Goal: Task Accomplishment & Management: Use online tool/utility

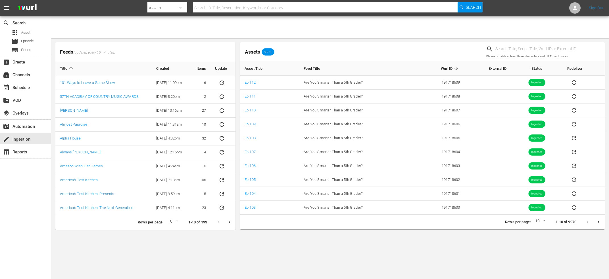
click at [385, 47] on div "Assets 9,970" at bounding box center [361, 52] width 246 height 24
click at [594, 223] on button "Next page" at bounding box center [598, 222] width 11 height 11
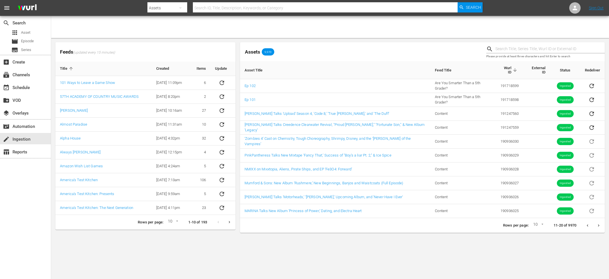
click at [218, 7] on input "text" at bounding box center [325, 8] width 265 height 14
click at [181, 7] on icon "button" at bounding box center [180, 8] width 7 height 7
click at [165, 44] on div "Episodes" at bounding box center [165, 41] width 23 height 9
click at [212, 9] on input "text" at bounding box center [325, 8] width 265 height 14
paste input "68665846"
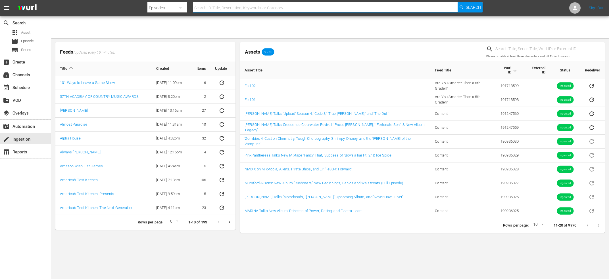
type input "68665846"
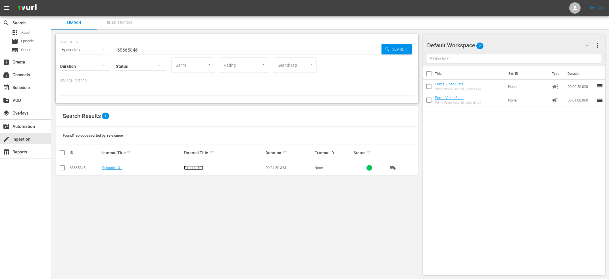
click at [198, 168] on link "Episode 101" at bounding box center [194, 168] width 20 height 4
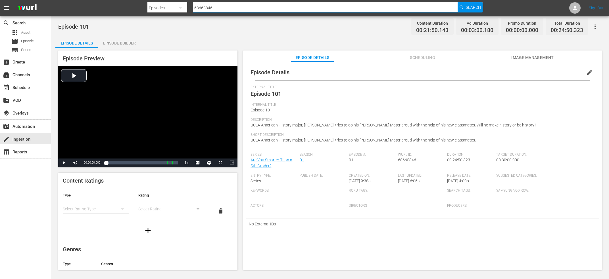
click at [368, 5] on input "68665846" at bounding box center [325, 8] width 265 height 14
click at [36, 40] on div "movie Episode" at bounding box center [25, 41] width 51 height 8
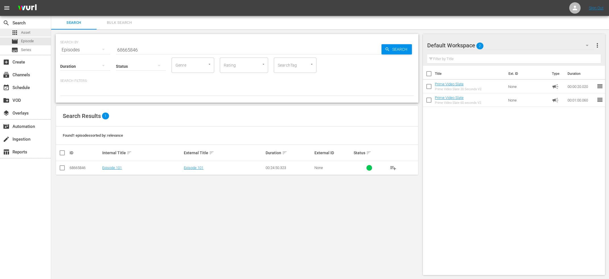
click at [37, 35] on div "apps Asset" at bounding box center [25, 33] width 51 height 8
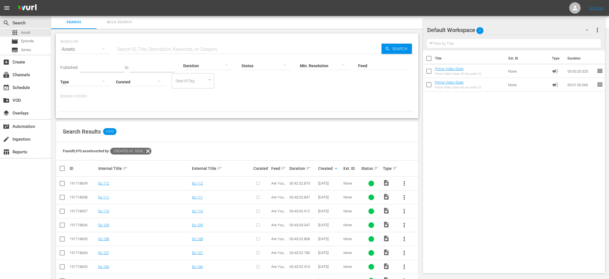
scroll to position [92, 0]
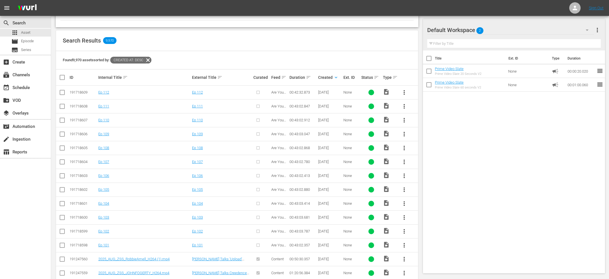
click at [60, 90] on input "checkbox" at bounding box center [62, 93] width 7 height 7
checkbox input "true"
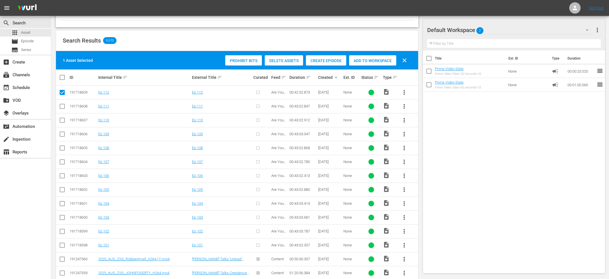
click at [66, 105] on td at bounding box center [62, 106] width 13 height 14
click at [60, 107] on input "checkbox" at bounding box center [62, 107] width 7 height 7
checkbox input "true"
click at [62, 116] on td at bounding box center [62, 120] width 13 height 14
click at [62, 122] on input "checkbox" at bounding box center [62, 121] width 7 height 7
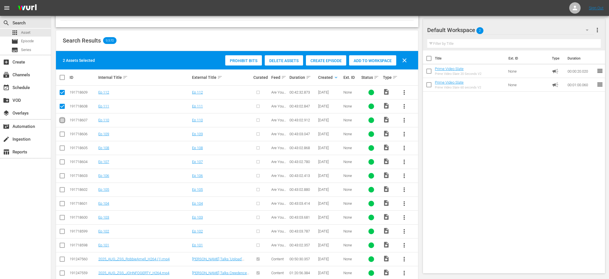
checkbox input "true"
click at [61, 138] on input "checkbox" at bounding box center [62, 135] width 7 height 7
checkbox input "true"
click at [61, 147] on input "checkbox" at bounding box center [62, 149] width 7 height 7
checkbox input "true"
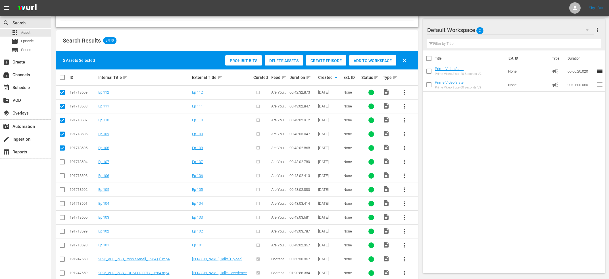
click at [62, 162] on input "checkbox" at bounding box center [62, 163] width 7 height 7
checkbox input "true"
click at [62, 174] on input "checkbox" at bounding box center [62, 177] width 7 height 7
checkbox input "true"
click at [61, 186] on td at bounding box center [62, 190] width 13 height 14
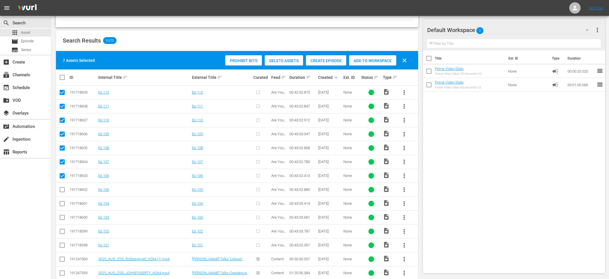
click at [61, 190] on input "checkbox" at bounding box center [62, 191] width 7 height 7
checkbox input "true"
click at [61, 206] on input "checkbox" at bounding box center [62, 205] width 7 height 7
checkbox input "true"
click at [61, 218] on input "checkbox" at bounding box center [62, 218] width 7 height 7
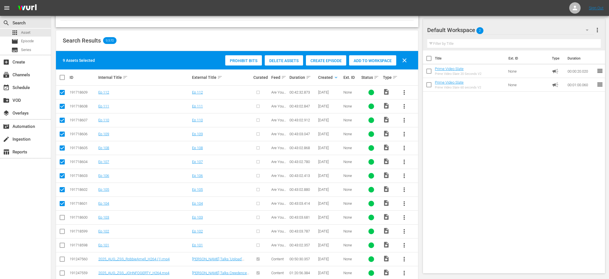
checkbox input "true"
click at [61, 231] on input "checkbox" at bounding box center [62, 232] width 7 height 7
checkbox input "true"
click at [61, 244] on input "checkbox" at bounding box center [62, 246] width 7 height 7
checkbox input "true"
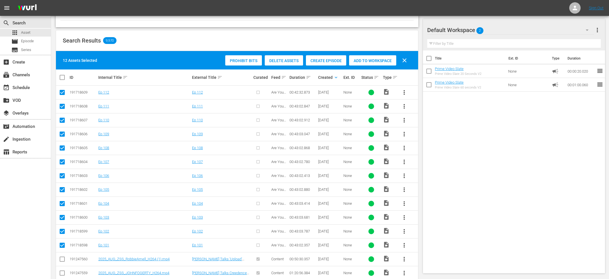
click at [60, 92] on input "checkbox" at bounding box center [62, 93] width 7 height 7
checkbox input "false"
click at [60, 80] on input "checkbox" at bounding box center [64, 77] width 11 height 7
checkbox input "true"
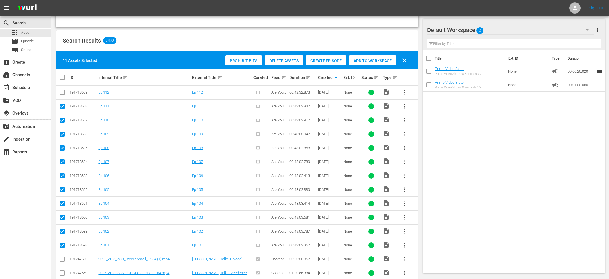
checkbox input "true"
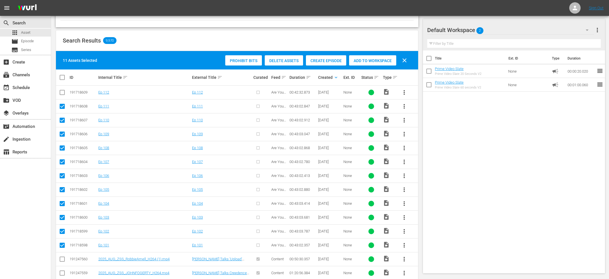
checkbox input "true"
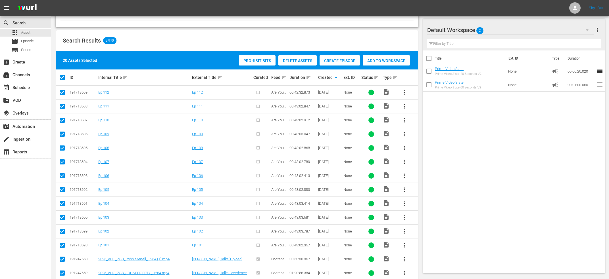
click at [63, 79] on input "checkbox" at bounding box center [64, 77] width 11 height 7
checkbox input "false"
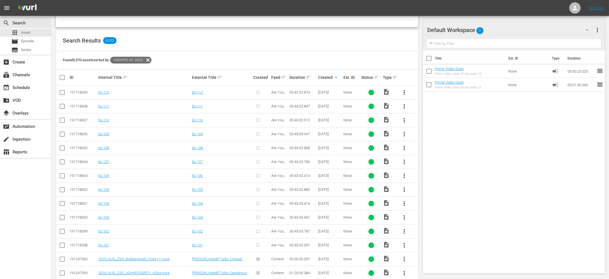
checkbox input "false"
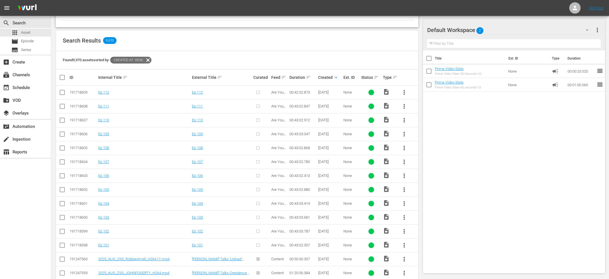
checkbox input "false"
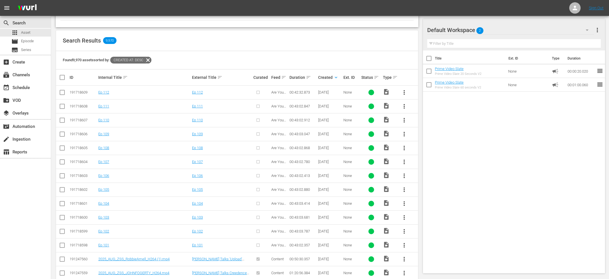
checkbox input "false"
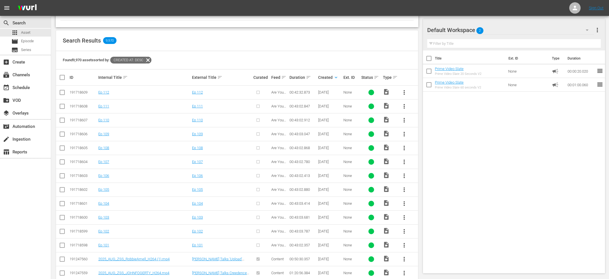
checkbox input "false"
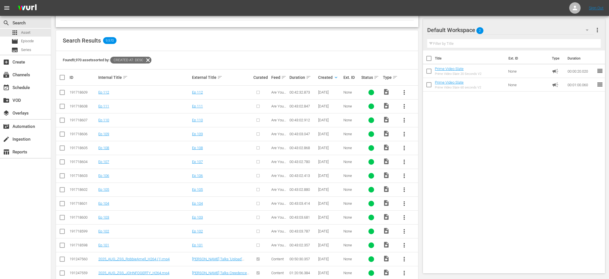
checkbox input "false"
click at [402, 242] on button "more_vert" at bounding box center [404, 246] width 14 height 14
click at [417, 242] on div "Episode" at bounding box center [434, 243] width 39 height 14
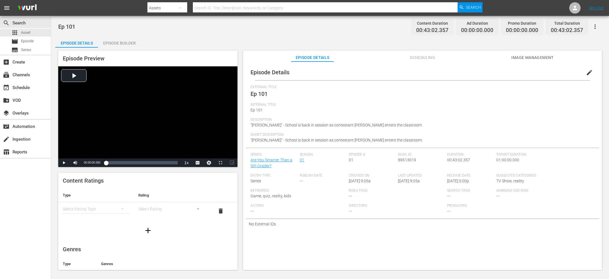
click at [590, 75] on span "edit" at bounding box center [589, 72] width 7 height 7
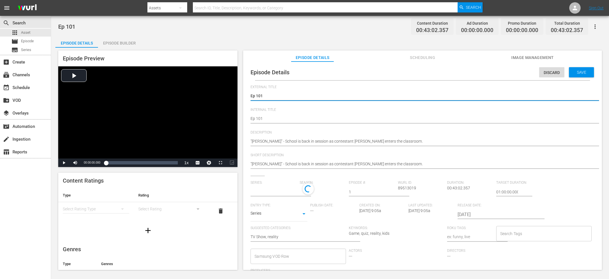
type input "Are You Smarter Than a 5th Grader?"
click at [290, 194] on input "text" at bounding box center [273, 192] width 46 height 14
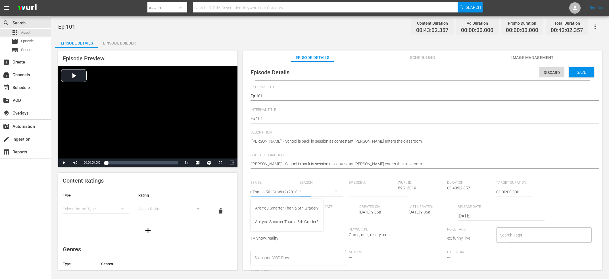
scroll to position [0, 29]
type input "Are You Smarter Than a 5th Grader? (2015)"
click at [369, 190] on input "1" at bounding box center [372, 192] width 46 height 14
click at [584, 73] on span "Save" at bounding box center [581, 72] width 18 height 5
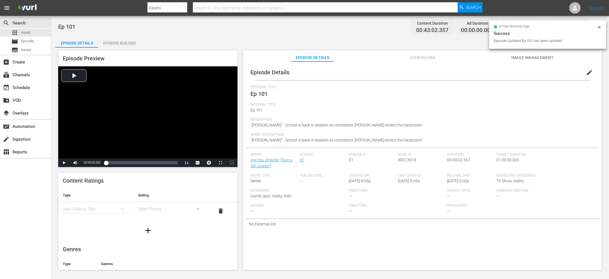
click at [322, 122] on span "Description" at bounding box center [420, 120] width 341 height 5
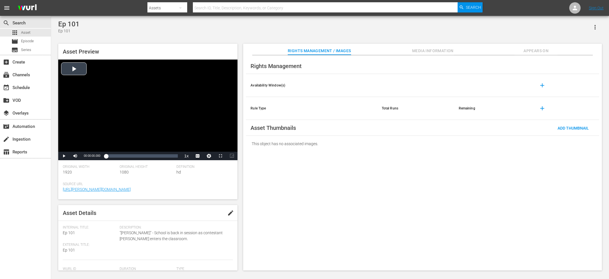
click at [157, 98] on div "Video Player" at bounding box center [147, 106] width 179 height 92
click at [196, 146] on li "en-us" at bounding box center [197, 149] width 28 height 6
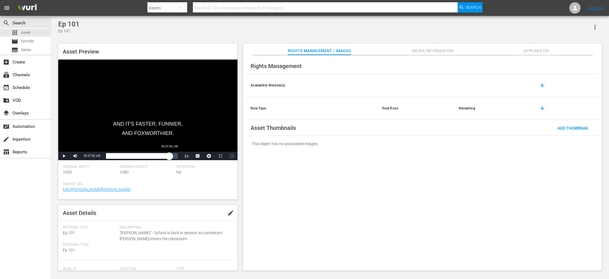
click at [169, 158] on div "Loaded : 1.86% 00:37:56.148 00:00:07.025" at bounding box center [142, 156] width 72 height 6
click at [169, 155] on div "00:37:57.003" at bounding box center [137, 156] width 63 height 6
click at [155, 117] on div "Video Player" at bounding box center [147, 106] width 179 height 92
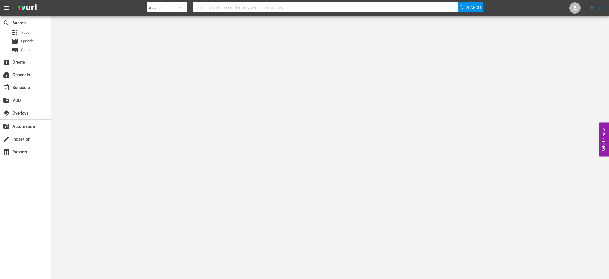
click at [163, 5] on div "Assets" at bounding box center [166, 8] width 39 height 16
click at [160, 33] on div "Series" at bounding box center [165, 32] width 23 height 9
click at [221, 7] on div "Channels Series Episodes Assets" at bounding box center [304, 139] width 609 height 279
click at [230, 7] on input "text" at bounding box center [325, 8] width 265 height 14
type input "are you smarter"
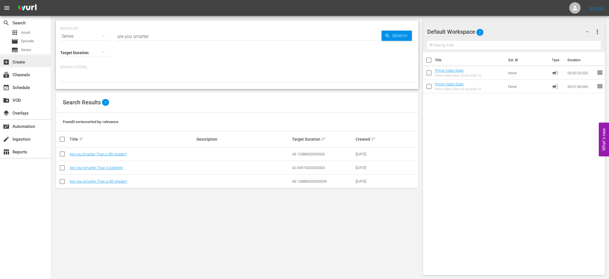
click at [21, 58] on div "add_box Create" at bounding box center [25, 61] width 51 height 11
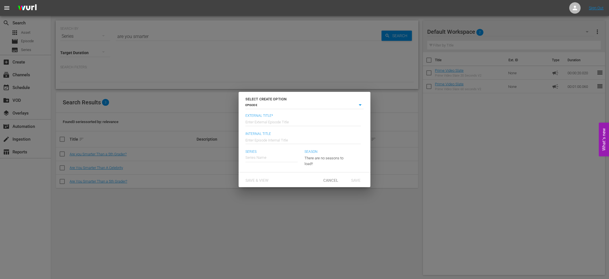
click at [289, 105] on body "menu Sign Out search Search apps Asset movie Episode subtitles Series add_box C…" at bounding box center [304, 139] width 609 height 279
click at [262, 114] on li "SERIES" at bounding box center [304, 113] width 118 height 8
type input "series"
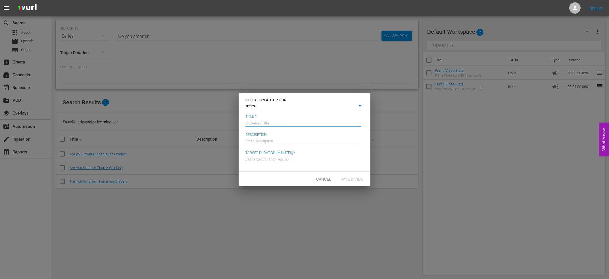
click at [270, 121] on input "text" at bounding box center [302, 123] width 115 height 14
type input "Are You Smarter Than a 5th Grader? (2015)"
click at [289, 162] on input "text" at bounding box center [302, 159] width 115 height 14
type input "60"
click at [354, 177] on span "Save & View" at bounding box center [352, 179] width 32 height 5
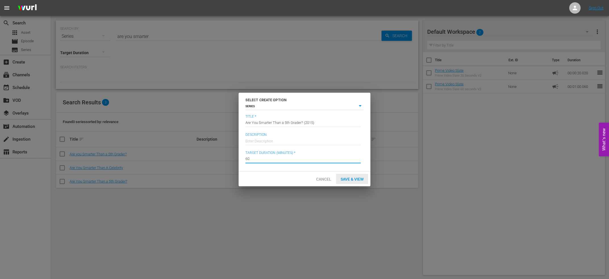
type input "episode"
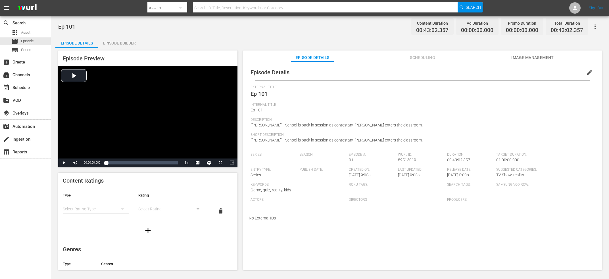
click at [588, 70] on span "edit" at bounding box center [589, 72] width 7 height 7
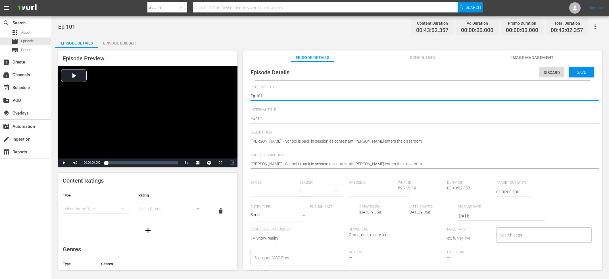
click at [263, 193] on input "text" at bounding box center [273, 192] width 46 height 14
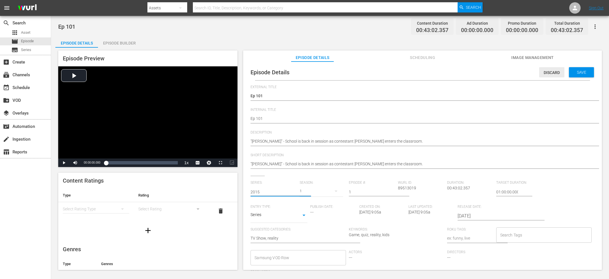
type input "2015"
click at [546, 75] on span "Discard" at bounding box center [551, 72] width 25 height 5
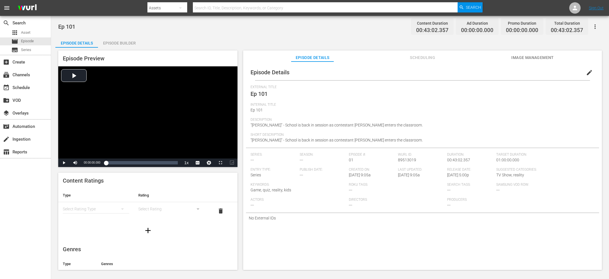
click at [586, 70] on span "edit" at bounding box center [589, 72] width 7 height 7
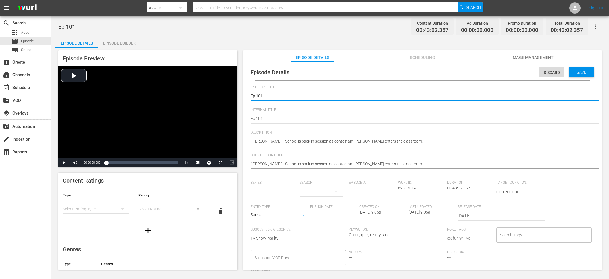
drag, startPoint x: 274, startPoint y: 189, endPoint x: 272, endPoint y: 192, distance: 3.8
click at [272, 192] on input "text" at bounding box center [273, 192] width 46 height 14
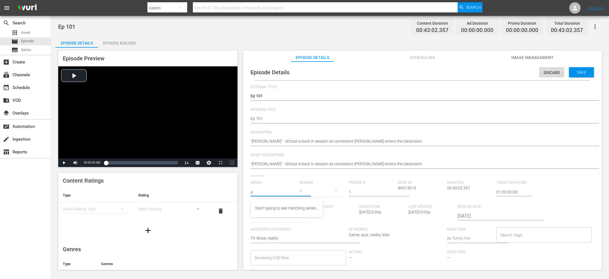
type input "No Series"
type input "are you s"
click at [544, 71] on span "Discard" at bounding box center [551, 72] width 25 height 5
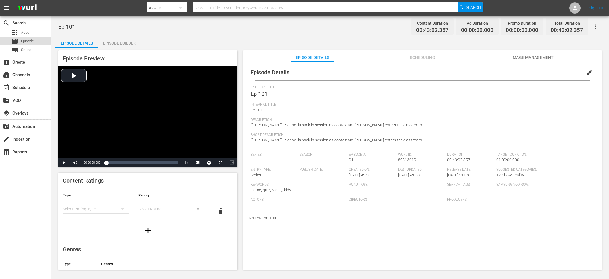
click at [21, 41] on div "movie Episode" at bounding box center [22, 41] width 22 height 8
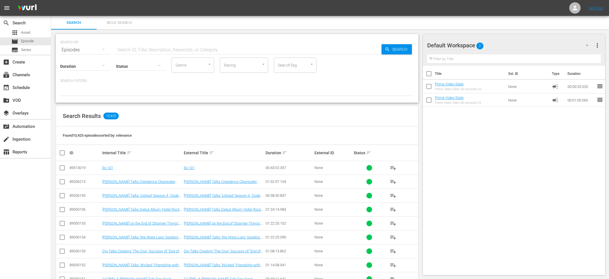
click at [60, 169] on input "checkbox" at bounding box center [62, 169] width 7 height 7
checkbox input "true"
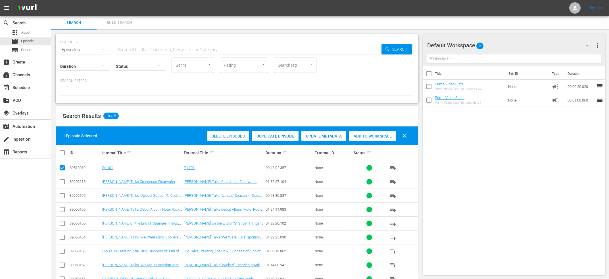
drag, startPoint x: 268, startPoint y: 140, endPoint x: 233, endPoint y: 141, distance: 34.9
click at [230, 139] on span "Delete Episodes" at bounding box center [228, 136] width 42 height 5
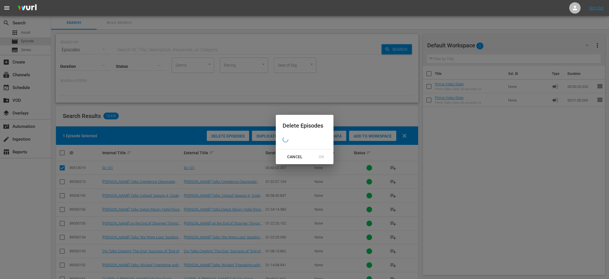
click at [314, 161] on div "Cancel OK" at bounding box center [305, 157] width 58 height 15
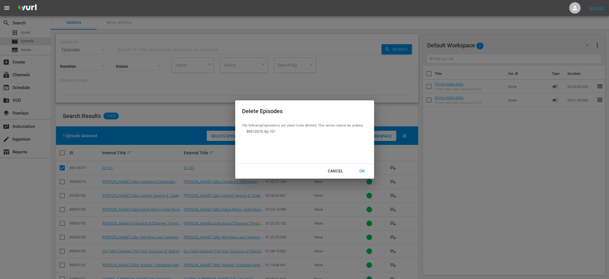
click at [363, 171] on div "OK" at bounding box center [362, 171] width 15 height 7
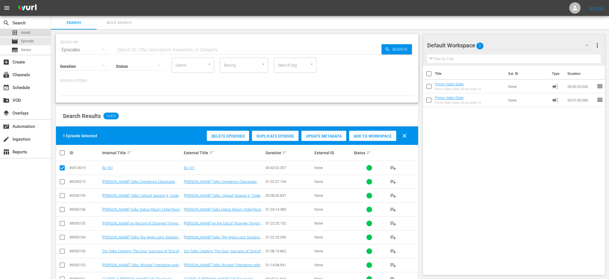
click at [23, 34] on span "Asset" at bounding box center [25, 33] width 9 height 6
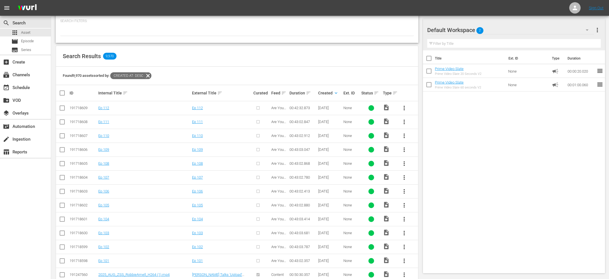
scroll to position [122, 0]
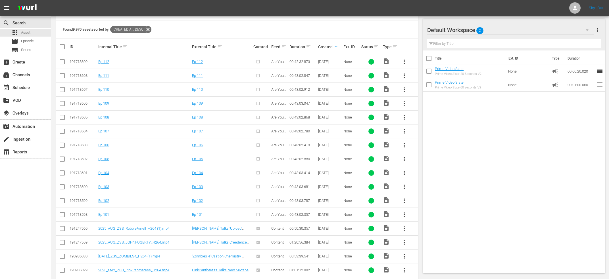
click at [405, 60] on span "more_vert" at bounding box center [404, 61] width 7 height 7
click at [421, 105] on div "Episode" at bounding box center [434, 105] width 39 height 14
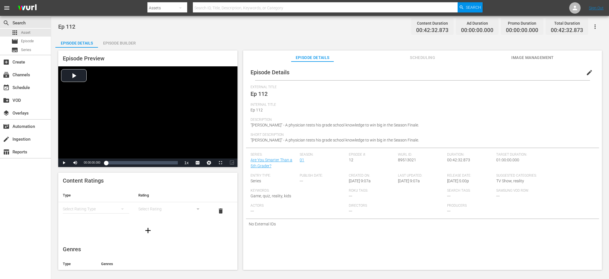
click at [592, 71] on span "edit" at bounding box center [589, 72] width 7 height 7
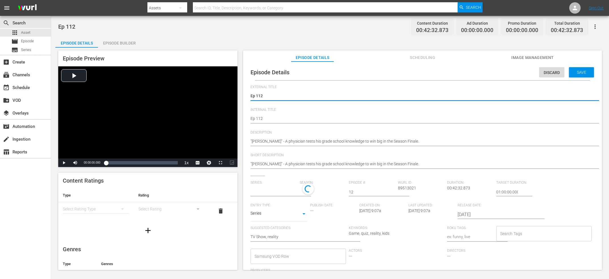
type input "Are You Smarter Than a 5th Grader?"
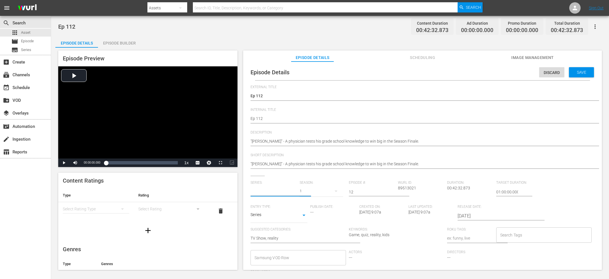
click at [287, 192] on input "text" at bounding box center [273, 192] width 46 height 14
click at [267, 191] on input "are you" at bounding box center [273, 192] width 46 height 14
type input "are you"
click at [280, 182] on span "Series:" at bounding box center [273, 183] width 46 height 5
click at [280, 184] on span "Series:" at bounding box center [273, 183] width 46 height 5
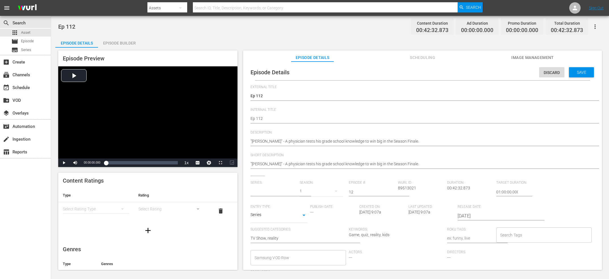
click at [284, 196] on input "text" at bounding box center [273, 192] width 46 height 14
type input "s"
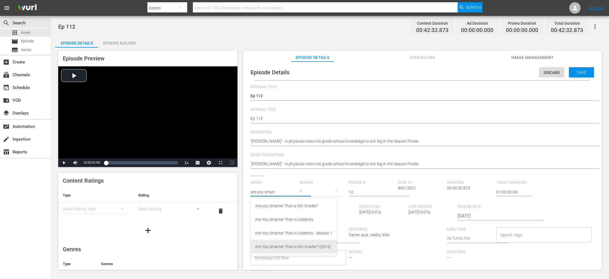
click at [301, 248] on div "Are You Smarter Than a 5th Grader? (2015)" at bounding box center [293, 247] width 77 height 14
type input "Are You Smarter Than a 5th Grader? (2015)"
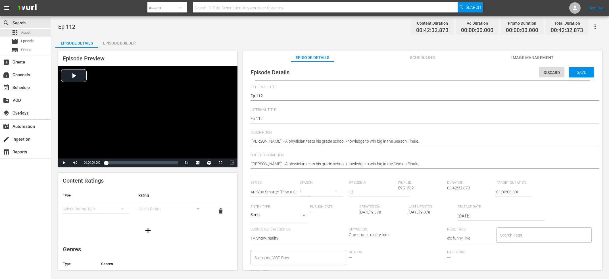
drag, startPoint x: 587, startPoint y: 73, endPoint x: 582, endPoint y: 76, distance: 6.3
click at [582, 79] on div "Episode Details Discard Save" at bounding box center [422, 72] width 353 height 16
click at [582, 69] on div "Save" at bounding box center [581, 72] width 25 height 10
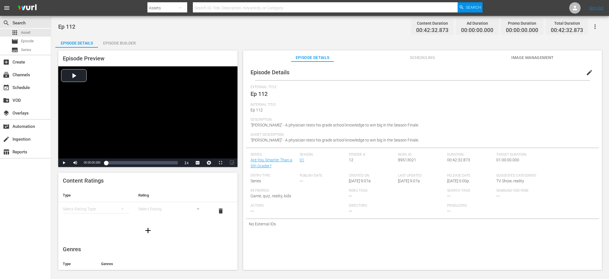
click at [253, 93] on span "Ep 112" at bounding box center [258, 94] width 17 height 7
copy span "External Title"
click at [259, 93] on span "Ep 112" at bounding box center [258, 94] width 17 height 7
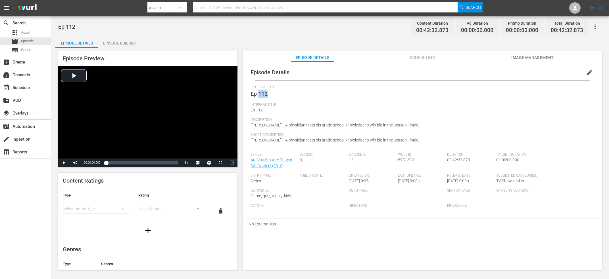
click at [259, 93] on span "Ep 112" at bounding box center [258, 94] width 17 height 7
copy span "External Title"
click at [408, 163] on div "[PERSON_NAME] ID: 89513021" at bounding box center [422, 163] width 49 height 21
click at [408, 163] on div "Wurl ID: 89513021" at bounding box center [422, 163] width 49 height 21
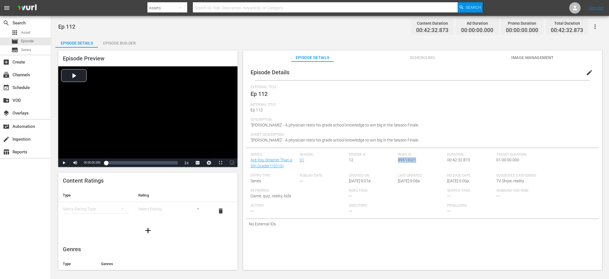
copy span "89513021"
click at [328, 111] on div "Internal Title Ep 112" at bounding box center [422, 110] width 344 height 15
click at [109, 41] on div "Episode Builder" at bounding box center [119, 43] width 43 height 14
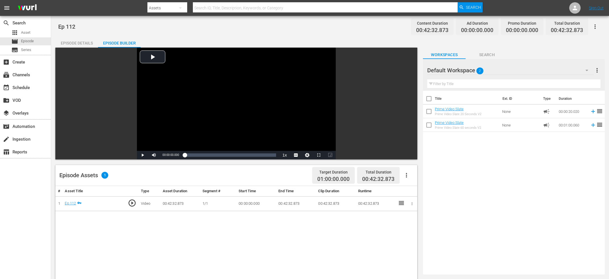
click at [416, 171] on div "Episode Assets 1 Target Duration 01:00:00.000 Total Duration 00:42:32.873" at bounding box center [236, 175] width 362 height 21
click at [410, 177] on button "button" at bounding box center [406, 176] width 14 height 14
click at [429, 176] on div "Edit Cue Points" at bounding box center [423, 178] width 39 height 14
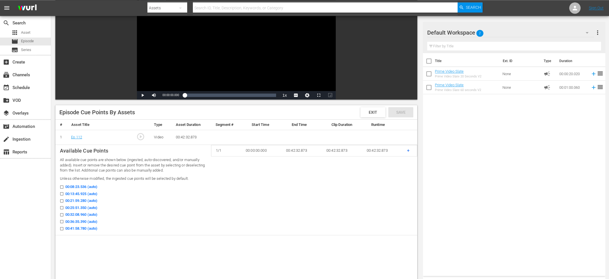
scroll to position [61, 0]
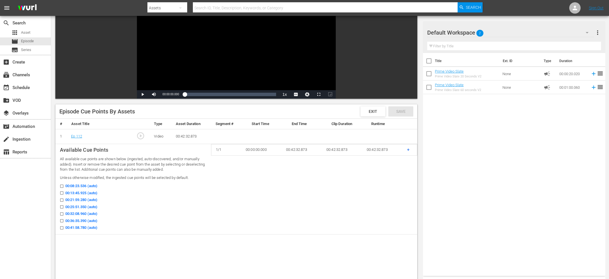
click at [69, 193] on span "00:13:45.925 (auto)" at bounding box center [81, 193] width 32 height 6
click at [64, 193] on input "00:13:45.925 (auto)" at bounding box center [60, 194] width 7 height 4
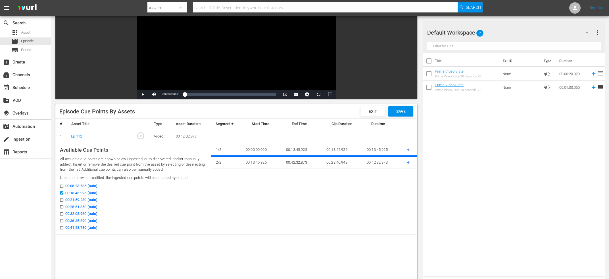
click at [81, 194] on span "00:13:45.925 (auto)" at bounding box center [81, 193] width 32 height 6
click at [64, 194] on input "00:13:45.925 (auto)" at bounding box center [60, 194] width 7 height 4
checkbox input "false"
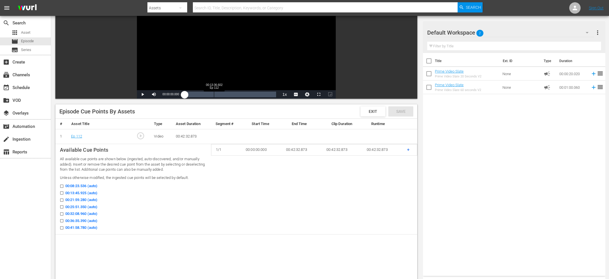
click at [214, 93] on div "Loaded : 0.23% 00:13:36.602 Ep 112 00:00:00.000" at bounding box center [230, 95] width 91 height 6
click at [222, 69] on div "Video Player" at bounding box center [236, 38] width 199 height 103
click at [221, 69] on div "Video Player" at bounding box center [236, 38] width 199 height 103
click at [204, 62] on div "Video Player" at bounding box center [236, 38] width 199 height 103
click at [232, 92] on div "Loaded : 34.82% 00:21:56.077 Ep 112 00:13:46.485" at bounding box center [230, 95] width 91 height 6
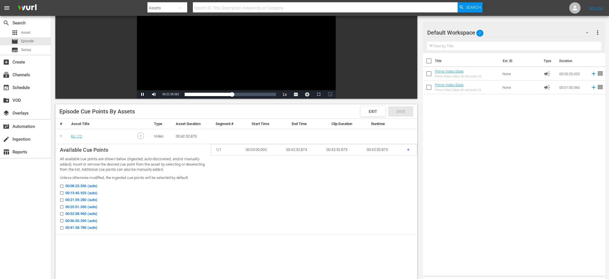
click at [218, 56] on div "Video Player" at bounding box center [236, 38] width 199 height 103
click at [200, 56] on div "Video Player" at bounding box center [236, 38] width 199 height 103
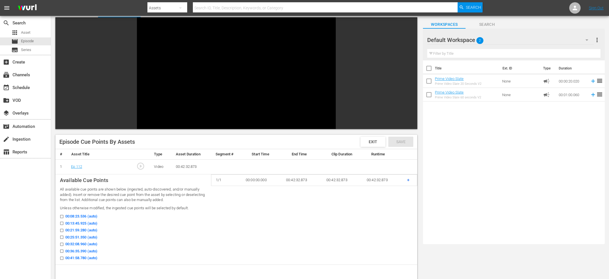
click at [188, 79] on div "Video Player" at bounding box center [236, 68] width 199 height 103
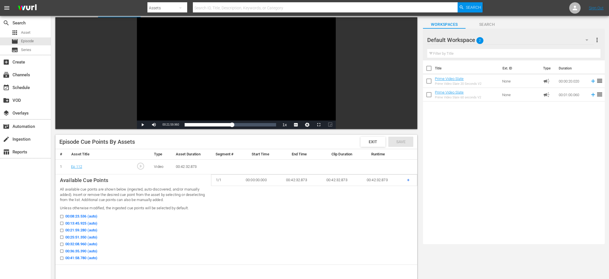
click at [86, 237] on span "00:25:51.350 (auto)" at bounding box center [81, 238] width 32 height 6
click at [64, 237] on input "00:25:51.350 (auto)" at bounding box center [60, 238] width 7 height 4
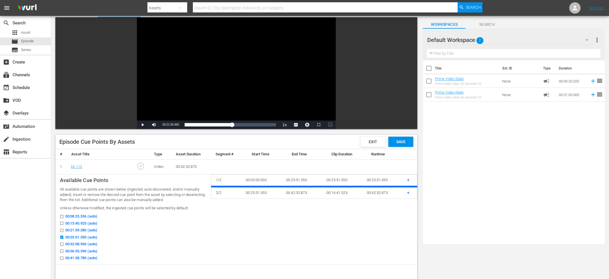
click at [91, 236] on span "00:25:51.350 (auto)" at bounding box center [81, 238] width 32 height 6
click at [64, 236] on input "00:25:51.350 (auto)" at bounding box center [60, 238] width 7 height 4
checkbox input "false"
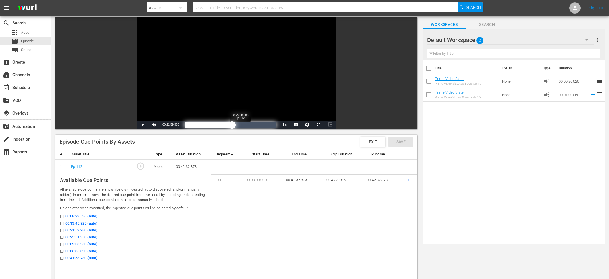
click at [240, 122] on div "Loaded : 54.11% 00:25:38.066 Ep 112 00:21:59.960" at bounding box center [230, 125] width 91 height 6
click at [235, 94] on div "Video Player" at bounding box center [236, 68] width 199 height 103
click at [247, 85] on div "Video Player" at bounding box center [236, 68] width 199 height 103
click at [154, 125] on span "Video Player" at bounding box center [154, 125] width 0 height 0
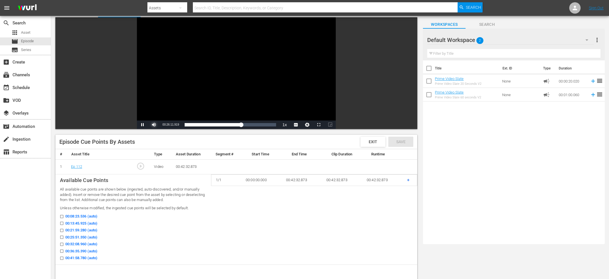
scroll to position [0, 0]
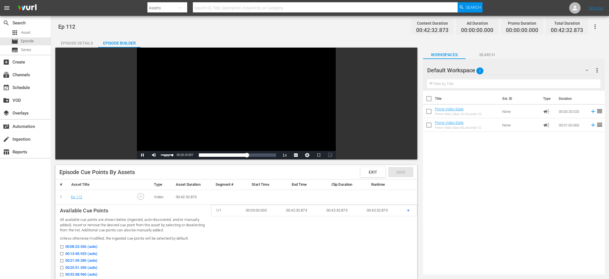
click at [166, 158] on div "66%" at bounding box center [166, 155] width 14 height 9
click at [165, 157] on div "39%" at bounding box center [167, 156] width 12 height 3
click at [163, 157] on div "32%" at bounding box center [167, 156] width 12 height 3
click at [163, 97] on div "Video Player" at bounding box center [236, 99] width 199 height 103
click at [172, 155] on span "00:26:19.287" at bounding box center [170, 155] width 16 height 3
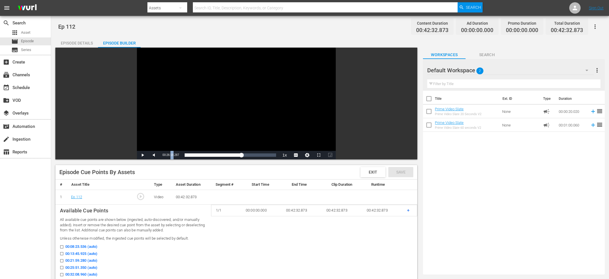
click at [172, 155] on span "00:26:19.287" at bounding box center [170, 155] width 16 height 3
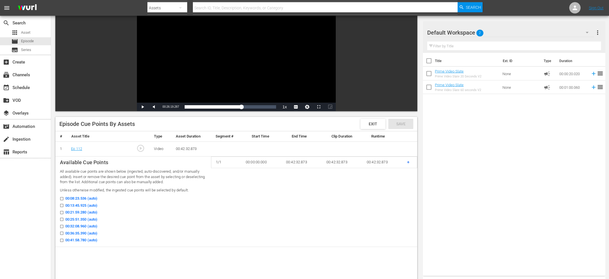
scroll to position [30, 0]
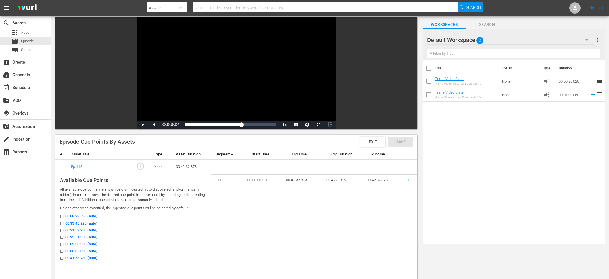
copy span "Current Time"
click at [39, 201] on div "search Search apps Asset movie Episode subtitles Series add_box Create subscrip…" at bounding box center [25, 155] width 51 height 279
click at [232, 99] on div "Video Player" at bounding box center [236, 68] width 199 height 103
drag, startPoint x: 229, startPoint y: 100, endPoint x: 233, endPoint y: 100, distance: 4.0
click at [229, 100] on div "Video Player" at bounding box center [236, 68] width 199 height 103
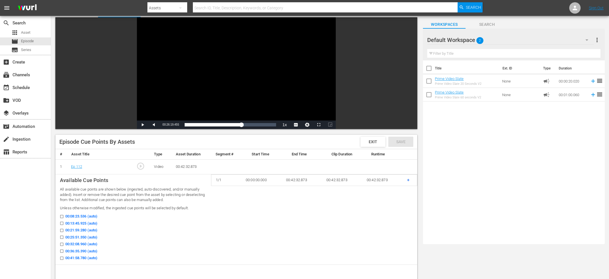
click at [237, 82] on div "Video Player" at bounding box center [236, 68] width 199 height 103
click at [247, 121] on div "Loaded : 64.46% 00:28:56.270 Ep 112 00:26:19.943" at bounding box center [230, 125] width 97 height 9
click at [255, 122] on div "Loaded : 68.23% 00:32:30.331 Ep 112 00:28:56.344" at bounding box center [230, 125] width 91 height 6
click at [261, 125] on div "Loaded : 77.16% 00:36:20.248 Ep 112 00:32:38.520" at bounding box center [230, 125] width 91 height 6
click at [259, 127] on div "00:35:40.904" at bounding box center [223, 125] width 77 height 6
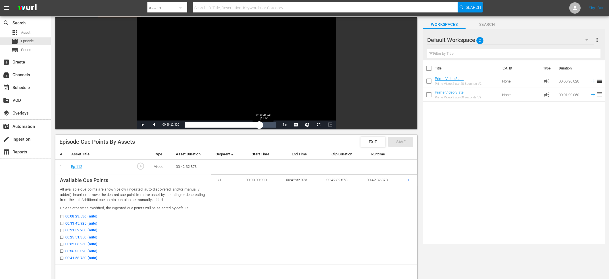
click at [259, 125] on div "00:34:45.511" at bounding box center [222, 125] width 75 height 6
click at [262, 124] on div "00:36:12.433" at bounding box center [224, 125] width 78 height 6
click at [194, 127] on div "00:37:48.083" at bounding box center [225, 125] width 81 height 6
click at [194, 123] on div "00:04:30.194" at bounding box center [190, 125] width 10 height 6
click at [196, 125] on div "00:05:25.169" at bounding box center [191, 125] width 12 height 6
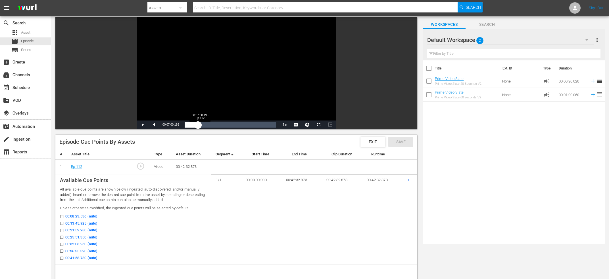
click at [198, 125] on div "00:06:13.538" at bounding box center [191, 125] width 13 height 6
click at [200, 127] on div "00:07:00.373" at bounding box center [193, 125] width 16 height 6
click at [200, 124] on div "00:07:16.216" at bounding box center [193, 125] width 16 height 6
click at [202, 125] on div "00:08:11.709" at bounding box center [194, 125] width 18 height 6
click at [203, 125] on div "00:08:27.525" at bounding box center [194, 125] width 18 height 6
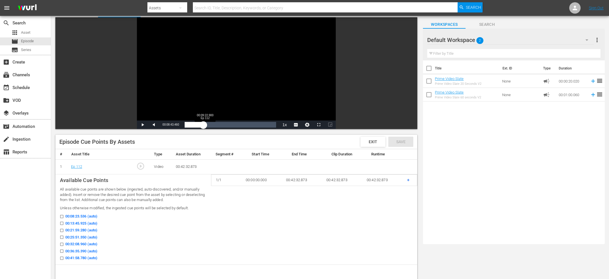
click at [203, 125] on div "00:08:43.507" at bounding box center [194, 125] width 19 height 6
click at [205, 123] on div "00:09:22.900" at bounding box center [195, 125] width 20 height 6
click at [206, 124] on div "00:10:02.617" at bounding box center [196, 125] width 22 height 6
click at [208, 126] on div "00:11:06.129" at bounding box center [197, 125] width 24 height 6
click at [210, 127] on div "00:12:25.420" at bounding box center [198, 125] width 27 height 6
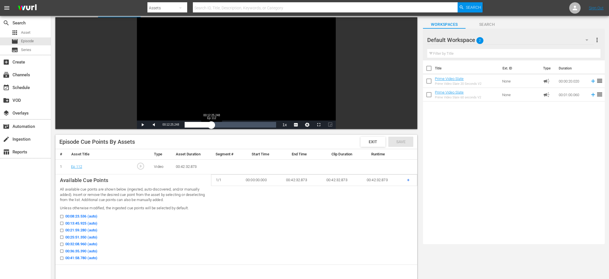
click at [211, 125] on div "00:11:46.461" at bounding box center [198, 125] width 27 height 6
click at [211, 125] on div "00:12:25.502" at bounding box center [198, 125] width 27 height 6
click at [211, 125] on div "00:12:33.383" at bounding box center [198, 125] width 27 height 6
click at [213, 125] on div "00:13:05.797" at bounding box center [199, 125] width 28 height 6
click at [213, 123] on div "00:13:31.211" at bounding box center [199, 125] width 29 height 6
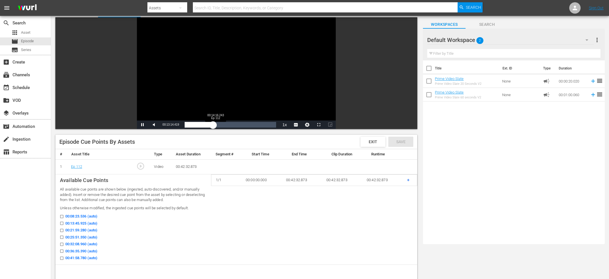
click at [213, 125] on div "00:13:14.419" at bounding box center [199, 125] width 28 height 6
click at [215, 125] on div "00:14:16.357" at bounding box center [200, 125] width 31 height 6
click at [216, 124] on div "00:14:40.149" at bounding box center [201, 125] width 32 height 6
click at [217, 124] on div "00:15:03.812" at bounding box center [201, 125] width 32 height 6
click at [218, 124] on div "00:15:35.524" at bounding box center [201, 125] width 33 height 6
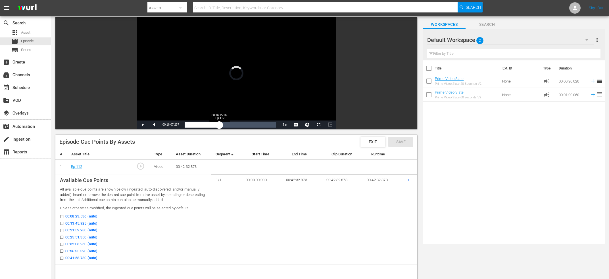
click at [219, 124] on div "00:16:07.237" at bounding box center [202, 125] width 35 height 6
click at [220, 124] on div "00:16:23.208" at bounding box center [202, 125] width 35 height 6
click at [221, 124] on div "00:16:46.955" at bounding box center [203, 125] width 36 height 6
click at [222, 124] on div "00:17:18.591" at bounding box center [203, 125] width 37 height 6
click at [224, 125] on div "00:18:14.088" at bounding box center [204, 125] width 39 height 6
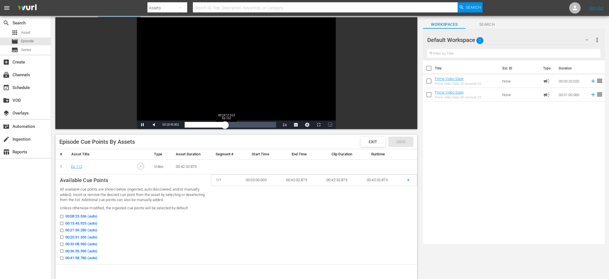
click at [225, 125] on div "00:18:45.801" at bounding box center [205, 125] width 40 height 6
click at [226, 125] on div "00:19:25.442" at bounding box center [206, 125] width 42 height 6
click at [229, 126] on div "00:19:49.389" at bounding box center [207, 125] width 44 height 6
click at [229, 128] on div "00:20:29.674" at bounding box center [207, 125] width 44 height 6
click at [229, 125] on div "00:21:09.144" at bounding box center [207, 125] width 45 height 6
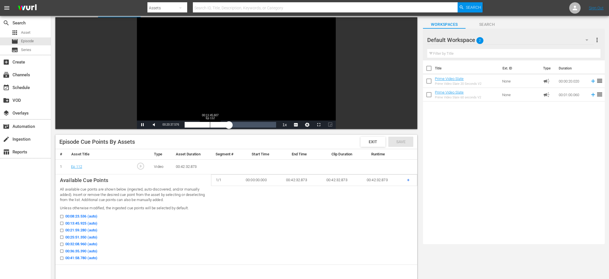
click at [207, 128] on div "Loaded : 48.93% 00:11:45.607 Ep 112 00:20:37.621" at bounding box center [230, 125] width 97 height 9
click at [192, 123] on div "Loaded : 48.93% 00:03:18.204 Ep 112 00:10:18.397" at bounding box center [230, 125] width 91 height 6
click at [192, 125] on div "00:03:19.066" at bounding box center [188, 125] width 7 height 6
click at [192, 124] on div "00:03:26.132" at bounding box center [188, 125] width 7 height 6
click at [194, 124] on div "00:04:38.080" at bounding box center [190, 125] width 10 height 6
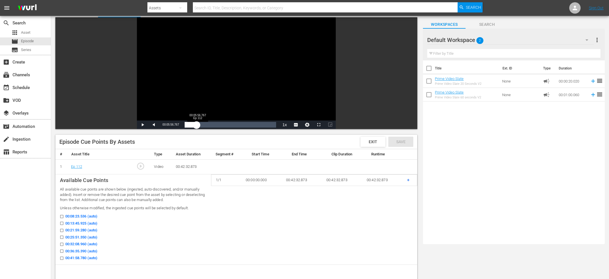
click at [196, 125] on div "00:05:34.217" at bounding box center [191, 125] width 12 height 6
click at [197, 125] on div "00:05:57.246" at bounding box center [191, 125] width 13 height 6
click at [200, 125] on div "00:06:16.680" at bounding box center [192, 125] width 15 height 6
click at [200, 124] on div "00:07:00.676" at bounding box center [192, 125] width 15 height 6
click at [200, 124] on div "00:07:16.302" at bounding box center [193, 125] width 16 height 6
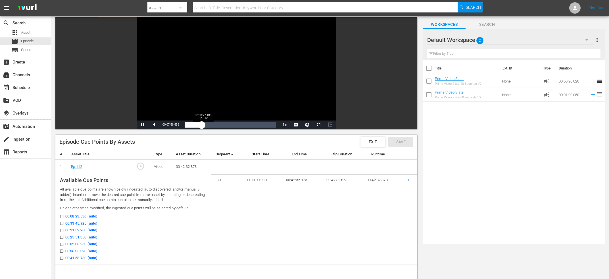
click at [202, 124] on div "00:07:56.459" at bounding box center [193, 125] width 17 height 6
click at [203, 124] on div "00:08:28.076" at bounding box center [194, 125] width 18 height 6
click at [203, 124] on div "00:08:27.471" at bounding box center [194, 125] width 18 height 6
click at [203, 124] on div "00:08:35.331" at bounding box center [194, 125] width 18 height 6
click at [203, 124] on div "00:08:43.609" at bounding box center [194, 125] width 19 height 6
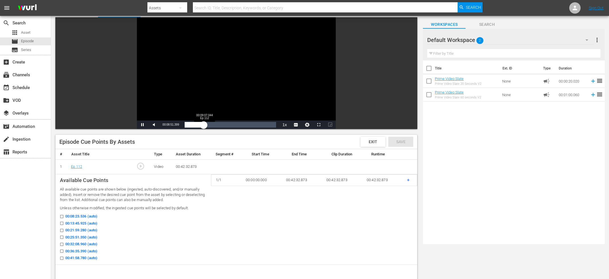
click at [204, 125] on div "00:08:51.399" at bounding box center [194, 125] width 19 height 6
click at [204, 125] on div "00:09:09.346" at bounding box center [195, 125] width 20 height 6
click at [205, 125] on div "00:09:23.344" at bounding box center [195, 125] width 20 height 6
click at [205, 125] on div "00:09:31.039" at bounding box center [195, 125] width 20 height 6
click at [247, 83] on div "Video Player" at bounding box center [236, 68] width 199 height 103
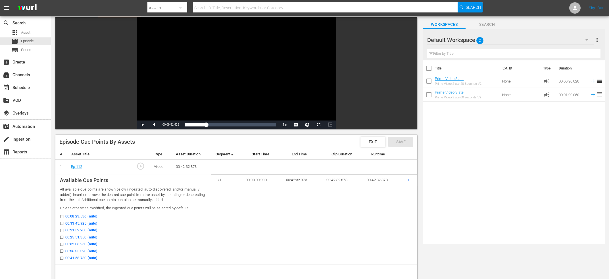
click at [263, 70] on div "Video Player" at bounding box center [236, 68] width 199 height 103
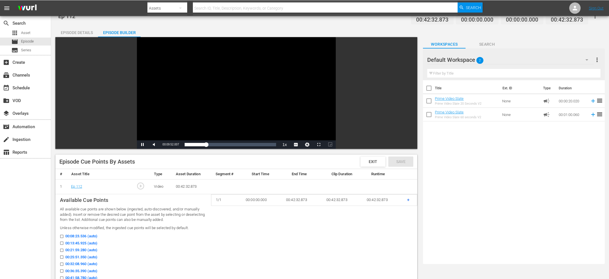
scroll to position [0, 0]
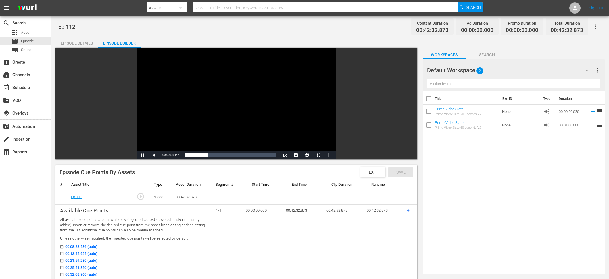
click at [264, 81] on div "Video Player" at bounding box center [236, 99] width 199 height 103
click at [231, 79] on div "Video Player" at bounding box center [236, 99] width 199 height 103
click at [193, 108] on div "Video Player" at bounding box center [236, 99] width 199 height 103
click at [169, 156] on span "00:10:45.155" at bounding box center [170, 155] width 16 height 3
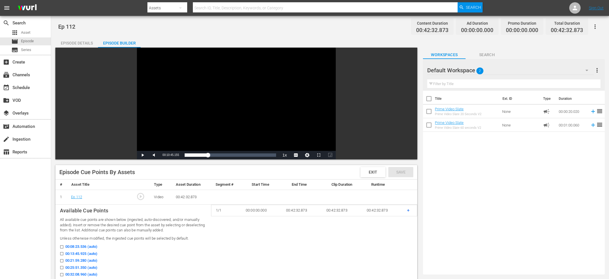
click at [169, 156] on span "00:10:45.155" at bounding box center [170, 155] width 16 height 3
copy span "Current Time"
click at [41, 176] on div "search Search apps Asset movie Episode subtitles Series add_box Create subscrip…" at bounding box center [25, 155] width 51 height 279
click at [263, 155] on div "Loaded : 27.76% 00:36:20.248 Ep 112 00:10:45.155" at bounding box center [230, 155] width 91 height 6
click at [169, 155] on div "76%" at bounding box center [167, 155] width 12 height 1
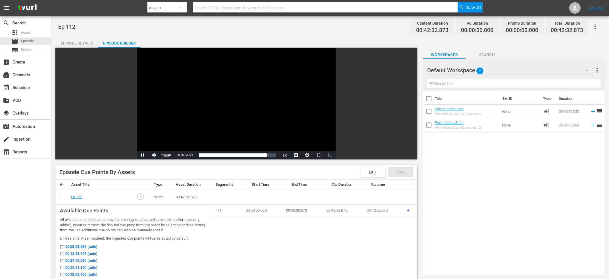
click at [167, 156] on div "66%" at bounding box center [167, 155] width 12 height 1
click at [166, 157] on div "54%" at bounding box center [167, 156] width 12 height 3
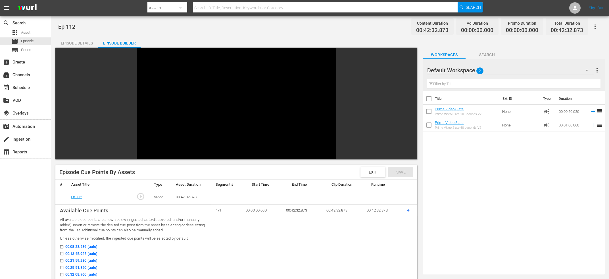
click at [209, 107] on div "Video Player" at bounding box center [236, 99] width 199 height 103
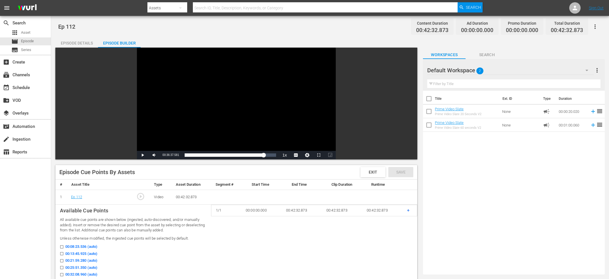
click at [237, 116] on div "Video Player" at bounding box center [236, 99] width 199 height 103
click at [217, 114] on div "Video Player" at bounding box center [236, 99] width 199 height 103
click at [217, 115] on div "Video Player" at bounding box center [236, 99] width 199 height 103
click at [169, 154] on span "00:36:37.709" at bounding box center [170, 155] width 16 height 3
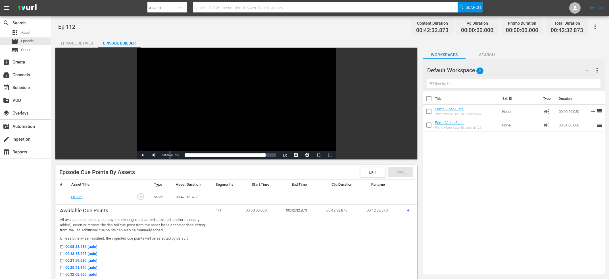
click at [169, 154] on span "00:36:37.709" at bounding box center [170, 155] width 16 height 3
copy span "Current Time"
click at [93, 224] on p "All available cue points are shown below (ingested, auto-discovered, and/or man…" at bounding box center [133, 225] width 146 height 16
click at [408, 213] on span "+" at bounding box center [408, 210] width 3 height 5
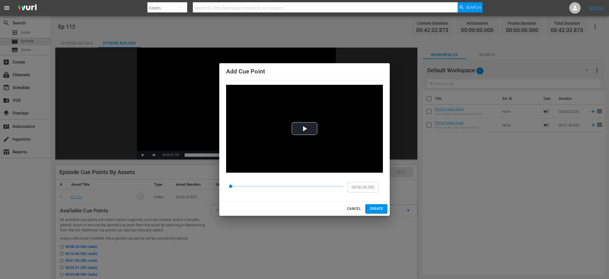
click at [367, 190] on input "00:00:00.000" at bounding box center [362, 187] width 31 height 11
paste input ":10:45.15500"
paste input "10:45.155"
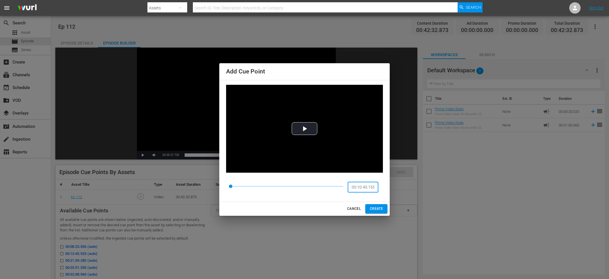
type input "00:10:45.155"
click at [376, 209] on span "CREATE" at bounding box center [376, 209] width 13 height 6
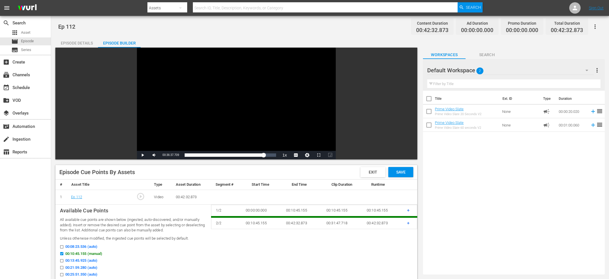
click at [26, 215] on div "search Search apps Asset movie Episode subtitles Series add_box Create subscrip…" at bounding box center [25, 155] width 51 height 279
click at [408, 223] on span "+" at bounding box center [408, 223] width 3 height 5
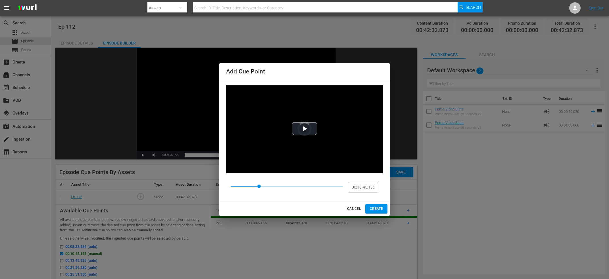
click at [373, 188] on input "00:10:45.155" at bounding box center [362, 187] width 31 height 11
paste input "26:19.287"
type input "00:26:19.287"
click at [379, 205] on button "CREATE" at bounding box center [376, 208] width 22 height 9
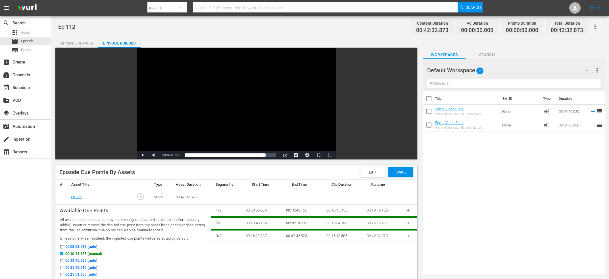
click at [0, 220] on div "search Search apps Asset movie Episode subtitles Series add_box Create subscrip…" at bounding box center [25, 155] width 51 height 279
click at [408, 237] on span "+" at bounding box center [408, 235] width 3 height 5
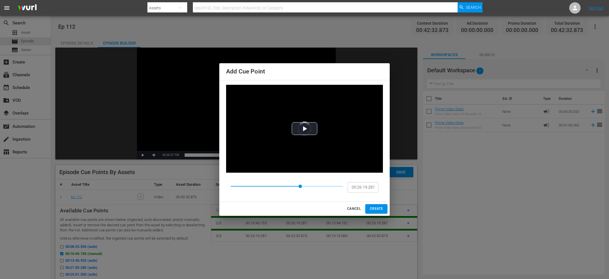
click at [364, 188] on input "00:26:19.287" at bounding box center [362, 187] width 31 height 11
paste input "36:37.709"
type input "00:26:19.287"
click at [378, 209] on span "CREATE" at bounding box center [376, 209] width 13 height 6
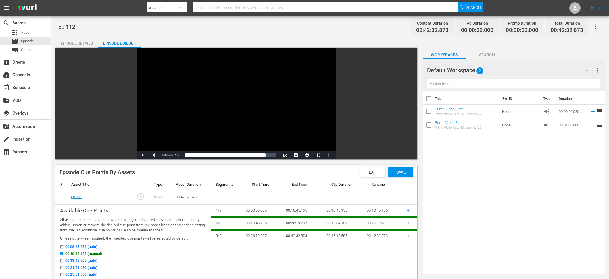
click at [410, 235] on td "+" at bounding box center [409, 236] width 15 height 12
click at [409, 236] on span "+" at bounding box center [408, 235] width 3 height 5
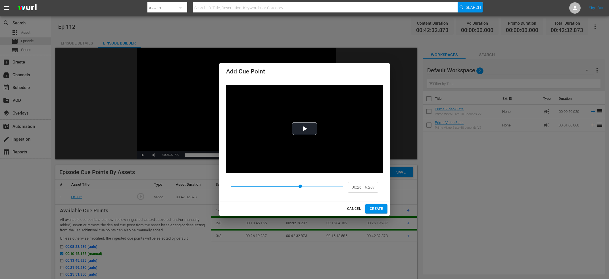
click at [368, 191] on input "00:26:19.287" at bounding box center [362, 187] width 31 height 11
paste input "36:37.709"
type input "00:26:19.287"
click at [0, 246] on div "Add Cue Point Video Player is loading. Play Video Play Mute Current Time 00:36:…" at bounding box center [304, 139] width 609 height 279
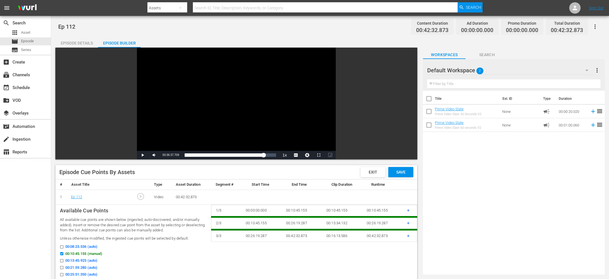
click at [409, 238] on span "+" at bounding box center [408, 235] width 3 height 5
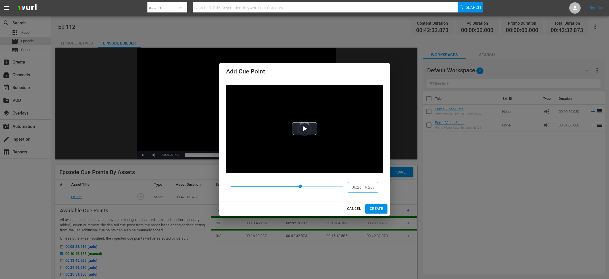
click at [362, 184] on input "00:26:19.287" at bounding box center [362, 187] width 31 height 11
paste input "36:37.709"
click at [318, 188] on span at bounding box center [286, 187] width 112 height 8
click at [328, 187] on span at bounding box center [286, 187] width 112 height 8
click at [360, 187] on input "00:36:51.201" at bounding box center [362, 187] width 31 height 11
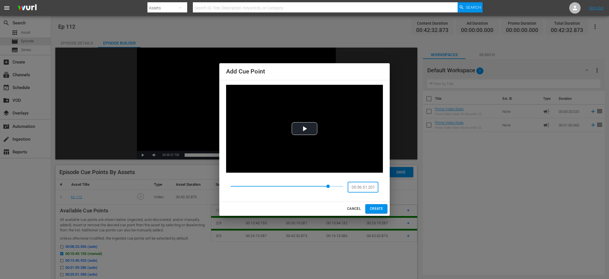
paste input "00:36:37.709"
paste input "6:37.709"
click at [361, 188] on input "00:36:37.709" at bounding box center [362, 187] width 31 height 11
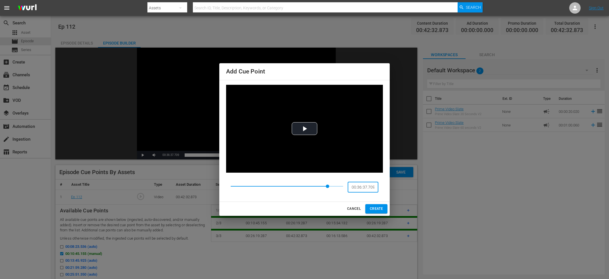
click at [375, 187] on input "00:36:37.709" at bounding box center [362, 187] width 31 height 11
type input "00:36:37.700"
click at [378, 207] on span "CREATE" at bounding box center [376, 209] width 13 height 6
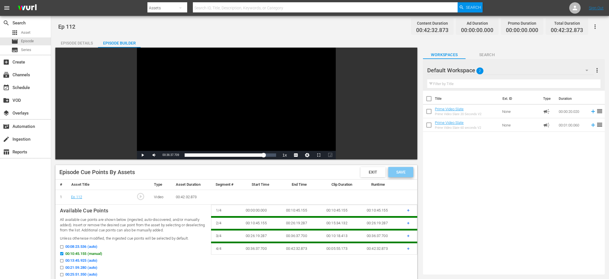
click at [413, 170] on div "Save" at bounding box center [400, 172] width 25 height 10
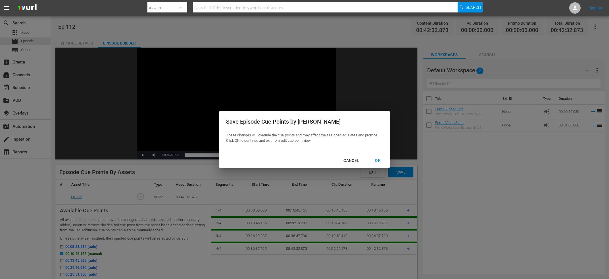
click at [380, 161] on div "OK" at bounding box center [377, 160] width 15 height 7
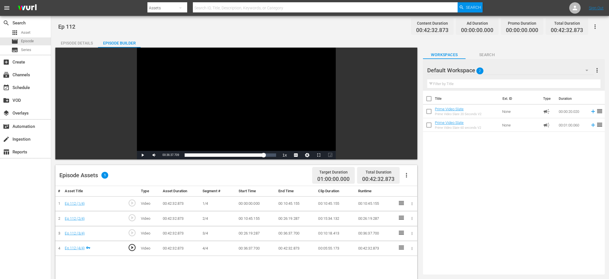
click at [131, 219] on span "play_circle_outline" at bounding box center [132, 218] width 9 height 9
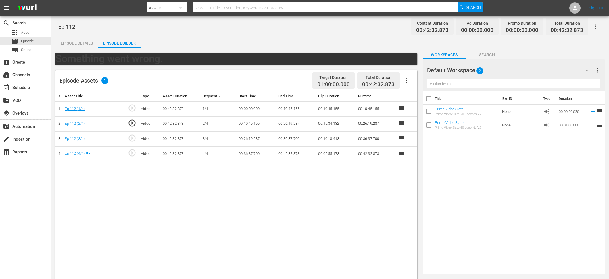
click at [135, 148] on td "play_circle_outline" at bounding box center [131, 153] width 14 height 15
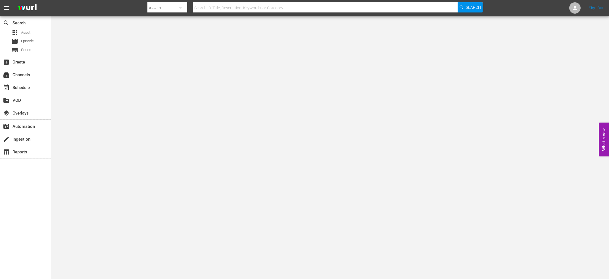
click at [248, 13] on div at bounding box center [314, 13] width 335 height 2
click at [179, 13] on div at bounding box center [314, 13] width 335 height 2
click at [177, 11] on div "button" at bounding box center [180, 10] width 7 height 10
click at [161, 40] on div "Episodes" at bounding box center [165, 41] width 23 height 9
click at [253, 11] on div "Channels Series Episodes Assets" at bounding box center [304, 139] width 609 height 279
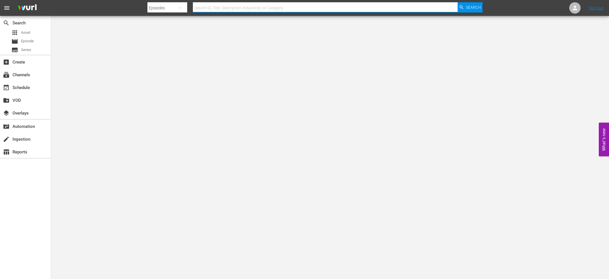
click at [255, 8] on input "text" at bounding box center [325, 8] width 265 height 14
paste input "68666394"
type input "68666394"
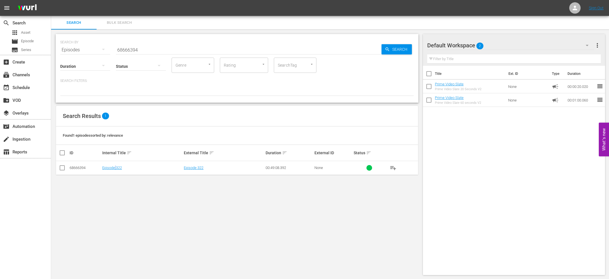
click at [115, 172] on td "Episode 322" at bounding box center [141, 168] width 81 height 14
click at [113, 171] on td "Episode 322" at bounding box center [141, 168] width 81 height 14
click at [113, 169] on link "Episode 322" at bounding box center [112, 168] width 20 height 4
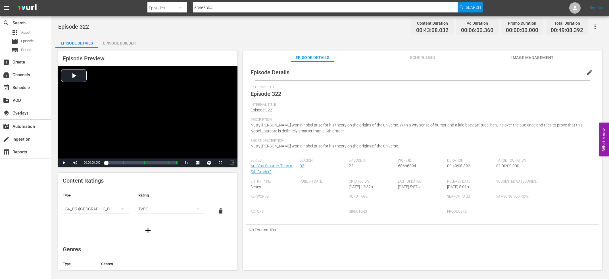
click at [127, 42] on div "Episode Builder" at bounding box center [119, 43] width 43 height 14
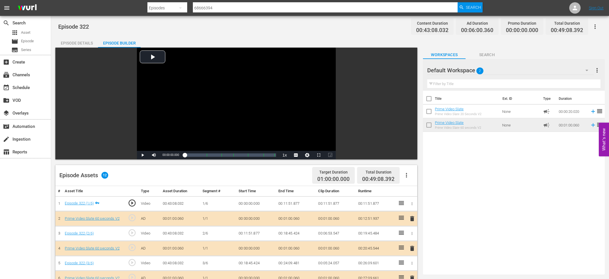
click at [76, 41] on div "Episode Details" at bounding box center [76, 43] width 43 height 14
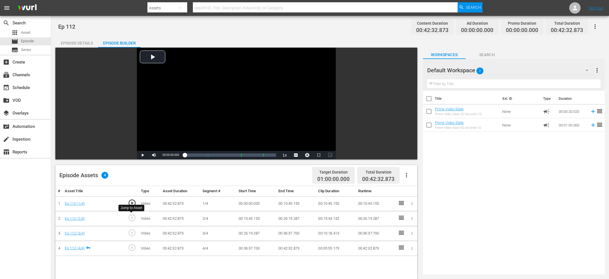
click at [136, 219] on span "play_circle_outline" at bounding box center [132, 218] width 9 height 9
click at [240, 93] on div "Video Player" at bounding box center [236, 99] width 199 height 103
click at [185, 108] on div "Video Player" at bounding box center [236, 99] width 199 height 103
click at [134, 235] on span "play_circle_outline" at bounding box center [132, 233] width 9 height 9
click at [204, 111] on div "Video Player" at bounding box center [236, 99] width 199 height 103
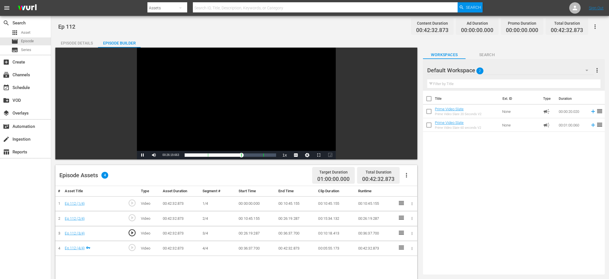
click at [188, 108] on div "Video Player" at bounding box center [236, 99] width 199 height 103
click at [131, 247] on span "play_circle_outline" at bounding box center [132, 248] width 9 height 9
click at [169, 114] on div "Video Player" at bounding box center [236, 99] width 199 height 103
click at [169, 115] on div "Video Player" at bounding box center [236, 99] width 199 height 103
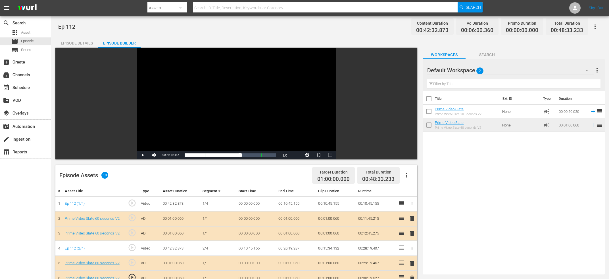
click at [69, 42] on div "Episode Details" at bounding box center [76, 43] width 43 height 14
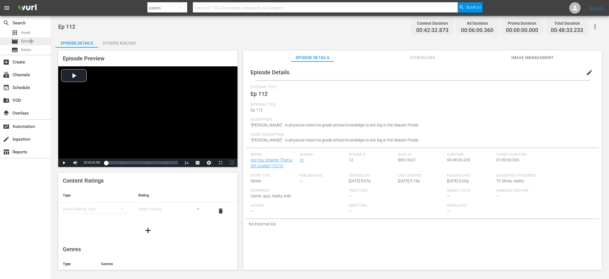
click at [31, 42] on span "Episode" at bounding box center [27, 41] width 13 height 6
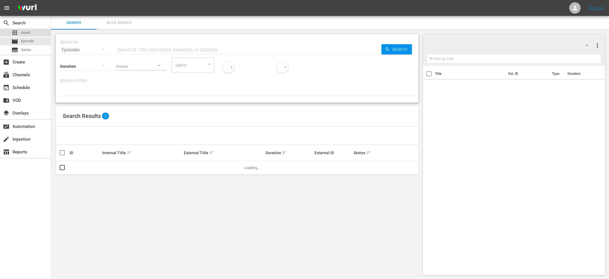
click at [34, 33] on div "apps Asset" at bounding box center [25, 33] width 51 height 8
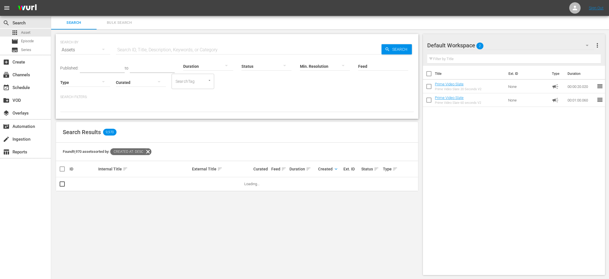
click at [336, 169] on span "keyboard_arrow_down" at bounding box center [335, 169] width 5 height 5
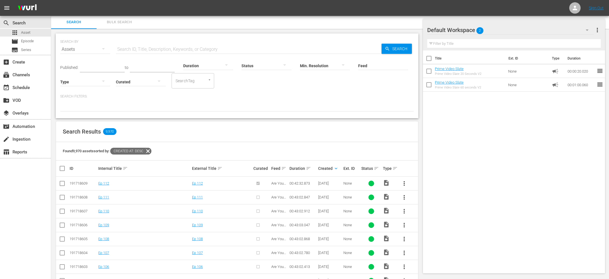
scroll to position [61, 0]
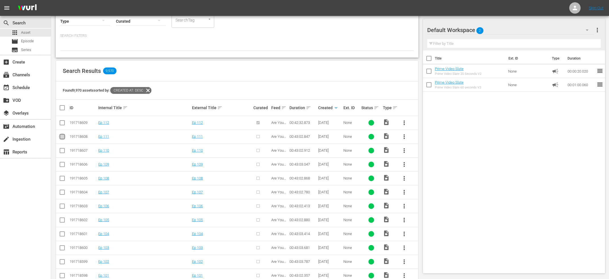
click at [62, 136] on input "checkbox" at bounding box center [62, 138] width 7 height 7
checkbox input "true"
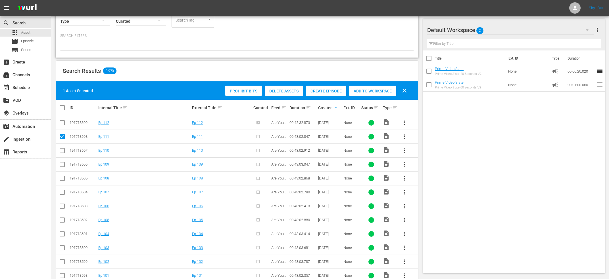
click at [62, 152] on input "checkbox" at bounding box center [62, 151] width 7 height 7
checkbox input "true"
click at [62, 164] on input "checkbox" at bounding box center [62, 165] width 7 height 7
checkbox input "true"
click at [63, 179] on input "checkbox" at bounding box center [62, 179] width 7 height 7
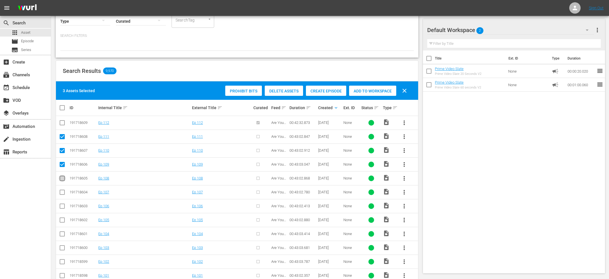
checkbox input "true"
click at [62, 192] on input "checkbox" at bounding box center [62, 193] width 7 height 7
checkbox input "true"
click at [62, 206] on input "checkbox" at bounding box center [62, 207] width 7 height 7
checkbox input "true"
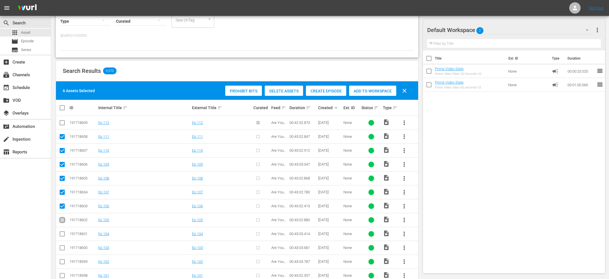
click at [62, 218] on input "checkbox" at bounding box center [62, 221] width 7 height 7
checkbox input "true"
click at [62, 234] on input "checkbox" at bounding box center [62, 235] width 7 height 7
checkbox input "true"
click at [62, 248] on input "checkbox" at bounding box center [62, 249] width 7 height 7
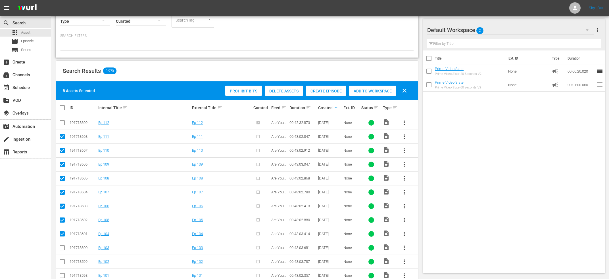
checkbox input "true"
click at [62, 261] on input "checkbox" at bounding box center [62, 263] width 7 height 7
checkbox input "true"
click at [61, 278] on input "checkbox" at bounding box center [62, 277] width 7 height 7
checkbox input "true"
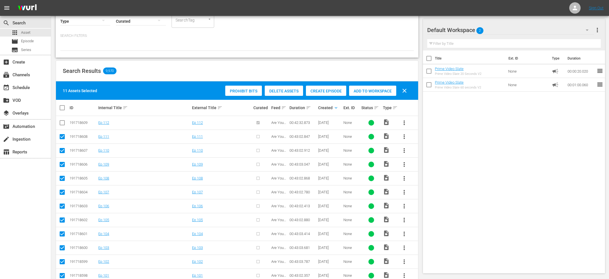
click at [337, 91] on span "Create Episode" at bounding box center [326, 91] width 40 height 5
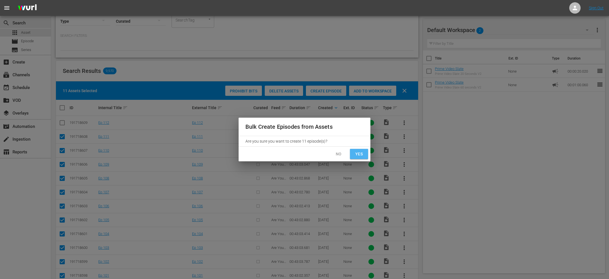
click at [359, 152] on span "Yes" at bounding box center [358, 154] width 9 height 7
checkbox input "false"
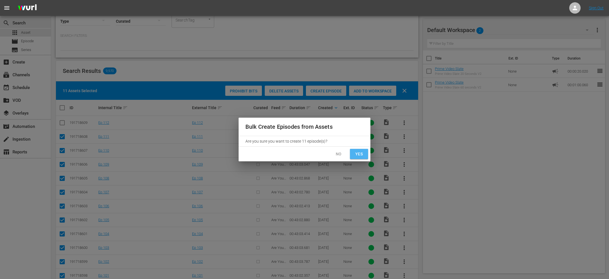
checkbox input "false"
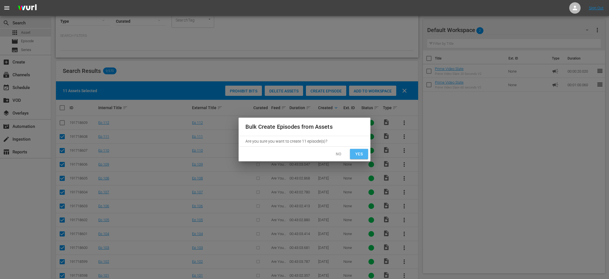
checkbox input "false"
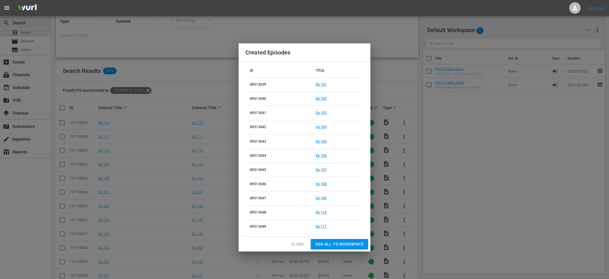
click at [296, 246] on span "Close" at bounding box center [297, 244] width 13 height 7
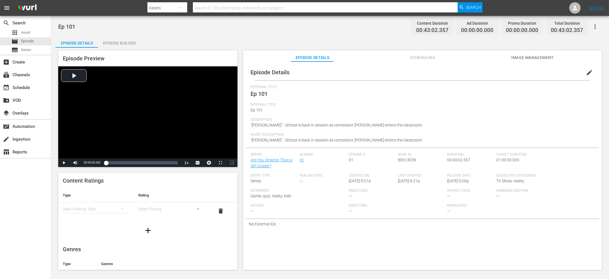
click at [590, 70] on span "edit" at bounding box center [589, 72] width 7 height 7
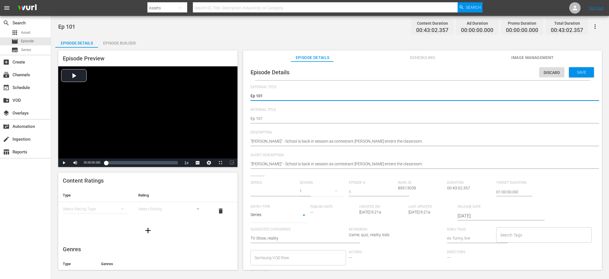
type input "Are You Smarter Than a 5th Grader?"
click at [281, 188] on input "text" at bounding box center [273, 192] width 46 height 14
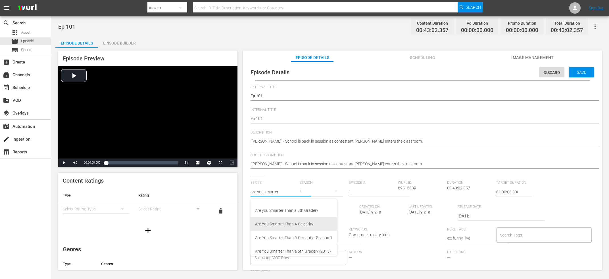
scroll to position [16, 0]
click at [303, 248] on div "Are You Smarter Than a 5th Grader? (2015)" at bounding box center [293, 247] width 77 height 14
type input "Are You Smarter Than a 5th Grader? (2015)"
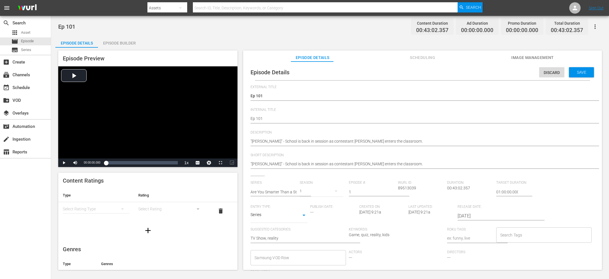
click at [272, 97] on textarea "Ep 101" at bounding box center [420, 96] width 341 height 7
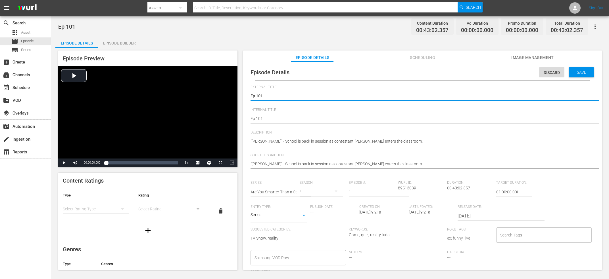
click at [272, 97] on textarea "Ep 101" at bounding box center [420, 96] width 341 height 7
click at [404, 188] on span "89513039" at bounding box center [407, 188] width 18 height 5
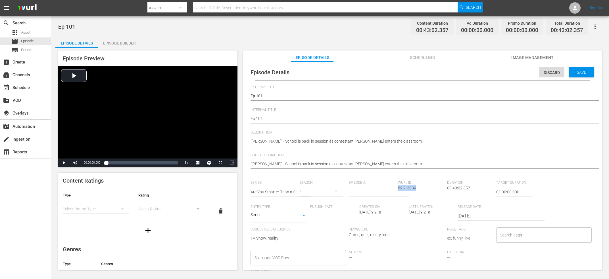
click at [404, 188] on span "89513039" at bounding box center [407, 188] width 18 height 5
copy span "89513039"
click at [580, 71] on span "Save" at bounding box center [581, 72] width 18 height 5
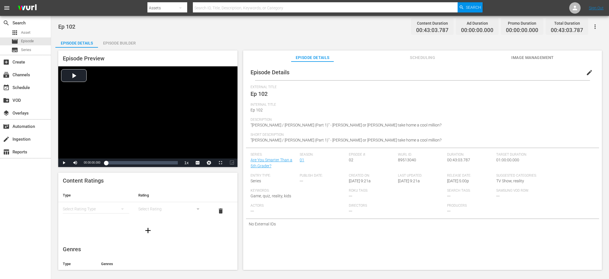
click at [594, 71] on button "edit" at bounding box center [589, 73] width 14 height 14
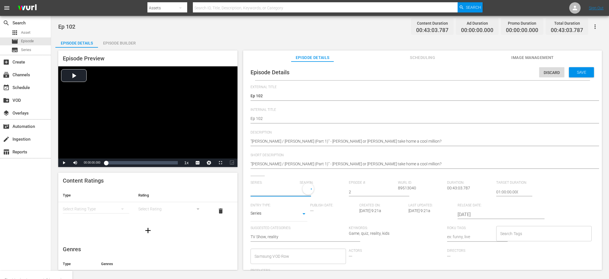
click at [284, 191] on input "text" at bounding box center [273, 192] width 46 height 14
type input "are you"
click at [286, 190] on input "are you" at bounding box center [273, 192] width 46 height 14
type input "are"
click at [278, 194] on input "text" at bounding box center [273, 192] width 46 height 14
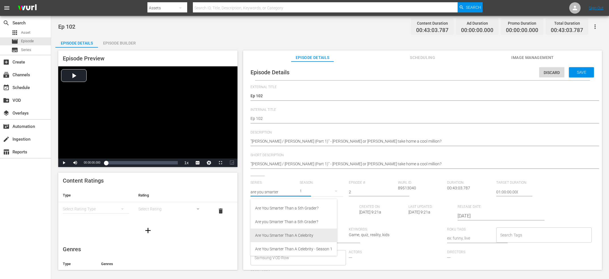
scroll to position [16, 0]
click at [292, 249] on div "Are You Smarter Than a 5th Grader? (2015)" at bounding box center [293, 247] width 77 height 14
type input "Are You Smarter Than a 5th Grader? (2015)"
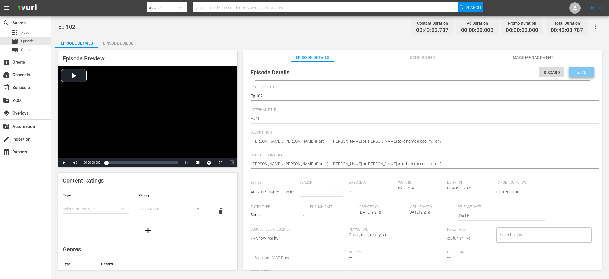
click at [587, 73] on span "Save" at bounding box center [581, 72] width 18 height 5
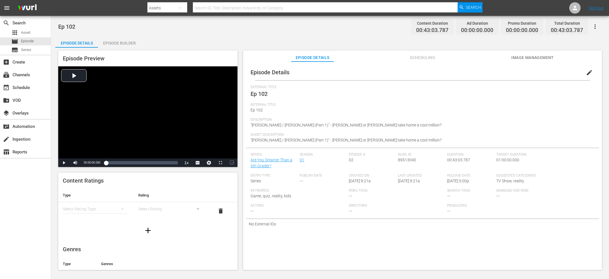
click at [405, 162] on span "89513040" at bounding box center [407, 160] width 18 height 5
copy span "89513040"
click at [259, 93] on span "Ep 102" at bounding box center [258, 94] width 17 height 7
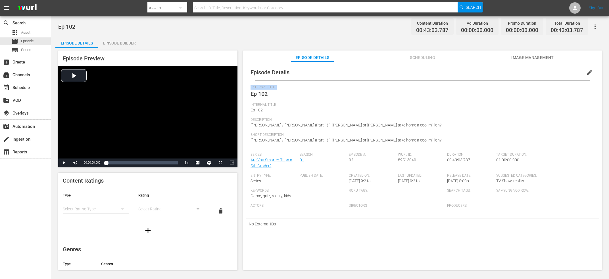
click at [259, 93] on span "Ep 102" at bounding box center [258, 94] width 17 height 7
copy span "External Title"
click at [591, 76] on span "edit" at bounding box center [589, 72] width 7 height 7
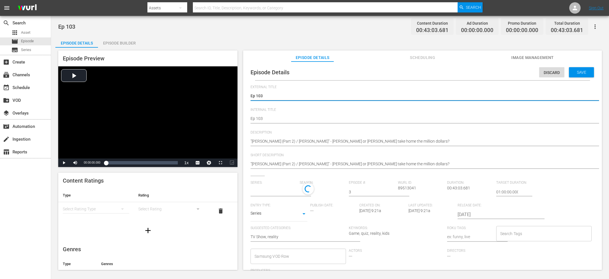
type input "Are You Smarter Than a 5th Grader?"
click at [293, 190] on input "text" at bounding box center [273, 192] width 46 height 14
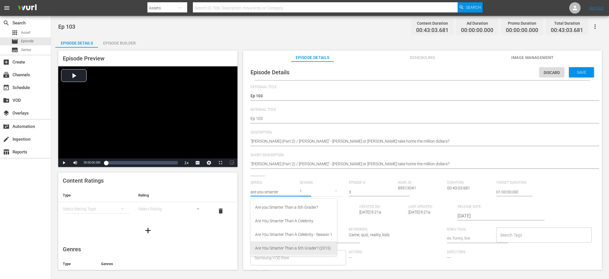
scroll to position [16, 0]
click at [299, 244] on div "Are You Smarter Than a 5th Grader? (2015)" at bounding box center [293, 247] width 77 height 14
type input "Are You Smarter Than a 5th Grader? (2015)"
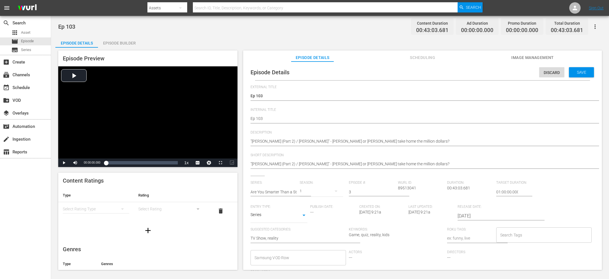
click at [590, 73] on div "Save" at bounding box center [581, 72] width 25 height 10
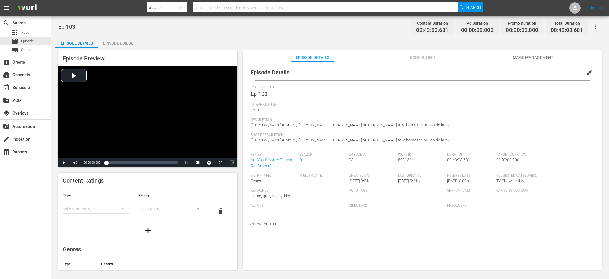
click at [397, 161] on div "Episode #: 03" at bounding box center [373, 163] width 49 height 21
click at [418, 162] on div "[PERSON_NAME] ID: 89513041" at bounding box center [422, 163] width 49 height 21
click at [418, 161] on div "Wurl ID: 89513041" at bounding box center [422, 163] width 49 height 21
copy span "89513041"
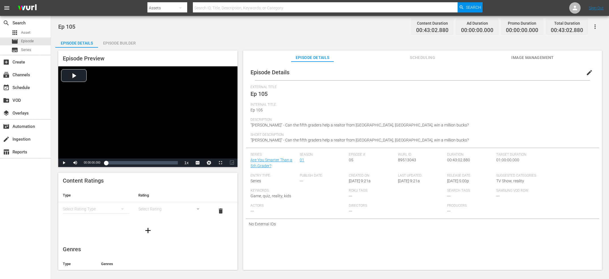
click at [592, 72] on span "edit" at bounding box center [589, 72] width 7 height 7
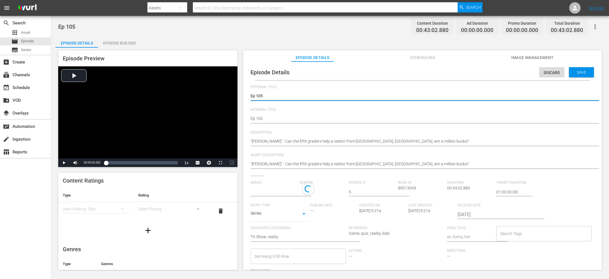
type input "Are You Smarter Than a 5th Grader?"
click at [269, 198] on input "text" at bounding box center [273, 192] width 46 height 14
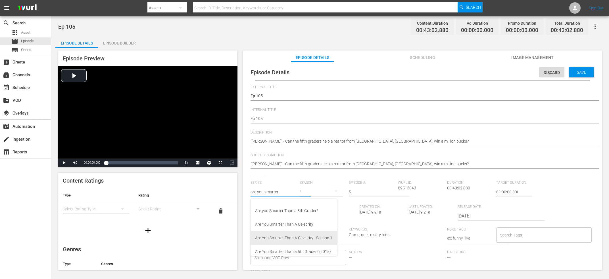
scroll to position [16, 0]
click at [301, 247] on div "Are You Smarter Than a 5th Grader? (2015)" at bounding box center [293, 247] width 77 height 14
type input "Are You Smarter Than a 5th Grader? (2015)"
click at [404, 189] on span "89513043" at bounding box center [407, 188] width 18 height 5
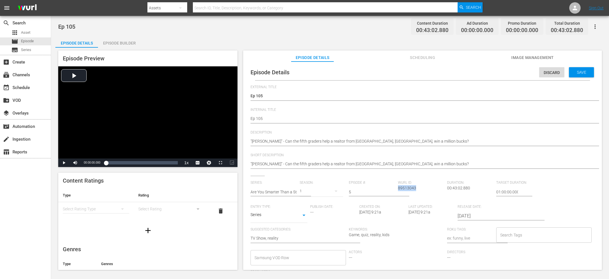
click at [404, 189] on span "89513043" at bounding box center [407, 188] width 18 height 5
copy span "89513043"
click at [584, 71] on span "Save" at bounding box center [581, 72] width 18 height 5
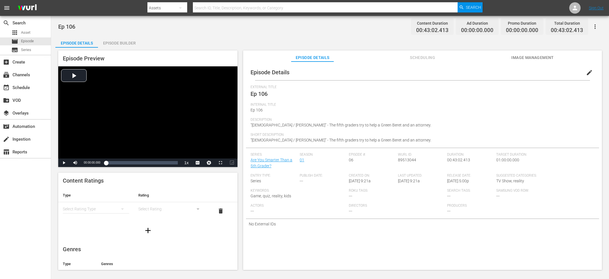
click at [588, 74] on span "edit" at bounding box center [589, 72] width 7 height 7
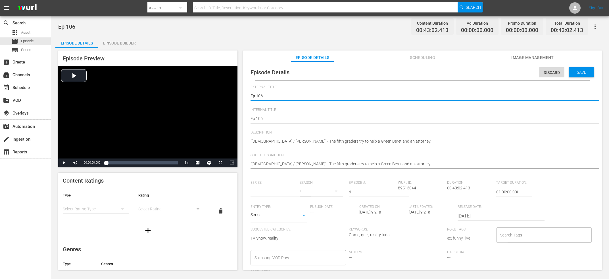
click at [271, 189] on input "text" at bounding box center [273, 192] width 46 height 14
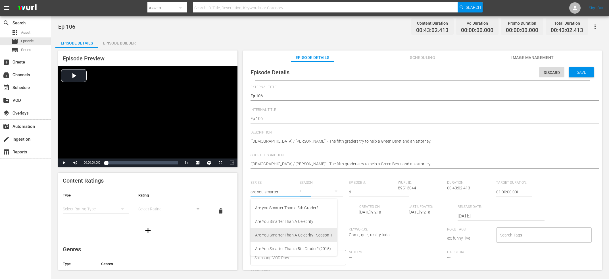
scroll to position [16, 0]
click at [293, 247] on div "Are You Smarter Than a 5th Grader? (2015)" at bounding box center [293, 247] width 77 height 14
type input "Are You Smarter Than a 5th Grader? (2015)"
click at [406, 190] on span "89513044" at bounding box center [407, 188] width 18 height 5
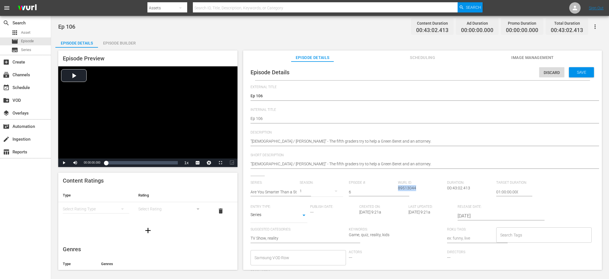
click at [406, 190] on span "89513044" at bounding box center [407, 188] width 18 height 5
copy span "89513044"
click at [577, 69] on div "Save" at bounding box center [581, 72] width 25 height 10
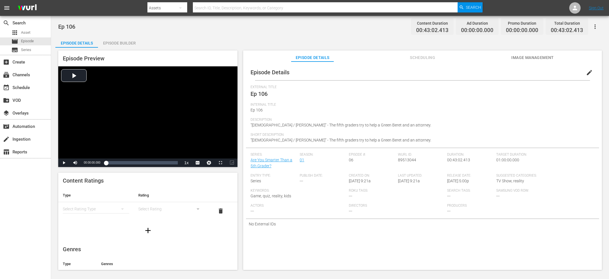
click at [135, 38] on div "Episode Builder" at bounding box center [119, 43] width 43 height 14
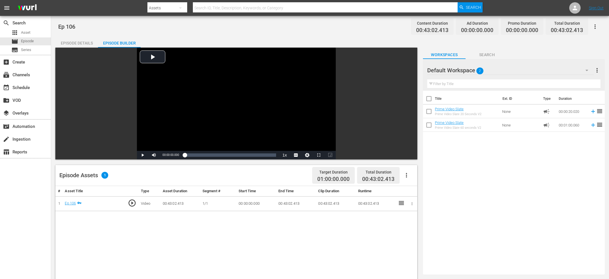
click at [408, 174] on icon "button" at bounding box center [406, 175] width 7 height 7
click at [432, 174] on div "Edit Cue Points" at bounding box center [423, 178] width 39 height 14
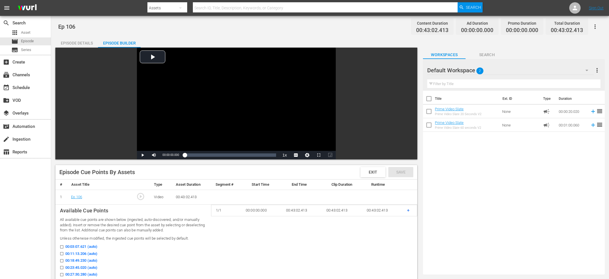
click at [14, 221] on div "search Search apps Asset movie Episode subtitles Series add_box Create subscrip…" at bounding box center [25, 155] width 51 height 279
click at [195, 117] on div "Video Player" at bounding box center [236, 99] width 199 height 103
click at [199, 152] on div "Loaded : 0.46% 00:06:49.015 Ep 106 00:00:00.216" at bounding box center [230, 155] width 97 height 9
click at [212, 102] on div "Video Player" at bounding box center [236, 99] width 199 height 103
click at [199, 157] on div "00:06:49.968" at bounding box center [192, 155] width 14 height 6
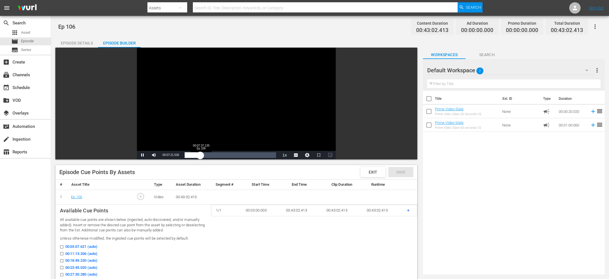
click at [200, 156] on div "00:07:21.490" at bounding box center [193, 155] width 16 height 6
click at [201, 155] on div "00:07:37.337" at bounding box center [193, 155] width 16 height 6
click at [154, 155] on span "Video Player" at bounding box center [154, 155] width 0 height 0
click at [243, 125] on div "Video Player" at bounding box center [236, 99] width 199 height 103
click at [218, 115] on div "Video Player" at bounding box center [236, 99] width 199 height 103
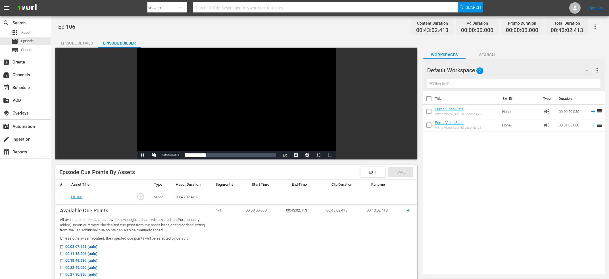
click at [209, 99] on div "Video Player" at bounding box center [236, 99] width 199 height 103
click at [167, 156] on span "00:08:57.017" at bounding box center [170, 155] width 16 height 3
copy span "Current Time"
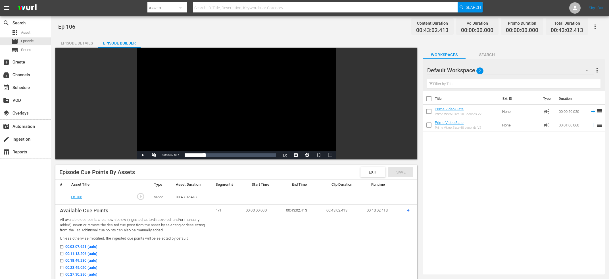
click at [38, 209] on div "search Search apps Asset movie Episode subtitles Series add_box Create subscrip…" at bounding box center [25, 155] width 51 height 279
click at [224, 154] on div "Loaded : 23.26% 00:18:34.768 Ep 106 00:08:57.017" at bounding box center [230, 155] width 91 height 6
click at [218, 120] on div "Video Player" at bounding box center [236, 99] width 199 height 103
click at [154, 155] on span "Video Player" at bounding box center [154, 155] width 0 height 0
click at [213, 115] on div "Video Player" at bounding box center [236, 99] width 199 height 103
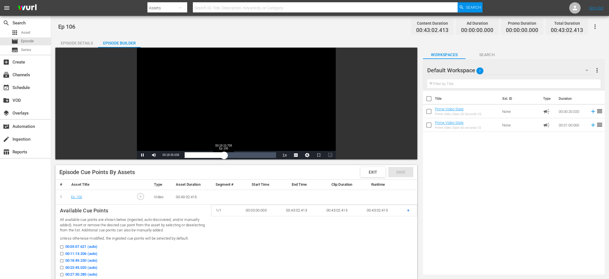
click at [223, 154] on div "00:18:35.591" at bounding box center [204, 155] width 39 height 6
click at [223, 154] on div "00:18:10.708" at bounding box center [204, 155] width 39 height 6
click at [225, 155] on div "00:18:51.893" at bounding box center [205, 155] width 40 height 6
click at [225, 155] on div "00:18:50.835" at bounding box center [205, 155] width 40 height 6
click at [225, 155] on div "00:18:59.027" at bounding box center [205, 155] width 40 height 6
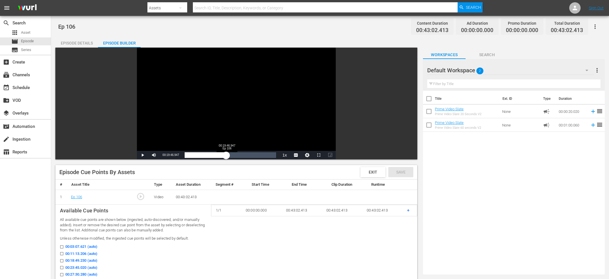
click at [226, 155] on div "00:19:31.250" at bounding box center [205, 155] width 41 height 6
click at [227, 155] on div "00:19:47.164" at bounding box center [206, 155] width 42 height 6
click at [227, 157] on div "00:20:12.281" at bounding box center [206, 155] width 43 height 6
click at [227, 156] on div "00:19:47.242" at bounding box center [206, 155] width 43 height 6
click at [227, 155] on div "00:20:03.203" at bounding box center [206, 155] width 43 height 6
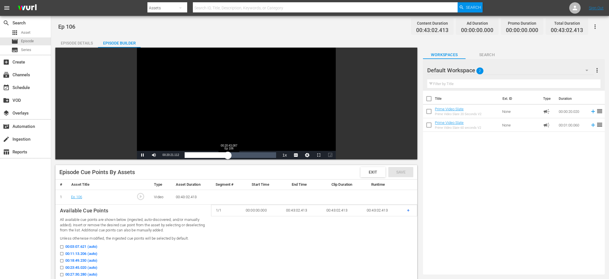
click at [228, 155] on div "00:20:21.264" at bounding box center [206, 155] width 43 height 6
click at [229, 155] on div "00:20:43.433" at bounding box center [207, 155] width 44 height 6
click at [230, 157] on div "00:21:15.320" at bounding box center [207, 155] width 45 height 6
click at [230, 156] on div "00:21:15.182" at bounding box center [207, 155] width 45 height 6
click at [230, 155] on div "00:21:23.219" at bounding box center [207, 155] width 45 height 6
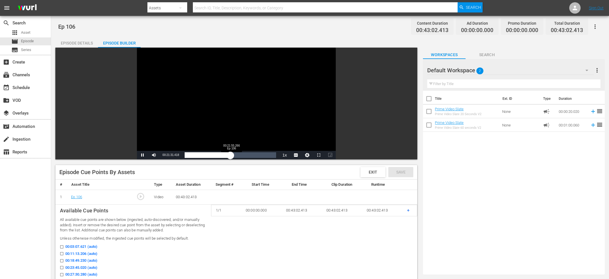
click at [230, 155] on div "00:21:31.373" at bounding box center [208, 155] width 46 height 6
click at [231, 154] on div "00:21:55.517" at bounding box center [208, 155] width 47 height 6
click at [232, 154] on div "00:22:27.513" at bounding box center [209, 155] width 48 height 6
click at [234, 156] on div "00:23:31.944" at bounding box center [210, 155] width 50 height 6
click at [234, 154] on div "00:23:23.599" at bounding box center [210, 155] width 50 height 6
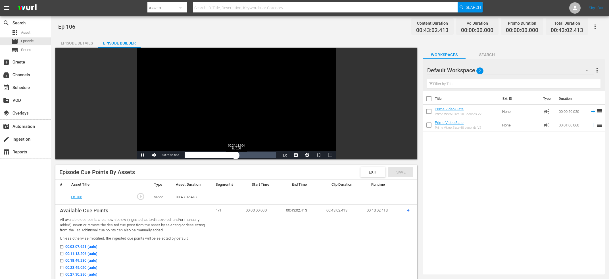
click at [236, 157] on div "00:24:04.223" at bounding box center [210, 155] width 51 height 6
click at [235, 157] on div "00:24:12.277" at bounding box center [210, 155] width 51 height 6
click at [235, 156] on div "00:23:39.962" at bounding box center [210, 155] width 50 height 6
click at [236, 155] on div "00:24:13.241" at bounding box center [210, 155] width 51 height 6
click at [236, 155] on div "00:24:19.624" at bounding box center [211, 155] width 52 height 6
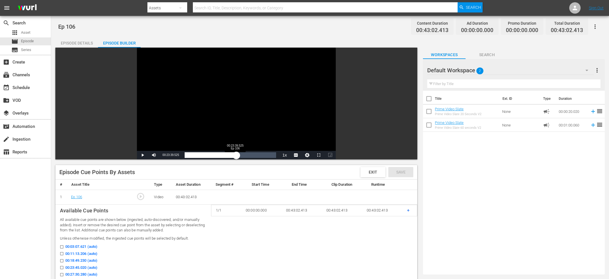
click at [235, 157] on div "00:24:19.688" at bounding box center [211, 155] width 52 height 6
click at [235, 157] on div "00:23:39.587" at bounding box center [210, 155] width 50 height 6
click at [235, 157] on div "00:23:48.538" at bounding box center [210, 155] width 51 height 6
click at [235, 157] on div "00:23:47.766" at bounding box center [210, 155] width 51 height 6
click at [234, 158] on div "00:23:47.565" at bounding box center [210, 155] width 51 height 6
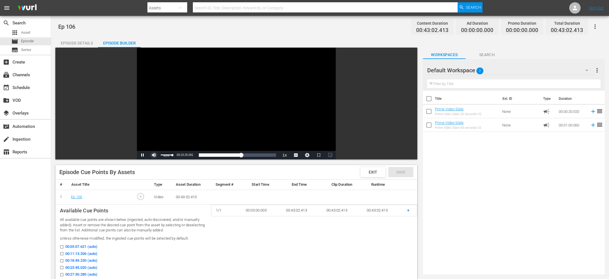
click at [154, 155] on span "Video Player" at bounding box center [154, 155] width 0 height 0
click at [200, 114] on div "Video Player" at bounding box center [236, 99] width 199 height 103
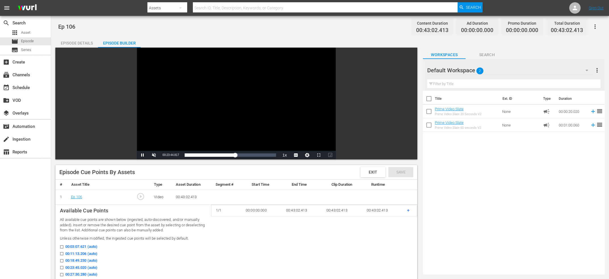
click at [200, 114] on div "Video Player" at bounding box center [236, 99] width 199 height 103
click at [168, 156] on span "00:23:45.182" at bounding box center [170, 155] width 16 height 3
copy span "Current Time"
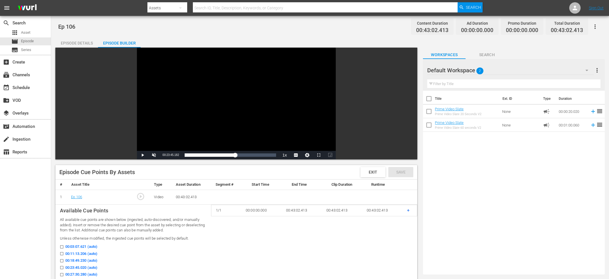
click at [14, 236] on div "search Search apps Asset movie Episode subtitles Series add_box Create subscrip…" at bounding box center [25, 155] width 51 height 279
click at [252, 153] on div "Loaded : 57.67% 00:31:32.700 Ep 106 00:23:45.182" at bounding box center [230, 155] width 91 height 6
click at [251, 117] on div "Video Player" at bounding box center [236, 99] width 199 height 103
click at [252, 153] on div "00:31:40.720" at bounding box center [218, 155] width 67 height 6
click at [154, 155] on span "Video Player" at bounding box center [154, 155] width 0 height 0
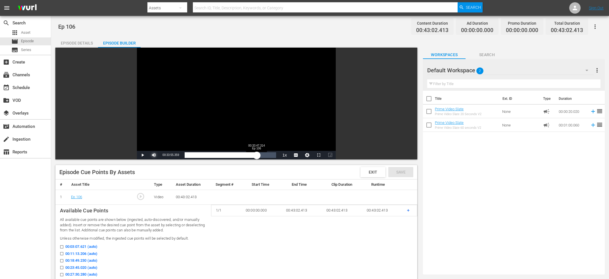
click at [256, 156] on div "00:33:02.456" at bounding box center [221, 155] width 72 height 6
click at [256, 155] on div "00:33:55.524" at bounding box center [221, 155] width 72 height 6
click at [258, 155] on div "00:34:29.204" at bounding box center [221, 155] width 73 height 6
click at [259, 155] on div "00:34:53.373" at bounding box center [222, 155] width 74 height 6
click at [259, 157] on div "00:35:10.651" at bounding box center [222, 155] width 75 height 6
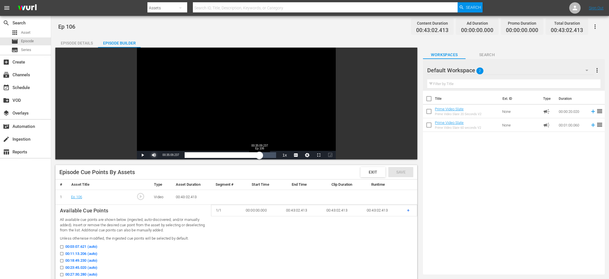
click at [259, 157] on div "00:35:09.547" at bounding box center [222, 155] width 75 height 6
click at [259, 157] on div "00:35:09.237" at bounding box center [222, 155] width 75 height 6
click at [259, 155] on div "00:35:09.237" at bounding box center [222, 155] width 75 height 6
click at [260, 155] on div "00:35:25.626" at bounding box center [222, 155] width 75 height 6
click at [261, 155] on div "00:36:05.495" at bounding box center [223, 155] width 77 height 6
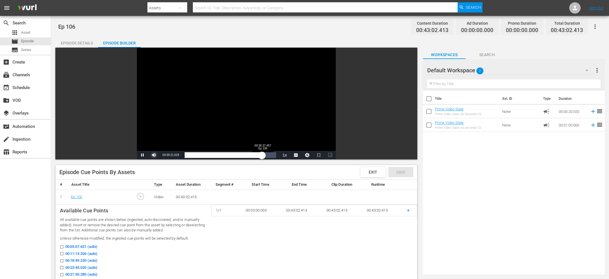
click at [262, 155] on div "00:36:21.721" at bounding box center [223, 155] width 77 height 6
click at [154, 155] on span "Video Player" at bounding box center [154, 155] width 0 height 0
click at [246, 107] on div "Video Player" at bounding box center [236, 99] width 199 height 103
click at [167, 155] on span "00:37:07.391" at bounding box center [170, 155] width 16 height 3
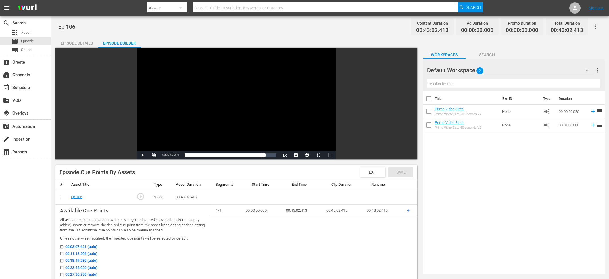
click at [167, 155] on span "00:37:07.391" at bounding box center [170, 155] width 16 height 3
copy span "Current Time"
click at [33, 206] on div "search Search apps Asset movie Episode subtitles Series add_box Create subscrip…" at bounding box center [25, 155] width 51 height 279
click at [406, 211] on td "+" at bounding box center [409, 210] width 15 height 11
click at [409, 210] on span "+" at bounding box center [408, 210] width 3 height 5
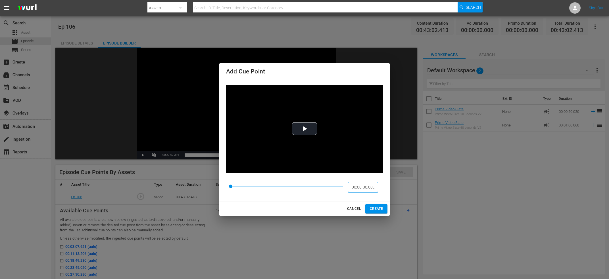
click at [353, 188] on input "00:00:00.000" at bounding box center [362, 187] width 31 height 11
paste input "8:57.017"
type input "00:08:57.017"
click at [380, 207] on span "CREATE" at bounding box center [376, 209] width 13 height 6
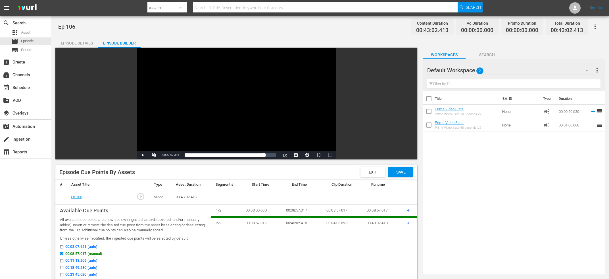
click at [24, 210] on div "search Search apps Asset movie Episode subtitles Series add_box Create subscrip…" at bounding box center [25, 155] width 51 height 279
click at [409, 224] on span "+" at bounding box center [408, 223] width 3 height 5
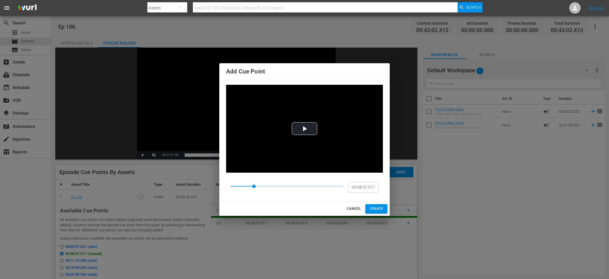
click at [366, 193] on div "00:08:57.017 ​" at bounding box center [304, 187] width 157 height 20
click at [369, 188] on input "00:08:57.017" at bounding box center [362, 187] width 31 height 11
paste input "23:45.182"
type input "00:23:45.182"
click at [380, 209] on span "CREATE" at bounding box center [376, 209] width 13 height 6
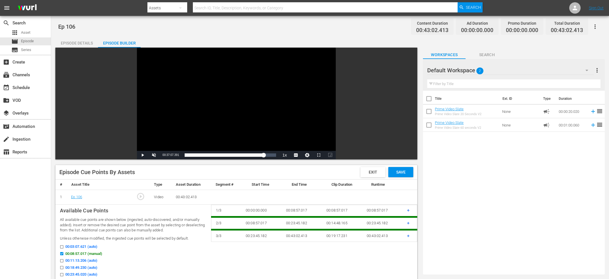
click at [18, 213] on div "search Search apps Asset movie Episode subtitles Series add_box Create subscrip…" at bounding box center [25, 155] width 51 height 279
click at [408, 236] on span "+" at bounding box center [408, 235] width 3 height 5
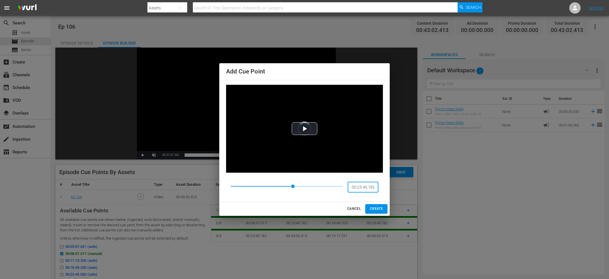
click at [370, 185] on input "00:23:45.182" at bounding box center [362, 187] width 31 height 11
paste input "37:07.391"
type input "00:37:07.391"
click at [378, 210] on span "CREATE" at bounding box center [376, 209] width 13 height 6
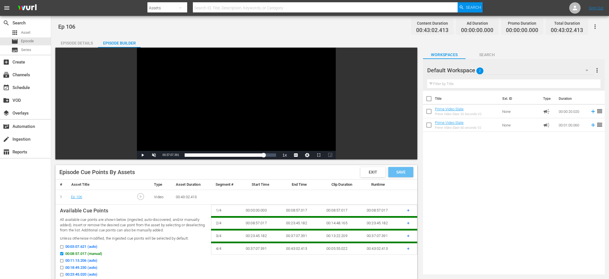
click at [406, 171] on span "Save" at bounding box center [400, 172] width 18 height 5
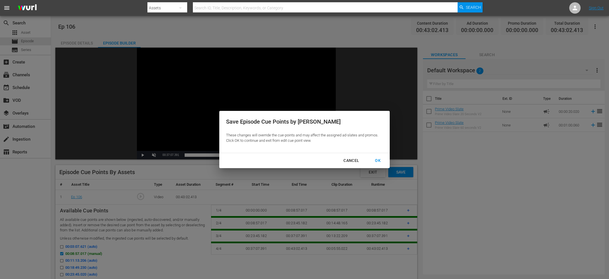
click at [381, 160] on div "OK" at bounding box center [377, 160] width 15 height 7
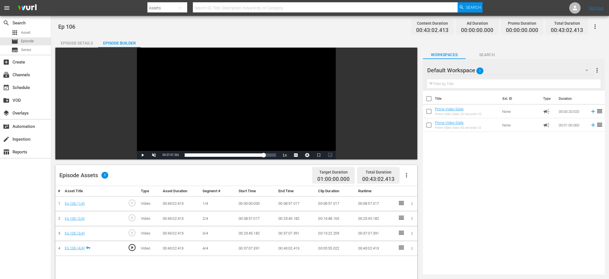
click at [408, 175] on icon "button" at bounding box center [406, 175] width 7 height 7
click at [430, 191] on div "Fill with Ads" at bounding box center [423, 192] width 39 height 14
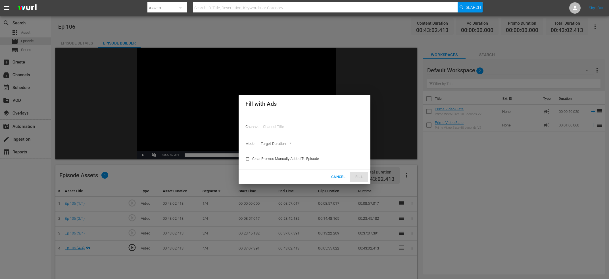
click at [315, 131] on hr at bounding box center [299, 131] width 73 height 0
click at [315, 130] on input "text" at bounding box center [299, 127] width 73 height 14
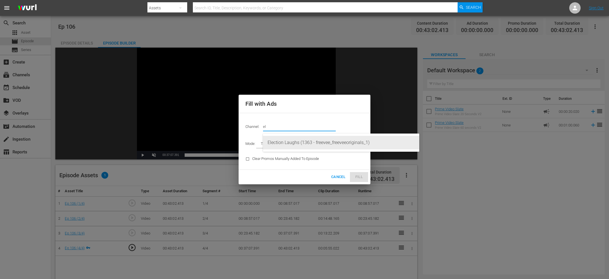
click at [316, 144] on div "Election Laughs (1363 - freevee_freeveeoriginals_1)" at bounding box center [340, 143] width 147 height 14
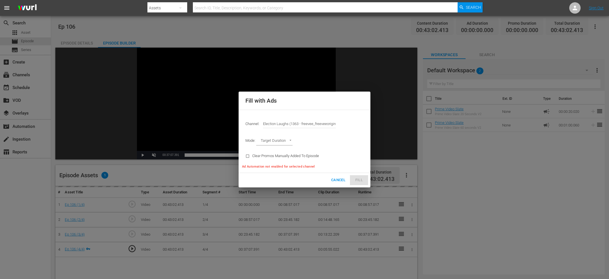
type input "Election Laughs (1363)"
type input "AD_BREAK_DURATION"
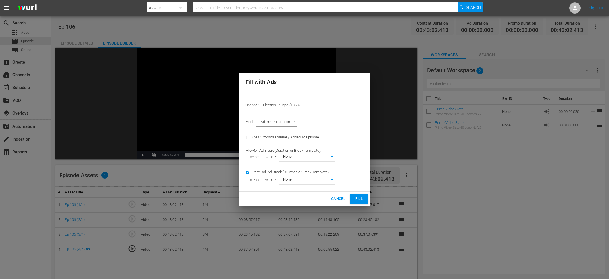
type input "0"
click at [250, 174] on input "checkbox" at bounding box center [248, 174] width 7 height 8
checkbox input "false"
click at [364, 197] on button "Fill" at bounding box center [359, 199] width 18 height 10
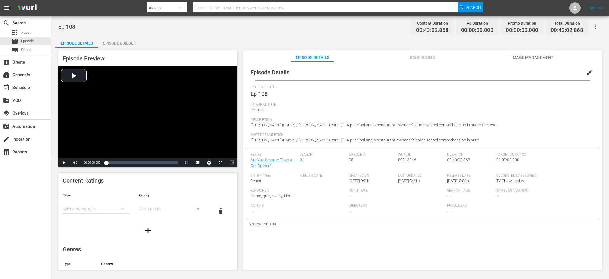
click at [588, 73] on span "edit" at bounding box center [589, 72] width 7 height 7
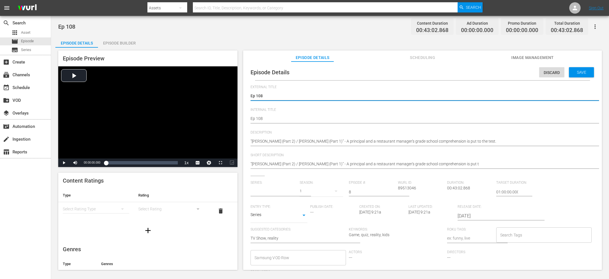
click at [277, 189] on input "text" at bounding box center [273, 192] width 46 height 14
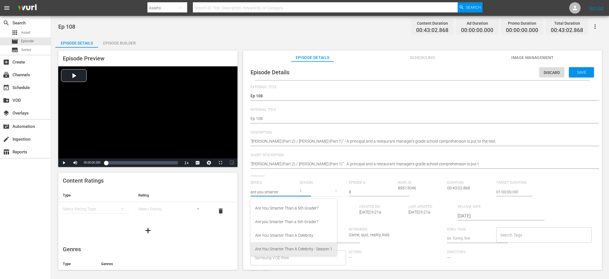
scroll to position [16, 0]
click at [298, 249] on div "Are You Smarter Than a 5th Grader? (2015)" at bounding box center [293, 247] width 77 height 14
type input "Are You Smarter Than a 5th Grader? (2015)"
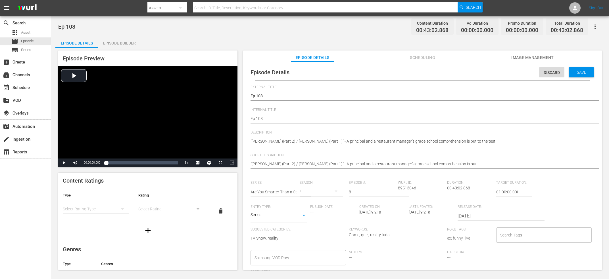
click at [411, 190] on span "89513046" at bounding box center [407, 188] width 18 height 5
copy span "89513046"
click at [578, 72] on span "Save" at bounding box center [581, 72] width 18 height 5
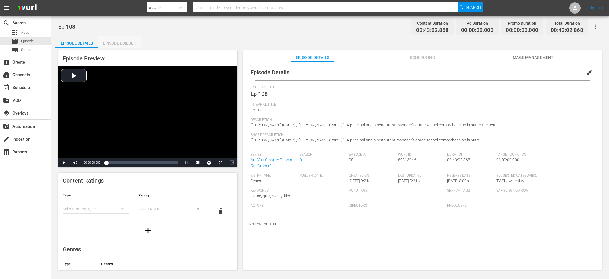
click at [139, 41] on div "Episode Builder" at bounding box center [119, 43] width 43 height 14
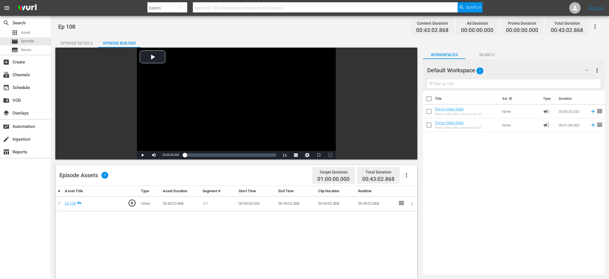
click at [407, 172] on icon "button" at bounding box center [406, 175] width 7 height 7
click at [435, 177] on div "Edit Cue Points" at bounding box center [423, 178] width 39 height 14
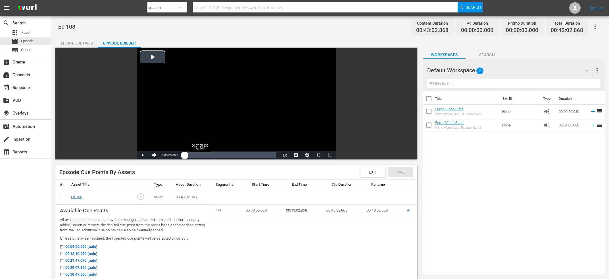
click at [200, 154] on div "Loaded : 0.23% 00:07:05.130 Ep 108 00:00:00.000" at bounding box center [230, 155] width 91 height 6
click at [202, 114] on div "Video Player" at bounding box center [236, 99] width 199 height 103
click at [206, 116] on div "Video Player" at bounding box center [236, 99] width 199 height 103
click at [200, 158] on div "00:07:05.752" at bounding box center [192, 155] width 15 height 6
click at [200, 158] on div "00:07:22.029" at bounding box center [193, 155] width 16 height 6
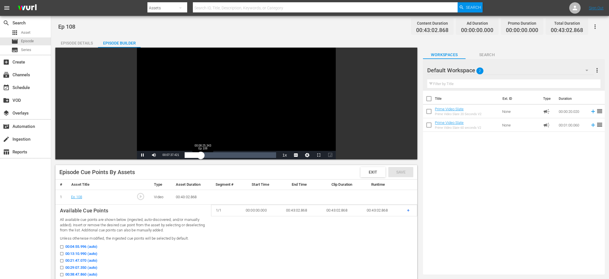
click at [201, 156] on div "00:07:37.373" at bounding box center [193, 155] width 16 height 6
click at [202, 155] on div "00:08:25.691" at bounding box center [194, 155] width 18 height 6
click at [204, 154] on div "00:08:57.546" at bounding box center [194, 155] width 19 height 6
click at [204, 156] on div "00:09:21.980" at bounding box center [195, 155] width 20 height 6
click at [206, 118] on div "Video Player" at bounding box center [236, 99] width 199 height 103
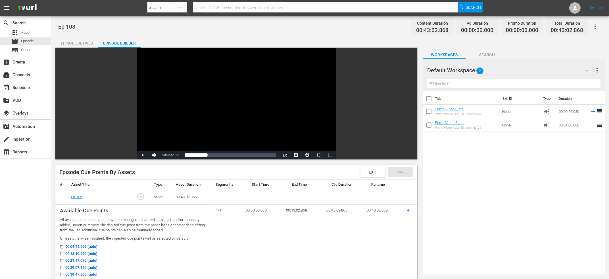
click at [205, 117] on div "Video Player" at bounding box center [236, 99] width 199 height 103
click at [205, 156] on div "00:09:41.756" at bounding box center [195, 155] width 20 height 6
click at [206, 156] on div "00:10:02.436" at bounding box center [195, 155] width 21 height 6
click at [219, 107] on div "Video Player" at bounding box center [236, 99] width 199 height 103
click at [168, 155] on span "00:09:58.060" at bounding box center [170, 155] width 16 height 3
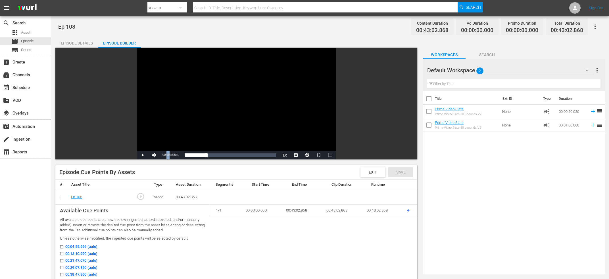
click at [168, 155] on span "00:09:58.060" at bounding box center [170, 155] width 16 height 3
copy span "Current Time"
click at [9, 222] on div "search Search apps Asset movie Episode subtitles Series add_box Create subscrip…" at bounding box center [25, 155] width 51 height 279
click at [225, 157] on div "Loaded : 25.58% 00:19:31.114 Ep 108 00:09:58.060" at bounding box center [230, 155] width 91 height 6
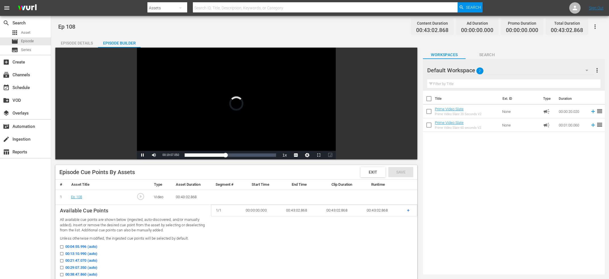
click at [234, 124] on div "Video Player" at bounding box center [236, 99] width 199 height 103
click at [231, 131] on div "Video Player" at bounding box center [236, 99] width 199 height 103
click at [225, 157] on div "00:19:07.301" at bounding box center [205, 155] width 41 height 6
click at [227, 156] on div "00:19:47.734" at bounding box center [206, 155] width 42 height 6
click at [227, 156] on div "00:20:12.410" at bounding box center [206, 155] width 43 height 6
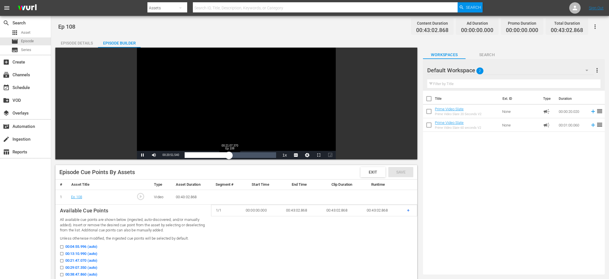
click at [229, 155] on div "00:20:51.495" at bounding box center [207, 155] width 44 height 6
click at [230, 154] on div "00:21:15.561" at bounding box center [207, 155] width 45 height 6
click at [231, 155] on div "00:22:12.215" at bounding box center [208, 155] width 47 height 6
click at [230, 154] on div "00:21:39.936" at bounding box center [208, 155] width 46 height 6
click at [234, 154] on div "00:22:19.561" at bounding box center [209, 155] width 49 height 6
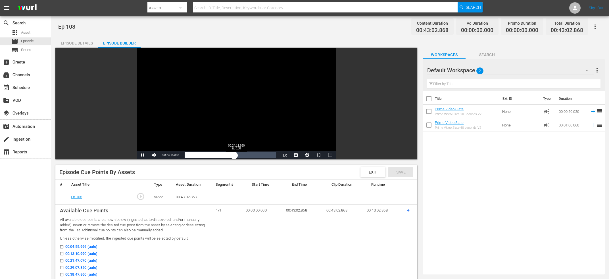
click at [234, 155] on div "00:23:15.881" at bounding box center [209, 155] width 49 height 6
click at [235, 155] on div "00:23:39.993" at bounding box center [210, 155] width 50 height 6
click at [236, 155] on div "00:24:12.159" at bounding box center [210, 155] width 51 height 6
click at [238, 155] on div "00:25:00.531" at bounding box center [211, 155] width 53 height 6
click at [239, 155] on div "00:25:33.296" at bounding box center [212, 155] width 55 height 6
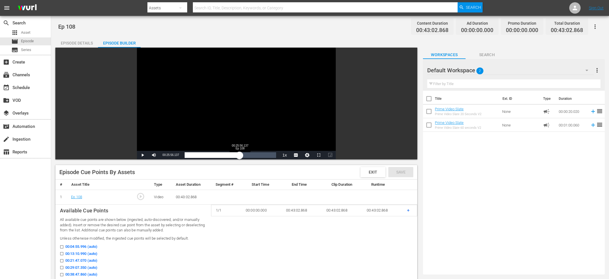
click at [239, 156] on div "00:25:48.789" at bounding box center [212, 155] width 55 height 6
click at [240, 156] on div "00:25:56.398" at bounding box center [212, 155] width 55 height 6
click at [240, 156] on div "00:26:04.277" at bounding box center [212, 155] width 55 height 6
click at [240, 156] on div "00:26:20.549" at bounding box center [213, 155] width 56 height 6
click at [242, 155] on div "00:26:52.542" at bounding box center [213, 155] width 57 height 6
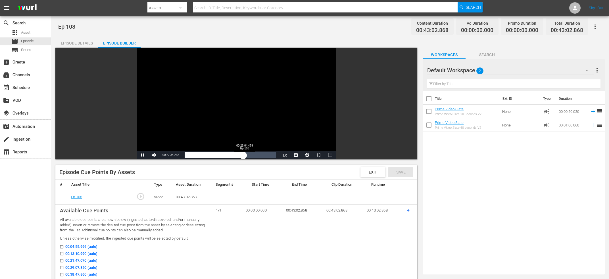
click at [243, 155] on div "00:27:34.362" at bounding box center [214, 155] width 58 height 6
click at [244, 155] on div "00:28:04.599" at bounding box center [215, 155] width 60 height 6
click at [246, 155] on div "00:28:44.798" at bounding box center [215, 155] width 61 height 6
click at [217, 156] on div "Loaded : 68.60% 00:15:06.410 Ep 108 00:29:17.845" at bounding box center [230, 155] width 91 height 6
click at [222, 155] on div "00:17:22.772 Ep 108" at bounding box center [221, 155] width 0 height 6
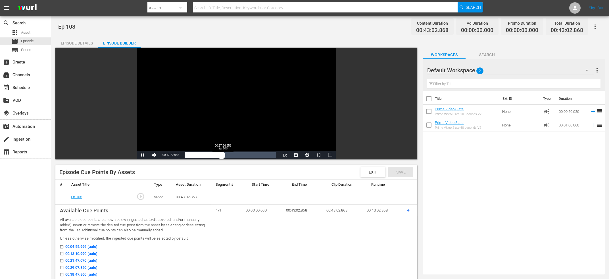
click at [221, 155] on div "00:17:23.080" at bounding box center [203, 155] width 37 height 6
click at [223, 155] on div "00:17:54.882" at bounding box center [204, 155] width 38 height 6
click at [225, 157] on div "00:18:52.236" at bounding box center [205, 155] width 40 height 6
click at [225, 156] on div "00:19:07.441" at bounding box center [205, 155] width 41 height 6
click at [226, 155] on div "00:19:34.480" at bounding box center [205, 155] width 41 height 6
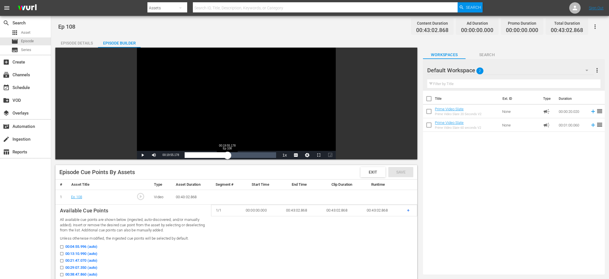
click at [227, 156] on div "00:20:11.761" at bounding box center [206, 155] width 43 height 6
click at [226, 156] on div "00:19:55.902" at bounding box center [206, 155] width 42 height 6
click at [232, 98] on div "Video Player" at bounding box center [236, 99] width 199 height 103
click at [176, 155] on span "00:19:52.361" at bounding box center [170, 155] width 16 height 3
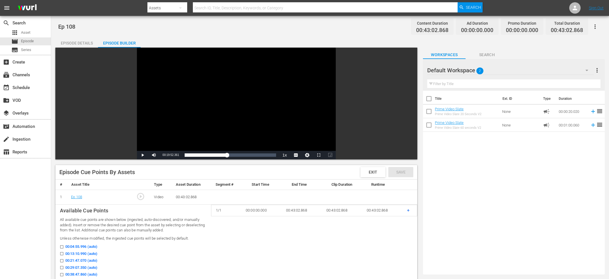
click at [176, 155] on span "00:19:52.361" at bounding box center [170, 155] width 16 height 3
copy span "Current Time"
click at [28, 200] on div "search Search apps Asset movie Episode subtitles Series add_box Create subscrip…" at bounding box center [25, 155] width 51 height 279
click at [245, 154] on div "Loaded : 48.60% 00:28:28.543 Ep 108 00:19:52.361" at bounding box center [230, 155] width 91 height 6
click at [244, 100] on div "Video Player" at bounding box center [236, 99] width 199 height 103
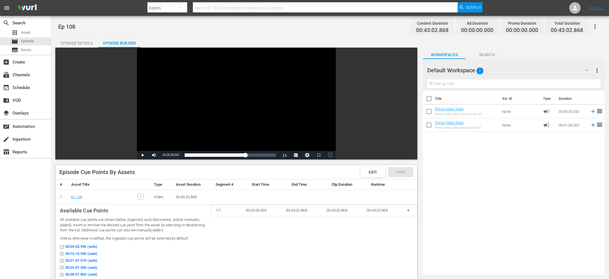
click at [248, 113] on div "Video Player" at bounding box center [236, 99] width 199 height 103
click at [245, 156] on div "00:28:29.340" at bounding box center [215, 155] width 60 height 6
click at [246, 156] on div "00:28:52.906" at bounding box center [215, 155] width 61 height 6
click at [248, 156] on div "00:29:41.711" at bounding box center [216, 155] width 63 height 6
click at [248, 154] on div "00:29:49.102" at bounding box center [216, 155] width 63 height 6
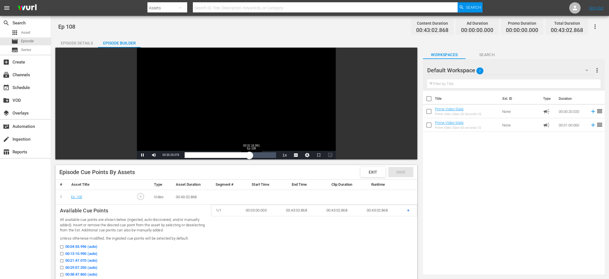
click at [249, 154] on div "00:30:29.125" at bounding box center [217, 155] width 65 height 6
click at [240, 95] on div "Video Player" at bounding box center [236, 99] width 199 height 103
click at [235, 99] on div "Video Player" at bounding box center [236, 99] width 199 height 103
click at [170, 156] on span "00:31:20.584" at bounding box center [170, 155] width 16 height 3
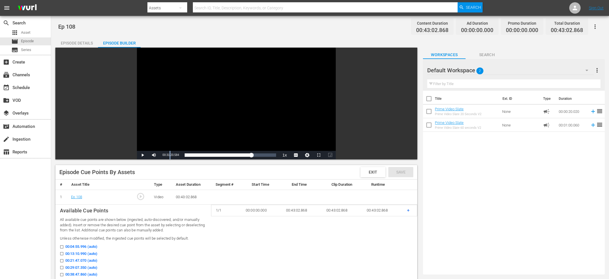
click at [170, 156] on span "00:31:20.584" at bounding box center [170, 155] width 16 height 3
copy span "Current Time"
click at [6, 234] on div "search Search apps Asset movie Episode subtitles Series add_box Create subscrip…" at bounding box center [25, 155] width 51 height 279
click at [408, 210] on span "+" at bounding box center [408, 210] width 3 height 5
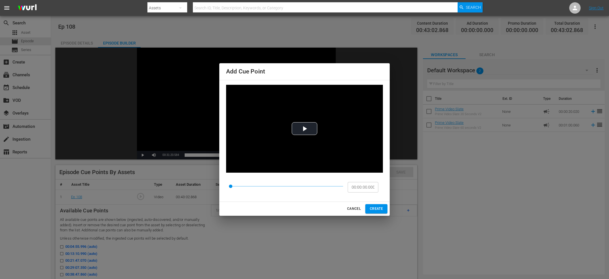
click at [359, 186] on input "00:00:00.000" at bounding box center [362, 187] width 31 height 11
paste input "9:58.06"
type input "00:09:58.060"
click at [375, 210] on span "CREATE" at bounding box center [376, 209] width 13 height 6
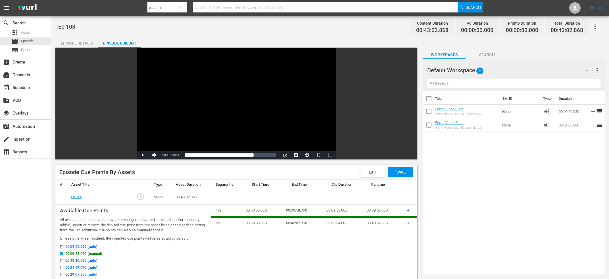
click at [17, 229] on div "search Search apps Asset movie Episode subtitles Series add_box Create subscrip…" at bounding box center [25, 155] width 51 height 279
click at [410, 223] on td "+" at bounding box center [409, 223] width 15 height 12
click at [408, 223] on span "+" at bounding box center [408, 223] width 3 height 5
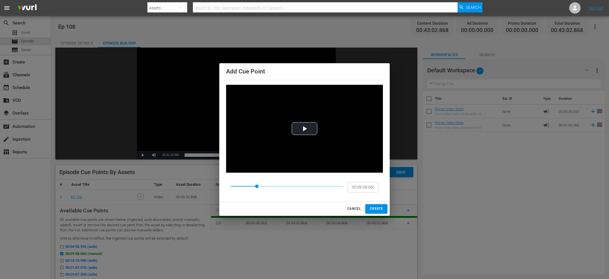
click at [370, 188] on input "00:09:58.060" at bounding box center [362, 187] width 31 height 11
paste input "19:52.361"
click at [372, 187] on input "00:09:58.060" at bounding box center [362, 187] width 31 height 11
paste input "19:52.361"
type input "00:19:52.361"
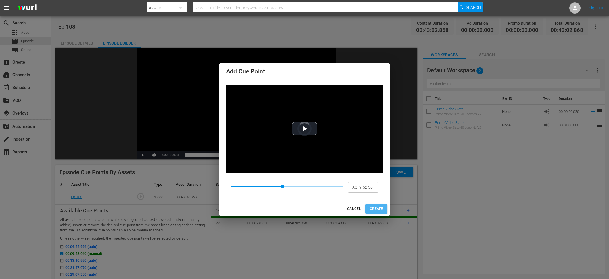
click at [377, 212] on button "CREATE" at bounding box center [376, 208] width 22 height 9
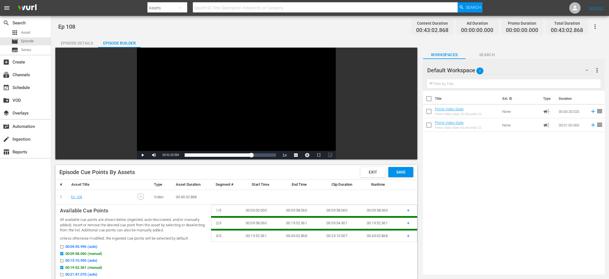
click at [17, 206] on div "search Search apps Asset movie Episode subtitles Series add_box Create subscrip…" at bounding box center [25, 155] width 51 height 279
click at [409, 237] on span "+" at bounding box center [408, 235] width 3 height 5
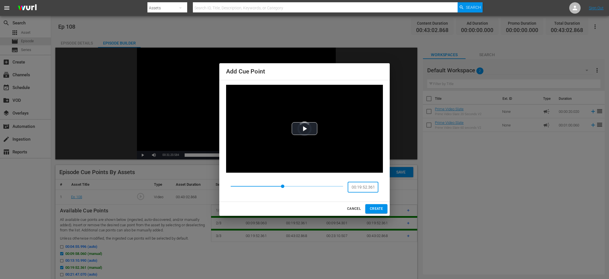
click at [368, 189] on input "00:19:52.361" at bounding box center [362, 187] width 31 height 11
paste input "31:20.584"
type input "00:31:20.584"
click at [379, 207] on span "CREATE" at bounding box center [376, 209] width 13 height 6
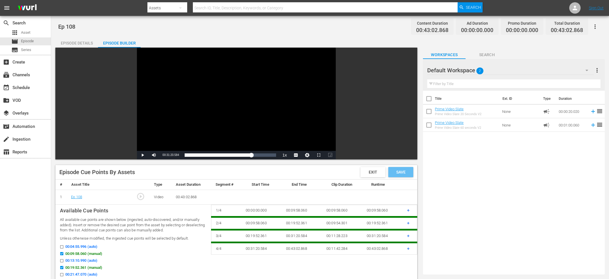
click at [397, 171] on span "Save" at bounding box center [400, 172] width 18 height 5
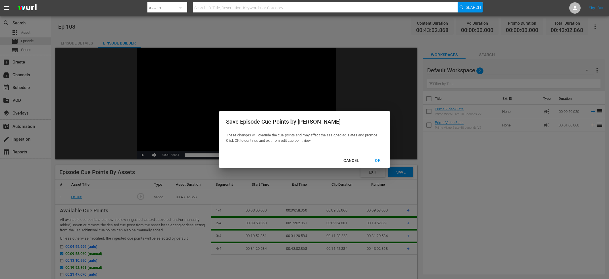
click at [381, 158] on div "OK" at bounding box center [377, 160] width 15 height 7
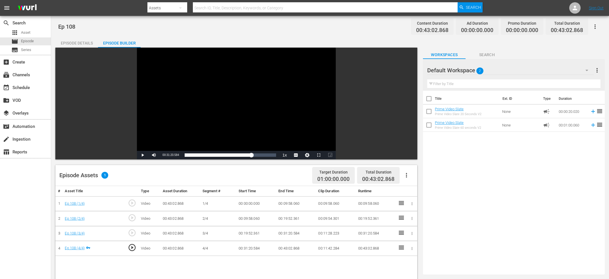
click at [411, 177] on button "button" at bounding box center [406, 176] width 14 height 14
click at [419, 188] on div "Fill with Ads" at bounding box center [423, 192] width 39 height 14
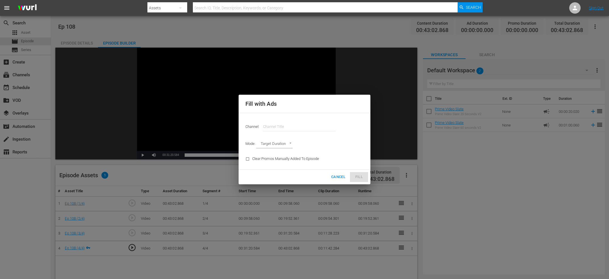
click at [289, 121] on input "text" at bounding box center [299, 127] width 73 height 14
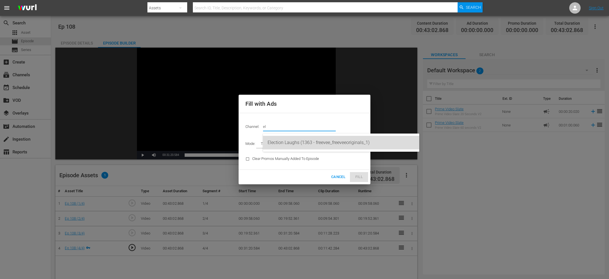
click at [326, 143] on div "Election Laughs (1363 - freevee_freeveeoriginals_1)" at bounding box center [340, 143] width 147 height 14
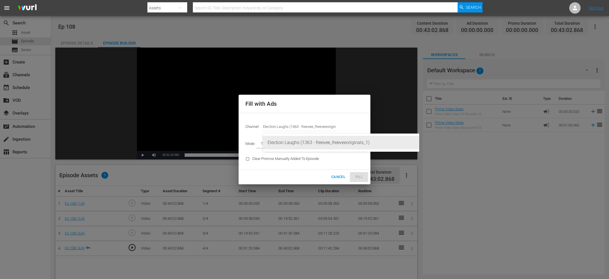
type input "Election Laughs (1363)"
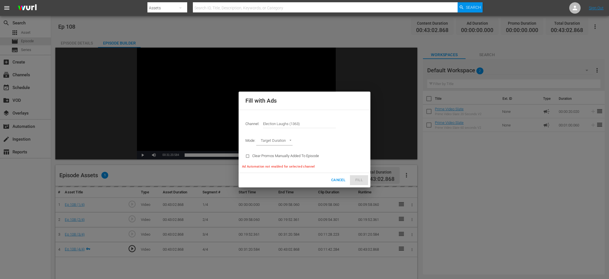
type input "AD_BREAK_DURATION"
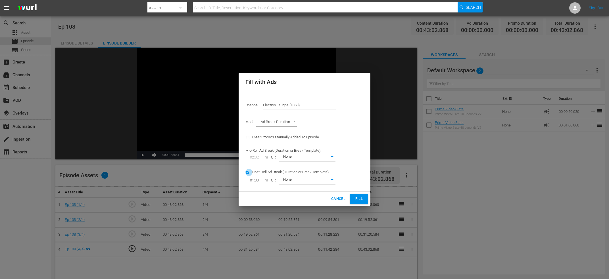
click at [251, 171] on input "checkbox" at bounding box center [248, 174] width 7 height 8
checkbox input "false"
type input "0"
click at [359, 198] on span "Fill" at bounding box center [358, 199] width 9 height 7
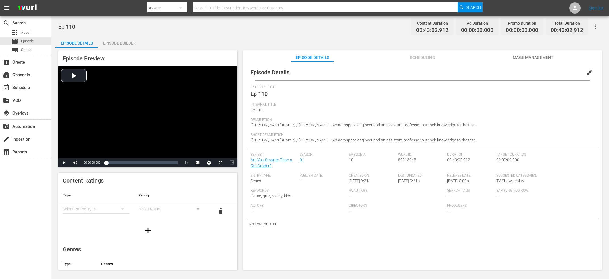
click at [589, 77] on button "edit" at bounding box center [589, 73] width 14 height 14
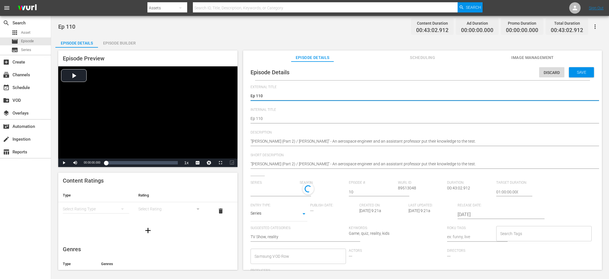
type input "Are You Smarter Than a 5th Grader?"
click at [275, 191] on input "text" at bounding box center [273, 192] width 46 height 14
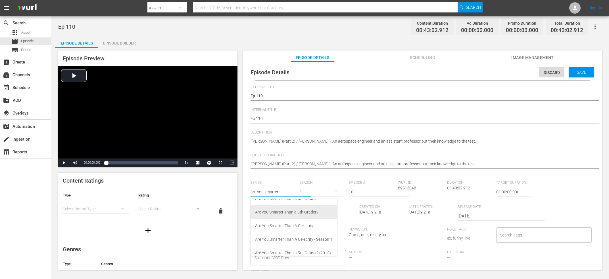
scroll to position [16, 0]
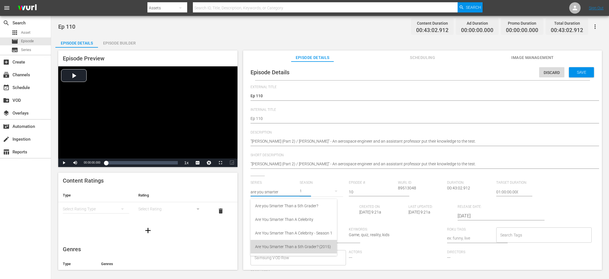
click at [293, 250] on div "Are You Smarter Than a 5th Grader? (2015)" at bounding box center [293, 247] width 77 height 14
type input "Are You Smarter Than a 5th Grader? (2015)"
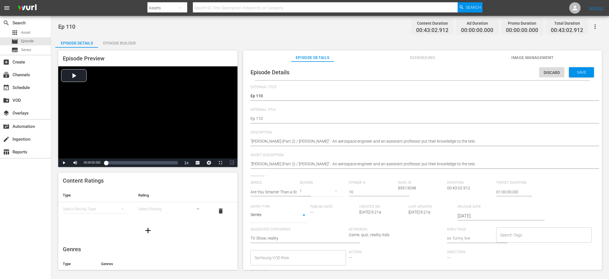
click at [404, 189] on span "89513048" at bounding box center [407, 188] width 18 height 5
copy span "89513048"
click at [579, 73] on span "Save" at bounding box center [581, 72] width 18 height 5
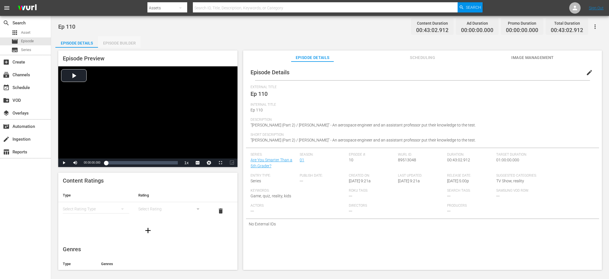
click at [117, 46] on div "Episode Builder" at bounding box center [119, 43] width 43 height 14
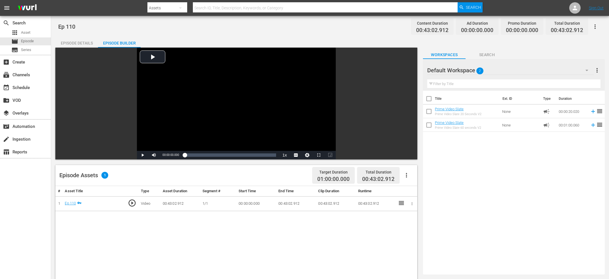
click at [408, 177] on icon "button" at bounding box center [406, 175] width 7 height 7
click at [427, 179] on div "Edit Cue Points" at bounding box center [423, 178] width 39 height 14
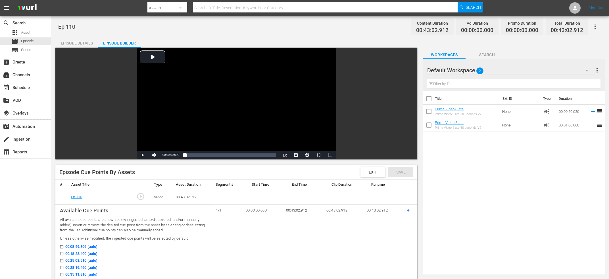
click at [43, 214] on div "search Search apps Asset movie Episode subtitles Series add_box Create subscrip…" at bounding box center [25, 155] width 51 height 279
click at [196, 156] on div "Loaded : 0.22% 00:05:04.815 Ep 110 00:00:00.000" at bounding box center [230, 155] width 91 height 6
click at [206, 129] on div "Video Player" at bounding box center [236, 99] width 199 height 103
click at [196, 155] on div "00:05:20.858" at bounding box center [190, 155] width 11 height 6
click at [199, 156] on div "00:06:41.424" at bounding box center [192, 155] width 14 height 6
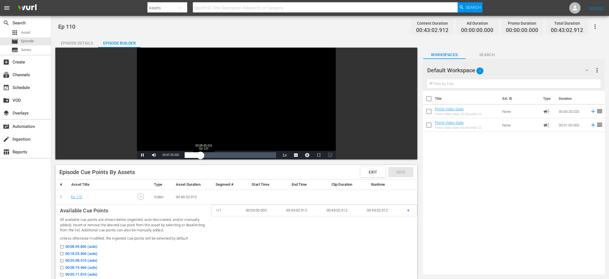
click at [200, 154] on div "00:07:29.234" at bounding box center [193, 155] width 16 height 6
click at [166, 156] on div "34%" at bounding box center [167, 155] width 12 height 1
click at [166, 156] on div "Volume Level" at bounding box center [163, 155] width 5 height 1
click at [165, 157] on div "37%" at bounding box center [167, 156] width 12 height 3
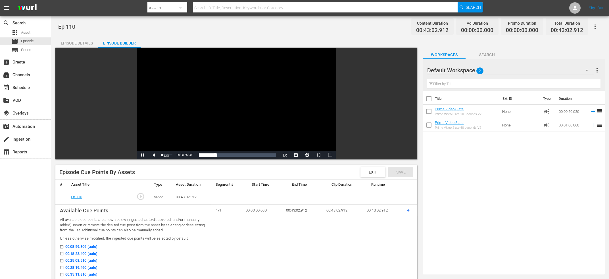
click at [162, 158] on div "12%" at bounding box center [166, 155] width 14 height 9
click at [219, 116] on div "Video Player" at bounding box center [236, 99] width 199 height 103
click at [208, 120] on div "Video Player" at bounding box center [236, 99] width 199 height 103
click at [182, 121] on div "Video Player" at bounding box center [236, 99] width 199 height 103
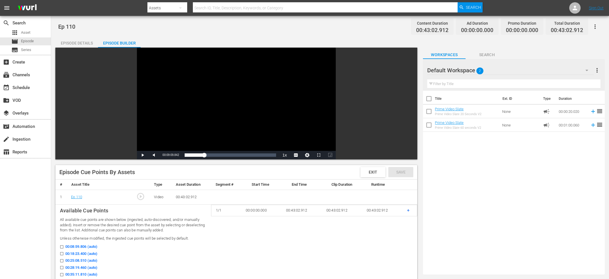
click at [182, 121] on div "Video Player" at bounding box center [236, 99] width 199 height 103
click at [181, 121] on div "Video Player" at bounding box center [236, 99] width 199 height 103
click at [169, 154] on span "00:09:09.985" at bounding box center [170, 155] width 16 height 3
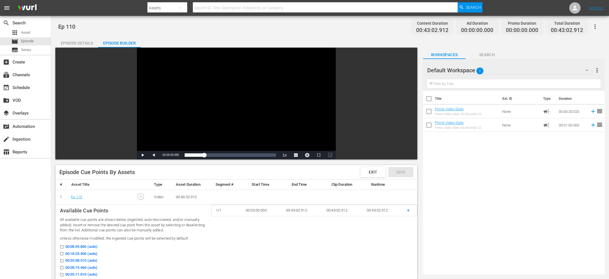
click at [169, 154] on span "00:09:09.985" at bounding box center [170, 155] width 16 height 3
copy span "Current Time"
click at [33, 192] on div "search Search apps Asset movie Episode subtitles Series add_box Create subscrip…" at bounding box center [25, 155] width 51 height 279
click at [179, 114] on div "Video Player" at bounding box center [236, 99] width 199 height 103
click at [179, 115] on div "Video Player" at bounding box center [236, 99] width 199 height 103
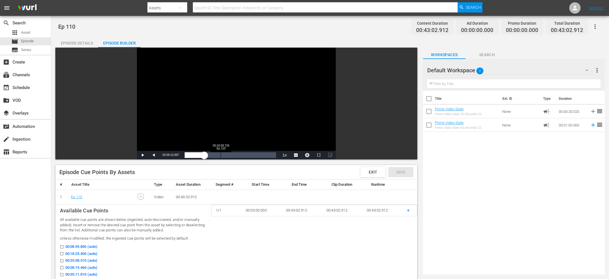
click at [221, 156] on div "Loaded : 23.72% 00:16:58.726 Ep 110 00:09:10.897" at bounding box center [230, 155] width 91 height 6
click at [225, 110] on div "Video Player" at bounding box center [236, 99] width 199 height 103
click at [219, 139] on div "Video Player" at bounding box center [236, 99] width 199 height 103
click at [218, 156] on div "00:16:59.495" at bounding box center [203, 155] width 36 height 6
click at [229, 155] on div "Loaded : 36.97% 00:21:07.391 Ep 110 00:15:54.717" at bounding box center [230, 155] width 91 height 6
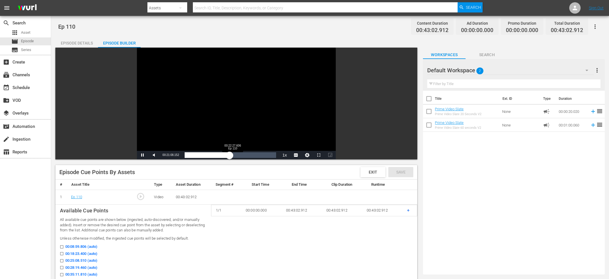
click at [229, 158] on div "00:21:08.385" at bounding box center [207, 155] width 45 height 6
click at [232, 157] on div "00:22:13.170" at bounding box center [208, 155] width 47 height 6
click at [232, 156] on div "00:22:19.848" at bounding box center [208, 155] width 47 height 6
click at [234, 156] on div "00:23:16.129" at bounding box center [209, 155] width 49 height 6
click at [234, 156] on div "00:23:32.038" at bounding box center [210, 155] width 50 height 6
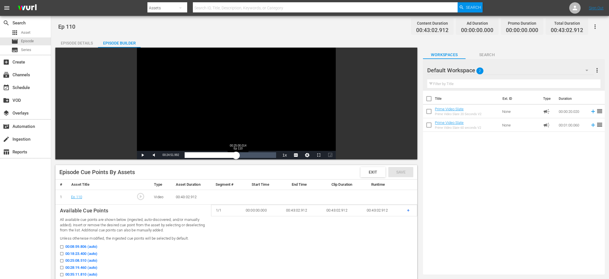
click at [236, 156] on div "00:24:12.140" at bounding box center [210, 155] width 51 height 6
click at [229, 115] on div "Video Player" at bounding box center [236, 99] width 199 height 103
click at [225, 86] on div "Video Player" at bounding box center [236, 99] width 199 height 103
click at [220, 105] on div "Video Player" at bounding box center [236, 99] width 199 height 103
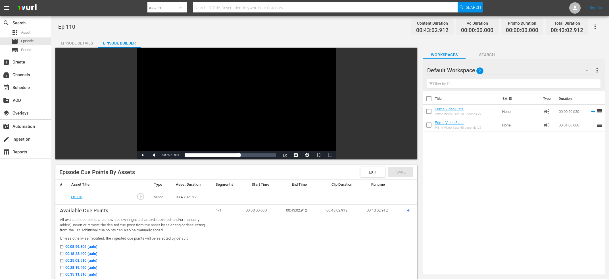
click at [217, 105] on div "Video Player" at bounding box center [236, 99] width 199 height 103
click at [169, 157] on span "00:25:22.071" at bounding box center [170, 155] width 16 height 3
click at [169, 155] on span "00:25:22.071" at bounding box center [170, 155] width 16 height 3
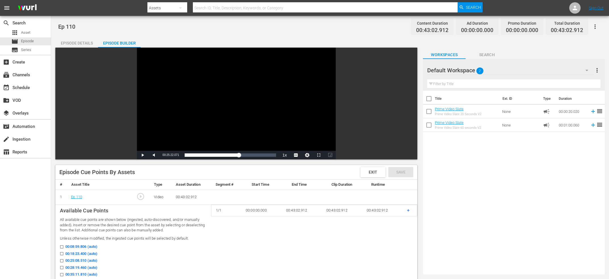
copy span "Current Time"
click at [40, 232] on div "search Search apps Asset movie Episode subtitles Series add_box Create subscrip…" at bounding box center [25, 155] width 51 height 279
click at [259, 154] on div "Loaded : 61.39% 00:34:13.495 Ep 110 00:25:22.071" at bounding box center [230, 155] width 91 height 6
click at [251, 110] on div "Video Player" at bounding box center [236, 99] width 199 height 103
click at [247, 106] on div "Video Player" at bounding box center [236, 99] width 199 height 103
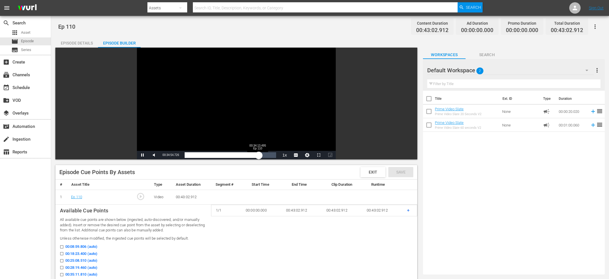
click at [257, 157] on div "00:34:54.973" at bounding box center [222, 155] width 74 height 6
click at [257, 155] on div "00:34:13.973" at bounding box center [221, 155] width 73 height 6
click at [259, 154] on div "00:35:01.743" at bounding box center [222, 155] width 74 height 6
click at [261, 154] on div "00:35:49.874" at bounding box center [223, 155] width 76 height 6
click at [262, 155] on div "00:36:38.122" at bounding box center [224, 155] width 78 height 6
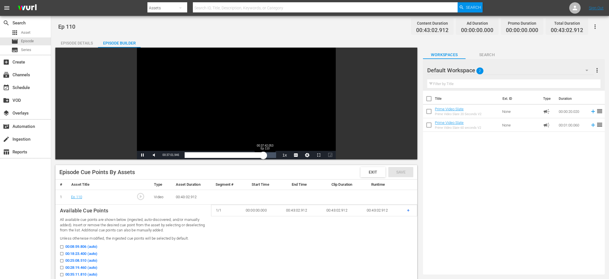
click at [263, 155] on div "00:37:02.102" at bounding box center [224, 155] width 79 height 6
click at [259, 156] on div "00:37:42.214" at bounding box center [225, 155] width 80 height 6
click at [257, 156] on div "00:35:02.076" at bounding box center [221, 155] width 72 height 6
click at [246, 120] on div "Video Player" at bounding box center [236, 99] width 199 height 103
click at [171, 157] on div "Current Time 00:33:58.219" at bounding box center [171, 155] width 22 height 9
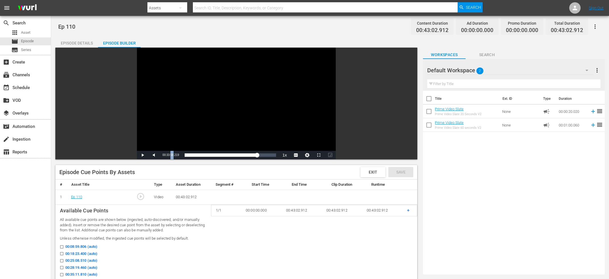
click at [171, 157] on div "Current Time 00:33:58.219" at bounding box center [171, 155] width 22 height 9
copy span "Current Time"
click at [12, 236] on div "search Search apps Asset movie Episode subtitles Series add_box Create subscrip…" at bounding box center [25, 155] width 51 height 279
click at [407, 211] on td "+" at bounding box center [409, 210] width 15 height 11
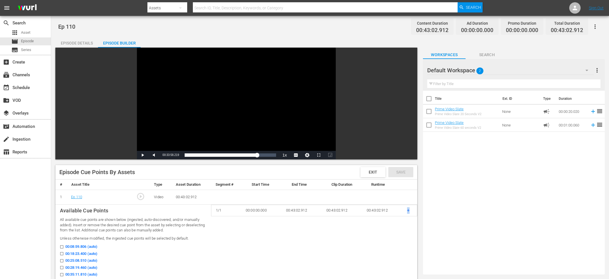
click at [407, 211] on span "+" at bounding box center [408, 210] width 3 height 5
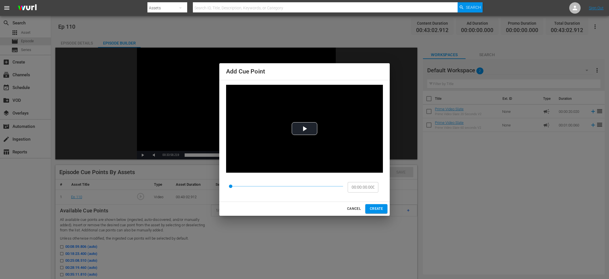
click at [353, 183] on input "00:00:00.000" at bounding box center [362, 187] width 31 height 11
paste input "9:09.985"
type input "00:09:09.985"
click at [378, 209] on span "CREATE" at bounding box center [376, 209] width 13 height 6
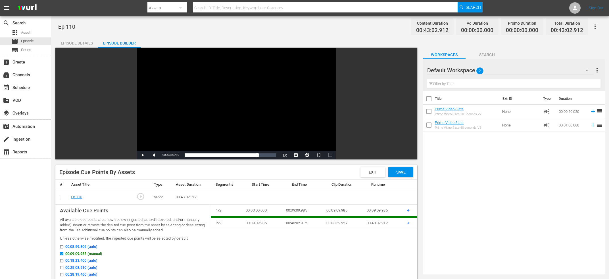
click at [39, 224] on div "search Search apps Asset movie Episode subtitles Series add_box Create subscrip…" at bounding box center [25, 155] width 51 height 279
click at [408, 225] on span "+" at bounding box center [408, 223] width 3 height 5
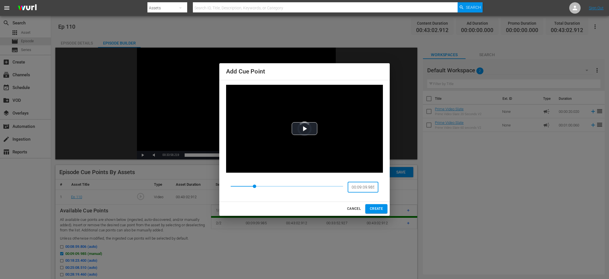
click at [361, 186] on input "00:09:09.985" at bounding box center [362, 187] width 31 height 11
paste input "25:22.071"
type input "00:25:22.071"
click at [380, 210] on span "CREATE" at bounding box center [376, 209] width 13 height 6
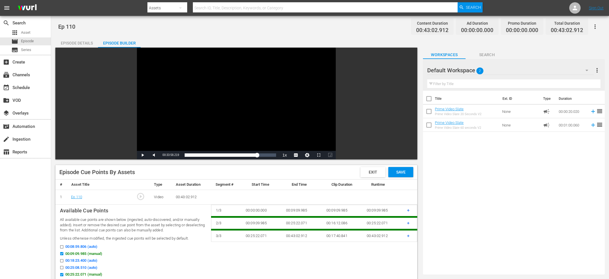
click at [21, 223] on div "search Search apps Asset movie Episode subtitles Series add_box Create subscrip…" at bounding box center [25, 155] width 51 height 279
click at [408, 234] on span "+" at bounding box center [408, 235] width 3 height 5
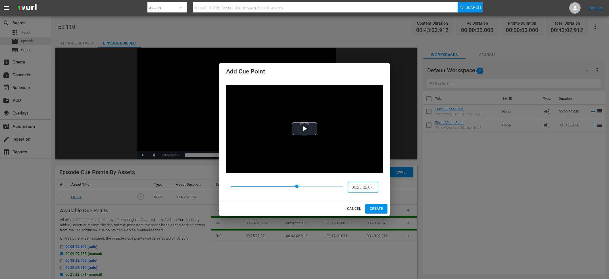
click at [372, 188] on input "00:25:22.071" at bounding box center [362, 187] width 31 height 11
paste input "33:58.219"
type input "00:33:58.219"
click at [377, 207] on span "CREATE" at bounding box center [376, 209] width 13 height 6
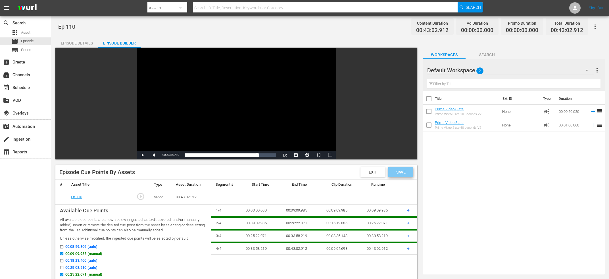
click at [399, 171] on span "Save" at bounding box center [400, 172] width 18 height 5
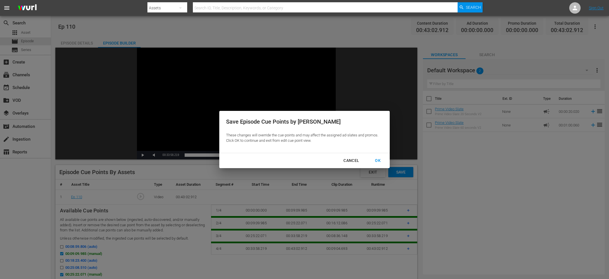
click at [382, 162] on div "OK" at bounding box center [377, 160] width 15 height 7
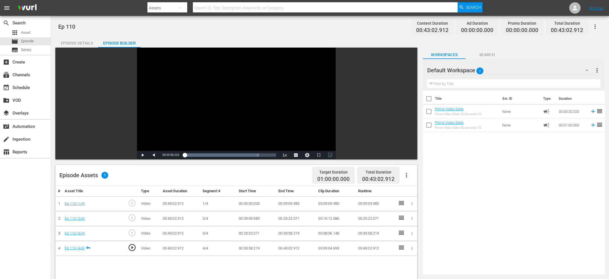
click at [411, 175] on button "button" at bounding box center [406, 176] width 14 height 14
click at [416, 187] on div "Fill with Ads" at bounding box center [423, 192] width 39 height 14
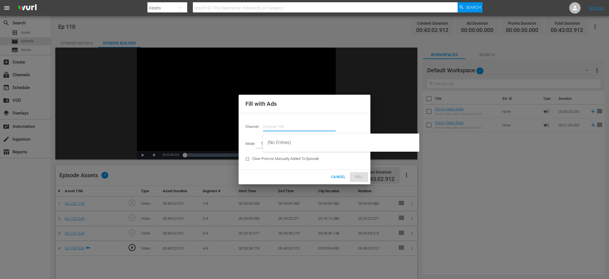
click at [293, 123] on input "text" at bounding box center [299, 127] width 73 height 14
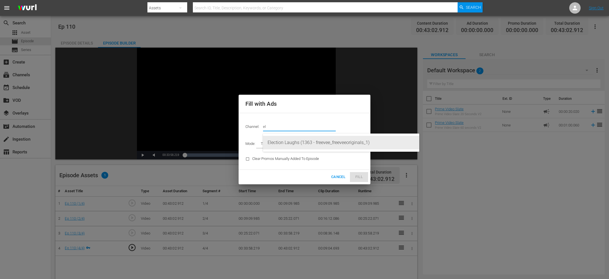
click at [308, 143] on div "Election Laughs (1363 - freevee_freeveeoriginals_1)" at bounding box center [340, 143] width 147 height 14
type input "Election Laughs (1363)"
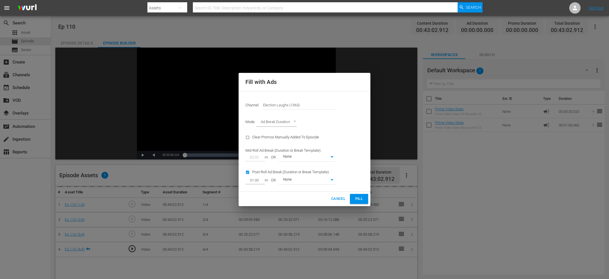
type input "AD_BREAK_DURATION"
click at [250, 171] on input "checkbox" at bounding box center [248, 174] width 7 height 8
checkbox input "false"
type input "0"
click at [357, 201] on span "Fill" at bounding box center [358, 199] width 9 height 7
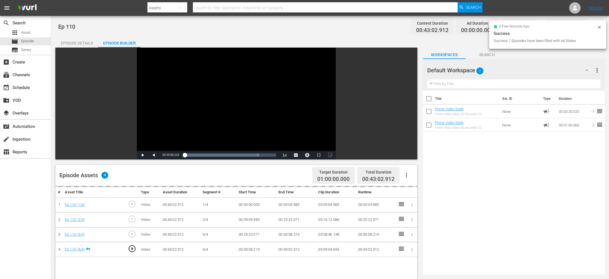
click at [480, 159] on div "Title Ext. ID Type Duration Prime Video Slate Prime Video Slate 20 Seconds V2 N…" at bounding box center [514, 182] width 182 height 182
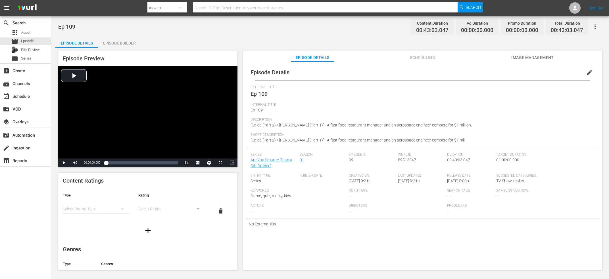
click at [589, 72] on span "edit" at bounding box center [589, 72] width 7 height 7
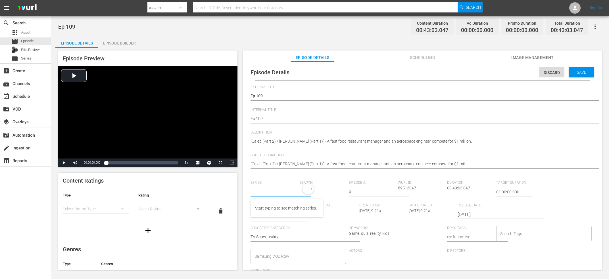
click at [279, 188] on input "text" at bounding box center [273, 192] width 46 height 14
click at [286, 249] on div "Are You Smarter Than a 5th Grader? (2015)" at bounding box center [293, 247] width 77 height 14
type input "Are You Smarter Than a 5th Grader? (2015)"
click at [592, 68] on div "Save" at bounding box center [581, 72] width 25 height 10
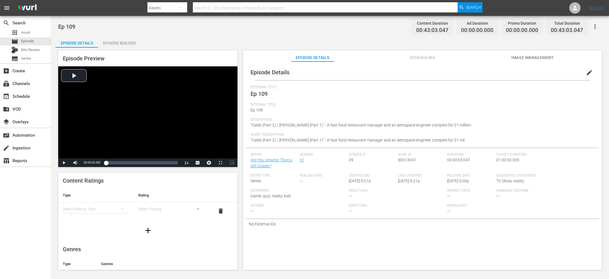
click at [261, 92] on span "Ep 109" at bounding box center [258, 94] width 17 height 7
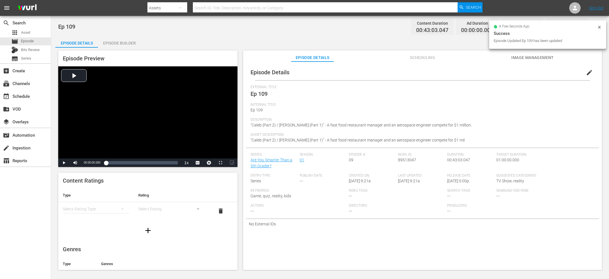
click at [413, 155] on span "Wurl ID:" at bounding box center [421, 155] width 46 height 5
click at [412, 161] on span "89513047" at bounding box center [407, 160] width 18 height 5
copy span "89513047"
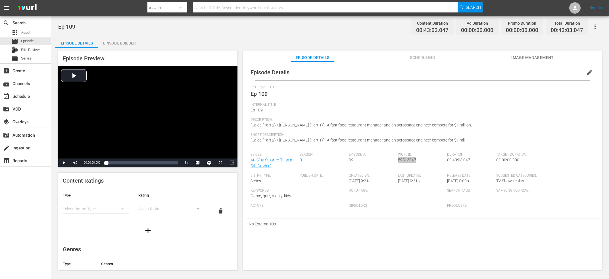
click at [108, 39] on div "Episode Builder" at bounding box center [119, 43] width 43 height 14
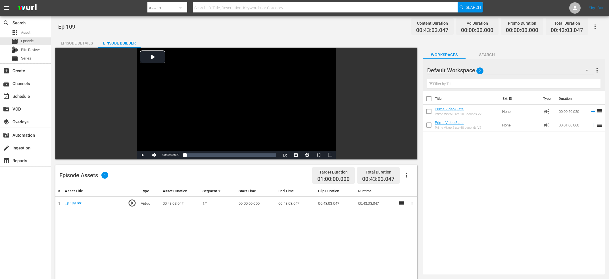
click at [414, 175] on div "Episode Assets 1 Target Duration 01:00:00.000 Total Duration 00:43:03.047" at bounding box center [236, 175] width 362 height 21
click at [407, 176] on icon "button" at bounding box center [406, 175] width 7 height 7
click at [432, 178] on div "Edit Cue Points" at bounding box center [423, 178] width 39 height 14
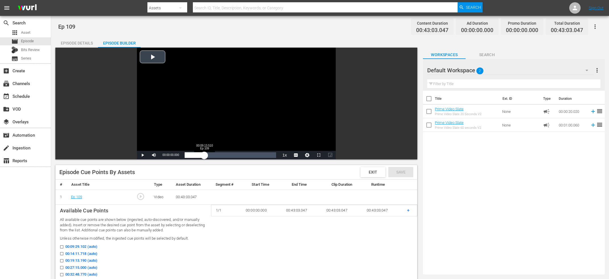
click at [204, 152] on div "Loaded : 0.23% 00:09:13.510 Ep 109 00:00:00.000" at bounding box center [230, 155] width 91 height 6
click at [206, 155] on div "00:09:15.012" at bounding box center [195, 155] width 21 height 6
click at [205, 156] on div "00:10:01.894" at bounding box center [195, 155] width 21 height 6
click at [205, 154] on div "00:09:37.651" at bounding box center [195, 155] width 20 height 6
click at [207, 156] on div "00:10:58.147" at bounding box center [196, 155] width 23 height 6
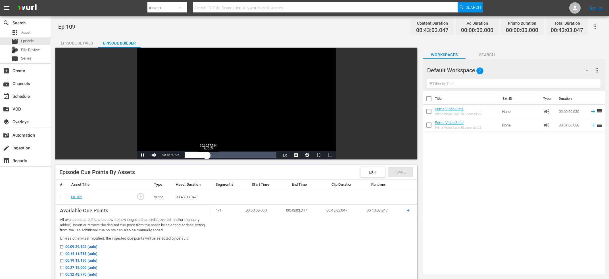
click at [207, 156] on div "00:10:25.826" at bounding box center [196, 155] width 22 height 6
click at [208, 155] on div "00:11:02.183" at bounding box center [196, 155] width 23 height 6
click at [165, 156] on div "17%" at bounding box center [167, 155] width 12 height 1
click at [163, 158] on div "22%" at bounding box center [167, 156] width 12 height 3
click at [209, 155] on div "00:11:38.431" at bounding box center [197, 155] width 25 height 6
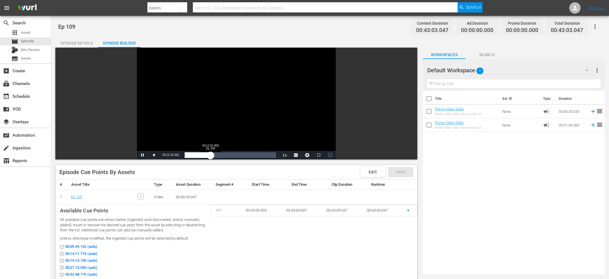
click at [210, 156] on div "00:12:10.573" at bounding box center [198, 155] width 26 height 6
click at [210, 154] on div "00:12:02.136" at bounding box center [198, 155] width 26 height 6
click at [210, 156] on div "00:12:35.048" at bounding box center [198, 155] width 27 height 6
click at [210, 106] on div "Video Player" at bounding box center [236, 99] width 199 height 103
click at [171, 154] on span "00:12:14.216" at bounding box center [170, 155] width 16 height 3
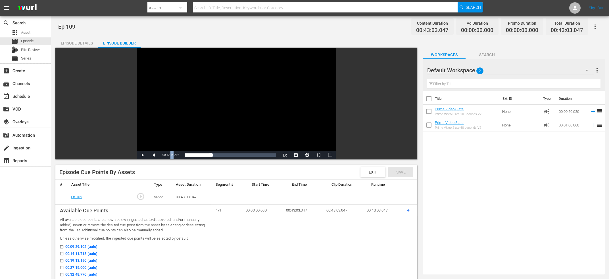
click at [171, 154] on span "00:12:14.216" at bounding box center [170, 155] width 16 height 3
copy span "Current Time"
click at [31, 252] on div "search Search apps Asset movie Episode Bits Review subtitles Series add_box Cre…" at bounding box center [25, 155] width 51 height 279
click at [233, 154] on div "Loaded : 31.15% 00:22:27.676 Ep 109 00:12:14.216" at bounding box center [230, 155] width 91 height 6
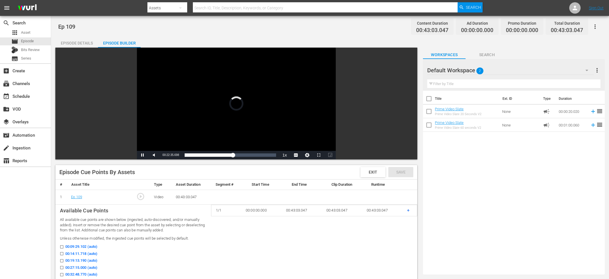
click at [233, 114] on div "Video Player" at bounding box center [236, 99] width 199 height 103
click at [236, 138] on div "Video Player" at bounding box center [236, 99] width 199 height 103
click at [232, 157] on div "00:22:36.049" at bounding box center [209, 155] width 48 height 6
click at [236, 157] on div "00:24:36.281" at bounding box center [211, 155] width 52 height 6
click at [235, 155] on div "00:23:59.327" at bounding box center [210, 155] width 51 height 6
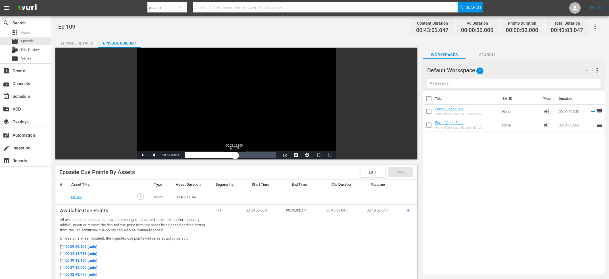
click at [234, 156] on div "00:23:48.192" at bounding box center [210, 155] width 51 height 6
click at [234, 156] on div "00:23:48.239" at bounding box center [209, 155] width 49 height 6
click at [234, 158] on div "00:23:17.507" at bounding box center [209, 155] width 49 height 6
click at [231, 158] on div "00:23:00.346" at bounding box center [209, 155] width 49 height 6
click at [231, 155] on div "00:22:07.777" at bounding box center [208, 155] width 47 height 6
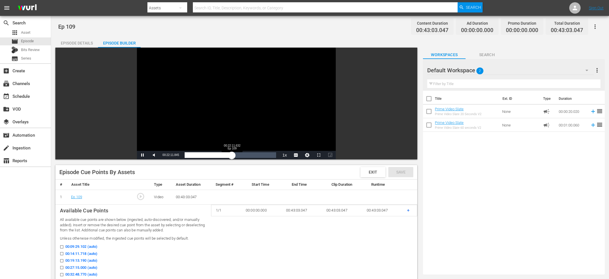
click at [231, 157] on div "00:22:11.797" at bounding box center [208, 155] width 47 height 6
click at [231, 157] on div "00:22:04.189" at bounding box center [208, 155] width 47 height 6
click at [231, 157] on div "00:22:03.827" at bounding box center [208, 155] width 47 height 6
click at [255, 118] on div "Video Player" at bounding box center [236, 99] width 199 height 103
click at [174, 156] on span "00:22:00.332" at bounding box center [170, 155] width 16 height 3
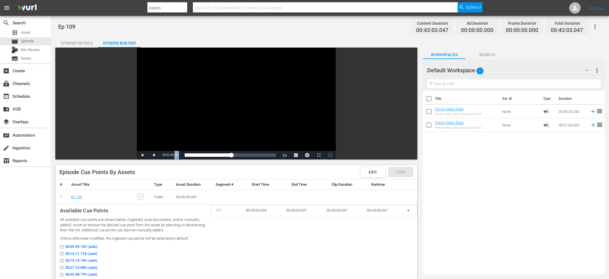
click at [174, 156] on span "00:22:00.332" at bounding box center [170, 155] width 16 height 3
copy span "Current Time"
click at [21, 211] on div "search Search apps Asset movie Episode Bits Review subtitles Series add_box Cre…" at bounding box center [25, 155] width 51 height 279
click at [253, 155] on div "Loaded : 53.48% 00:31:57.230 Ep 109 00:22:00.332" at bounding box center [230, 155] width 91 height 6
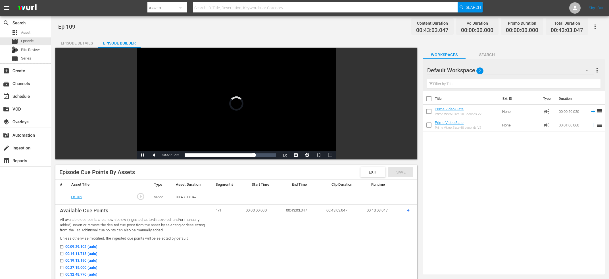
click at [228, 101] on div "Video Player" at bounding box center [236, 99] width 199 height 103
click at [231, 103] on div "Video Player" at bounding box center [236, 99] width 199 height 103
click at [253, 158] on div "00:32:22.999" at bounding box center [219, 155] width 69 height 6
click at [252, 157] on div "00:31:58.258" at bounding box center [219, 155] width 68 height 6
click at [254, 156] on div "00:32:45.994" at bounding box center [220, 155] width 70 height 6
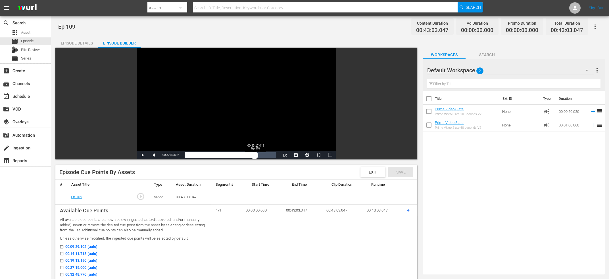
click at [254, 155] on div "00:32:53.598" at bounding box center [220, 155] width 70 height 6
click at [255, 155] on div "00:33:17.751" at bounding box center [220, 155] width 71 height 6
click at [257, 156] on div "00:34:05.986" at bounding box center [221, 155] width 72 height 6
click at [258, 156] on div "00:34:30.183" at bounding box center [221, 155] width 73 height 6
click at [259, 156] on div "00:34:54.016" at bounding box center [222, 155] width 74 height 6
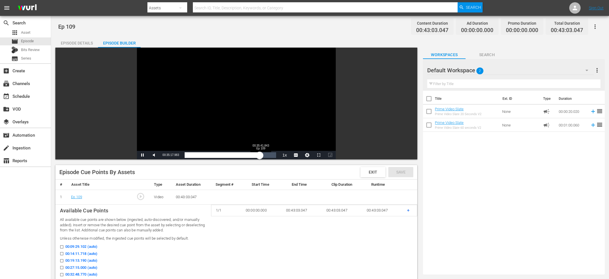
click at [259, 157] on div "00:35:17.983" at bounding box center [222, 155] width 75 height 6
click at [261, 157] on div "00:35:51.750" at bounding box center [223, 155] width 76 height 6
click at [261, 156] on div "00:36:14.150" at bounding box center [223, 155] width 77 height 6
click at [248, 156] on div "00:36:54.167" at bounding box center [217, 155] width 64 height 6
click at [248, 155] on div "00:29:57.718" at bounding box center [217, 155] width 64 height 6
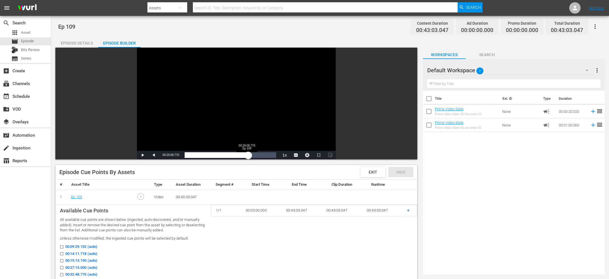
click at [247, 157] on div "00:29:57.447" at bounding box center [217, 155] width 64 height 6
click at [246, 156] on div "00:29:08.932" at bounding box center [216, 155] width 62 height 6
click at [248, 157] on div "00:29:41.163" at bounding box center [216, 155] width 63 height 6
click at [249, 156] on div "00:30:29.805" at bounding box center [217, 155] width 65 height 6
click at [250, 156] on div "00:30:40.896" at bounding box center [217, 155] width 65 height 6
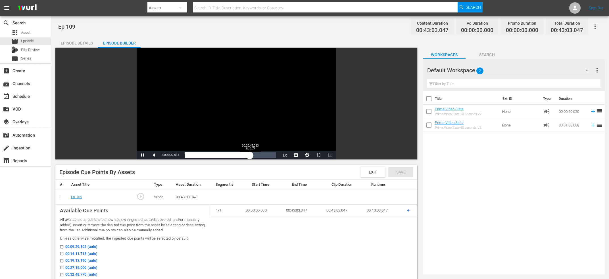
click at [250, 155] on div "00:30:37.011" at bounding box center [217, 155] width 65 height 6
click at [250, 155] on div "00:30:45.060" at bounding box center [217, 155] width 65 height 6
click at [250, 154] on div "00:30:53.312" at bounding box center [218, 155] width 66 height 6
click at [240, 111] on div "Video Player" at bounding box center [236, 99] width 199 height 103
click at [234, 110] on div "Video Player" at bounding box center [236, 99] width 199 height 103
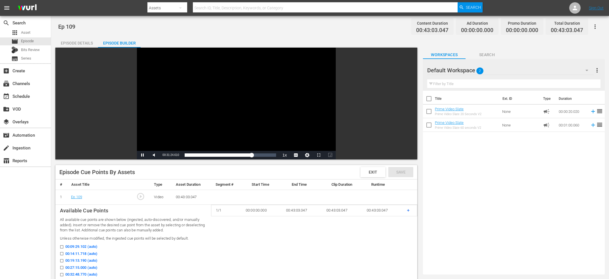
click at [230, 110] on div "Video Player" at bounding box center [236, 99] width 199 height 103
click at [171, 154] on span "00:31:24.783" at bounding box center [170, 155] width 16 height 3
copy span "Current Time"
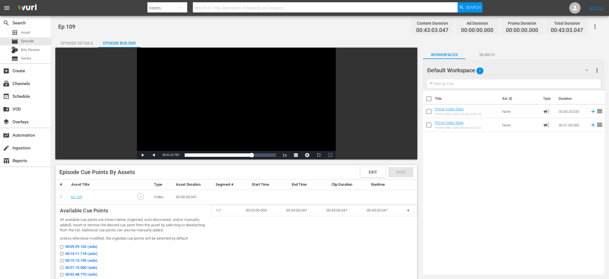
click at [13, 206] on div "search Search apps Asset movie Episode Bits Review subtitles Series add_box Cre…" at bounding box center [25, 155] width 51 height 279
click at [409, 210] on span "+" at bounding box center [408, 210] width 3 height 5
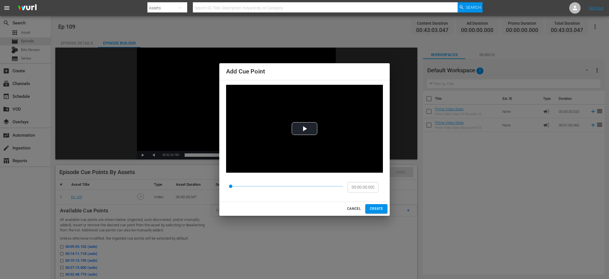
click at [361, 184] on input "00:00:00.000" at bounding box center [362, 187] width 31 height 11
paste input "12:14.216"
type input "00:12:14.216"
click at [378, 206] on span "CREATE" at bounding box center [376, 209] width 13 height 6
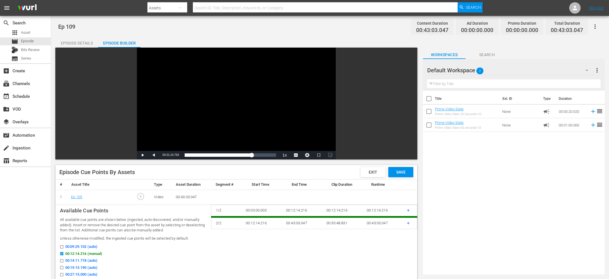
click at [408, 223] on span "+" at bounding box center [408, 223] width 3 height 5
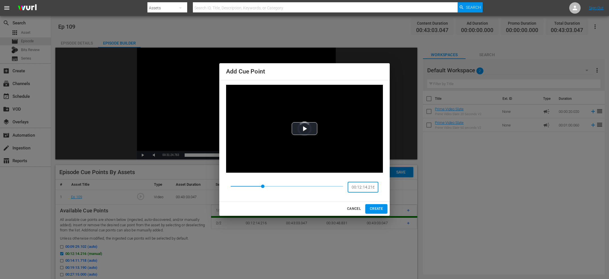
click at [363, 188] on input "00:12:14.216" at bounding box center [362, 187] width 31 height 11
paste input "22:00.332"
click at [304, 129] on span "Video Player" at bounding box center [304, 129] width 0 height 0
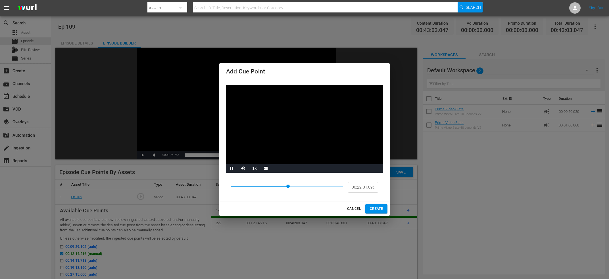
click at [301, 131] on video "Video Player" at bounding box center [304, 129] width 157 height 88
type input "00:22:01.232"
click at [378, 207] on span "CREATE" at bounding box center [376, 209] width 13 height 6
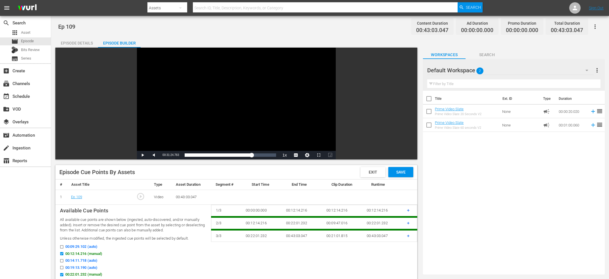
click at [7, 207] on div "search Search apps Asset movie Episode Bits Review subtitles Series add_box Cre…" at bounding box center [25, 155] width 51 height 279
click at [378, 236] on td "00:43:03.047" at bounding box center [382, 236] width 40 height 12
click at [43, 229] on div "search Search apps Asset movie Episode Bits Review subtitles Series add_box Cre…" at bounding box center [25, 155] width 51 height 279
click at [409, 235] on td "+" at bounding box center [409, 236] width 15 height 12
click at [408, 236] on span "+" at bounding box center [408, 235] width 3 height 5
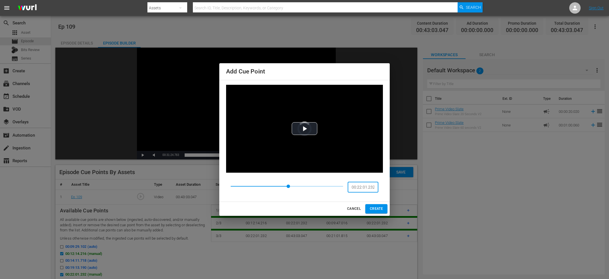
click at [372, 184] on input "00:22:01.232" at bounding box center [362, 187] width 31 height 11
paste input "31:24.783"
type input "00:31:24.783"
click at [375, 209] on span "CREATE" at bounding box center [376, 209] width 13 height 6
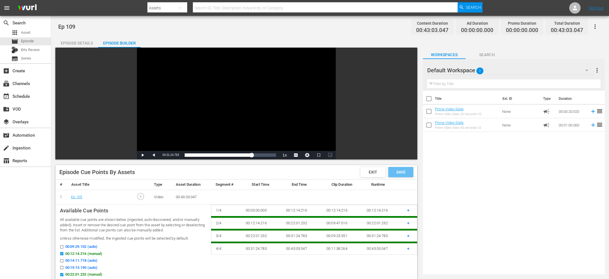
click at [393, 170] on span "Save" at bounding box center [400, 172] width 18 height 5
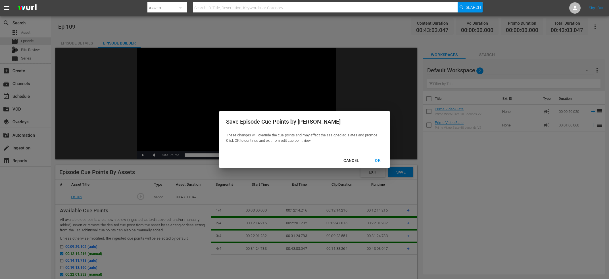
click at [379, 161] on div "OK" at bounding box center [377, 160] width 15 height 7
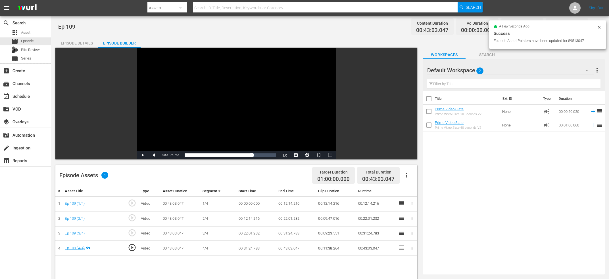
click at [126, 233] on td "play_circle_outline" at bounding box center [131, 233] width 14 height 15
click at [131, 233] on span "play_circle_outline" at bounding box center [132, 233] width 9 height 9
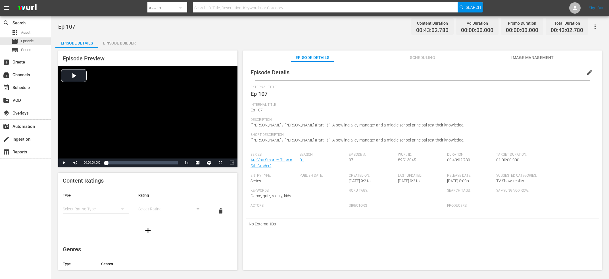
click at [590, 74] on span "edit" at bounding box center [589, 72] width 7 height 7
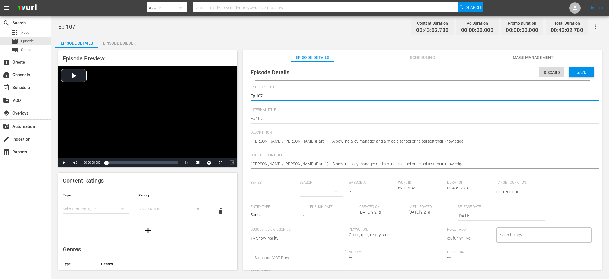
click at [272, 194] on input "text" at bounding box center [273, 192] width 46 height 14
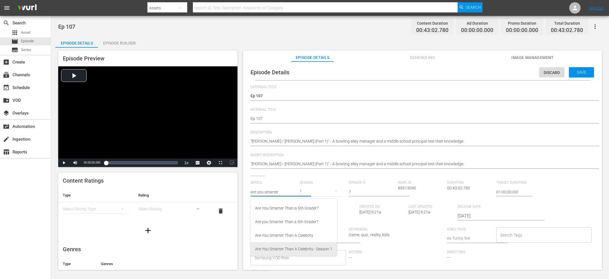
scroll to position [16, 0]
click at [292, 246] on div "Are You Smarter Than a 5th Grader? (2015)" at bounding box center [293, 247] width 77 height 14
type input "Are You Smarter Than a 5th Grader? (2015)"
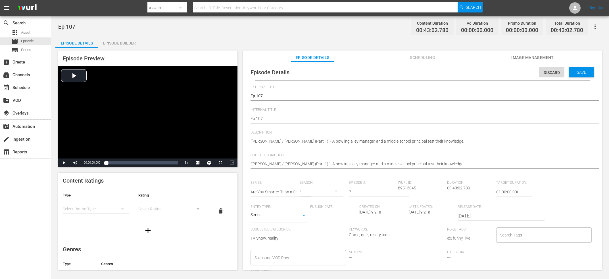
click at [406, 190] on span "89513045" at bounding box center [407, 188] width 18 height 5
copy span "89513045"
click at [578, 69] on div "Save" at bounding box center [581, 72] width 25 height 10
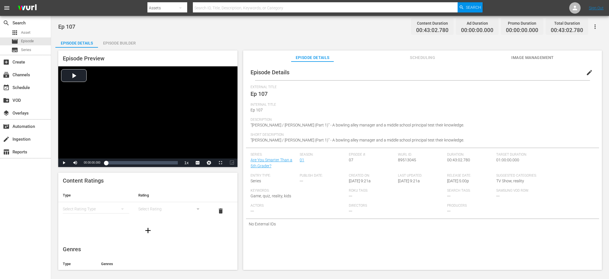
click at [127, 46] on div "Episode Builder" at bounding box center [119, 43] width 43 height 14
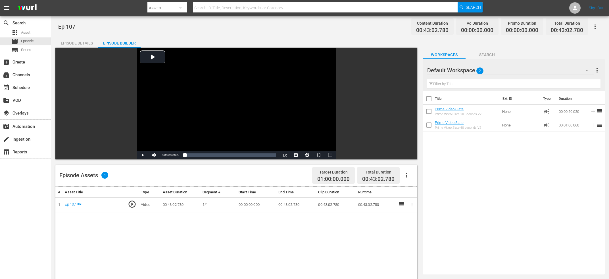
click at [406, 175] on icon "button" at bounding box center [406, 175] width 7 height 7
click at [418, 175] on div "Edit Cue Points" at bounding box center [423, 178] width 39 height 14
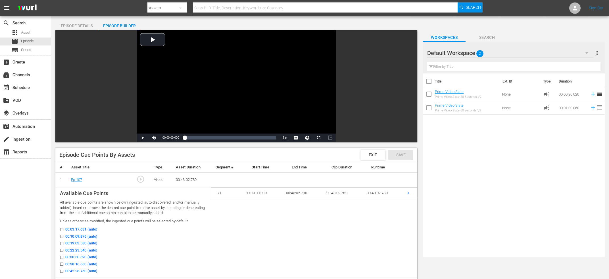
scroll to position [30, 0]
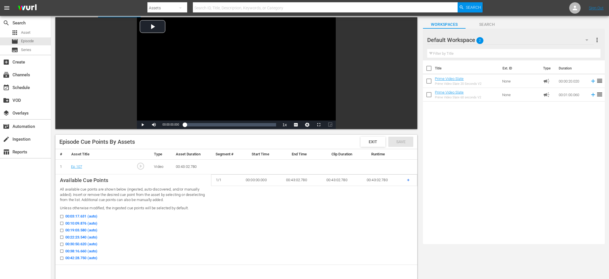
click at [26, 188] on div "search Search apps Asset movie Episode subtitles Series add_box Create subscrip…" at bounding box center [25, 155] width 51 height 279
click at [204, 124] on div "Loaded : 0.23% 00:08:25.326 Ep 107 00:00:00.000" at bounding box center [230, 125] width 91 height 6
click at [202, 125] on div "00:08:57.410" at bounding box center [194, 125] width 19 height 6
click at [209, 94] on div "Video Player" at bounding box center [236, 68] width 199 height 103
click at [202, 128] on div "00:08:02.182" at bounding box center [193, 125] width 17 height 6
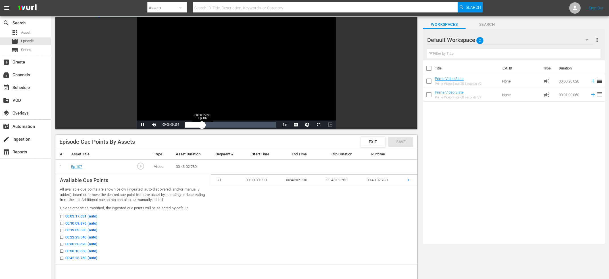
click at [202, 127] on div "00:08:09.284" at bounding box center [193, 125] width 17 height 6
click at [202, 126] on div "00:08:26.039" at bounding box center [194, 125] width 18 height 6
click at [202, 128] on div "00:08:49.389" at bounding box center [194, 125] width 18 height 6
click at [202, 128] on div "00:08:17.883" at bounding box center [194, 125] width 18 height 6
click at [201, 128] on div "00:08:09.721" at bounding box center [193, 125] width 17 height 6
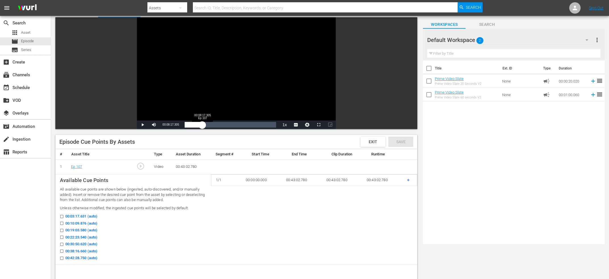
click at [202, 126] on div "00:07:54.008" at bounding box center [194, 125] width 18 height 6
click at [203, 125] on div "00:08:17.458" at bounding box center [194, 125] width 19 height 6
click at [204, 125] on div "00:08:49.774" at bounding box center [195, 125] width 20 height 6
click at [204, 125] on div "00:09:13.795" at bounding box center [195, 125] width 20 height 6
click at [204, 125] on div "00:09:21.672" at bounding box center [195, 125] width 20 height 6
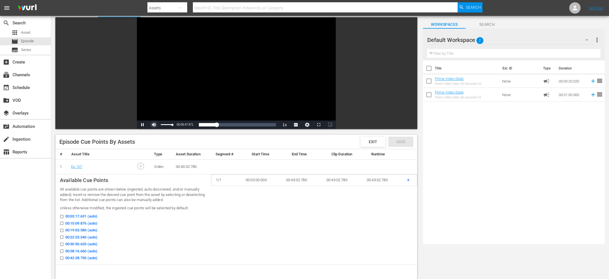
click at [154, 125] on span "Video Player" at bounding box center [154, 125] width 0 height 0
click at [181, 81] on div "Video Player" at bounding box center [236, 68] width 199 height 103
click at [169, 127] on div "Current Time 00:10:09.962" at bounding box center [171, 125] width 22 height 9
click at [168, 127] on div "Current Time 00:10:09.962" at bounding box center [171, 125] width 22 height 9
click at [169, 126] on span "00:10:09.962" at bounding box center [170, 124] width 16 height 3
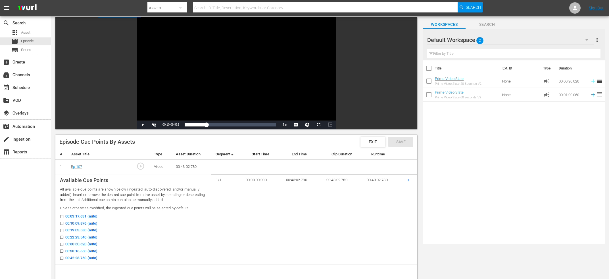
click at [170, 125] on span "00:10:09.962" at bounding box center [170, 124] width 16 height 3
copy span "Current Time"
click at [27, 176] on div "search Search apps Asset movie Episode subtitles Series add_box Create subscrip…" at bounding box center [25, 155] width 51 height 279
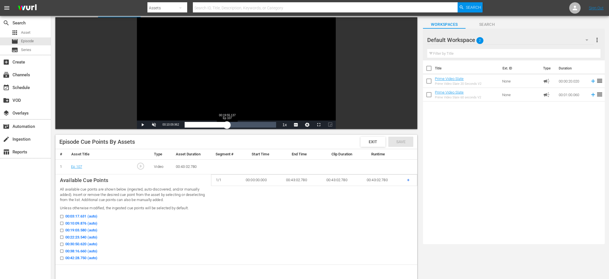
click at [227, 127] on div "Loaded : 26.04% 00:19:55.137 Ep 107 00:10:09.962" at bounding box center [230, 125] width 91 height 6
click at [227, 83] on div "Video Player" at bounding box center [236, 68] width 199 height 103
click at [227, 127] on div "00:19:55.137" at bounding box center [206, 125] width 42 height 6
click at [227, 126] on div "00:20:03.489" at bounding box center [206, 125] width 43 height 6
click at [229, 125] on div "00:20:27.505" at bounding box center [207, 125] width 44 height 6
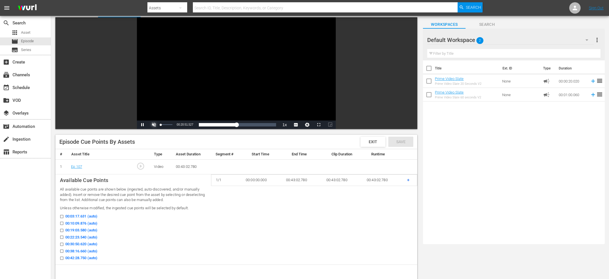
click at [154, 125] on span "Video Player" at bounding box center [154, 125] width 0 height 0
click at [228, 124] on div "00:20:52.879" at bounding box center [207, 125] width 44 height 6
click at [228, 124] on div "00:20:31.044" at bounding box center [206, 125] width 43 height 6
click at [229, 124] on div "00:20:59.337" at bounding box center [207, 125] width 45 height 6
click at [165, 126] on div "7%" at bounding box center [167, 125] width 12 height 3
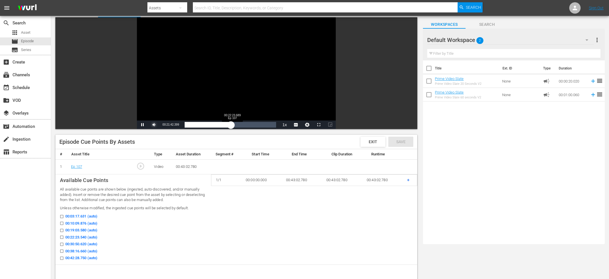
click at [230, 125] on div "00:21:42.587" at bounding box center [208, 125] width 46 height 6
click at [231, 125] on div "00:22:19.776" at bounding box center [208, 125] width 47 height 6
click at [231, 125] on div "00:22:04.160" at bounding box center [208, 125] width 47 height 6
click at [233, 125] on div "00:22:43.749" at bounding box center [209, 125] width 48 height 6
click at [234, 125] on div "00:23:15.974" at bounding box center [210, 125] width 50 height 6
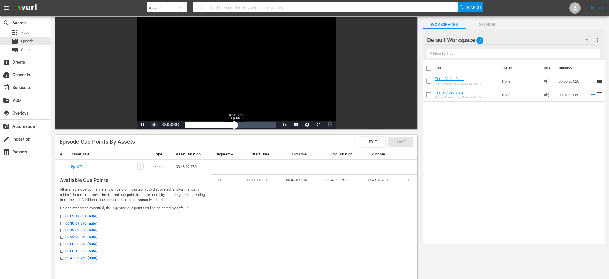
click at [234, 125] on div "00:23:23.848" at bounding box center [210, 125] width 50 height 6
click at [235, 125] on div "00:23:57.220" at bounding box center [210, 125] width 51 height 6
click at [207, 78] on div "Video Player" at bounding box center [236, 68] width 199 height 103
click at [169, 125] on span "00:24:16.442" at bounding box center [170, 124] width 16 height 3
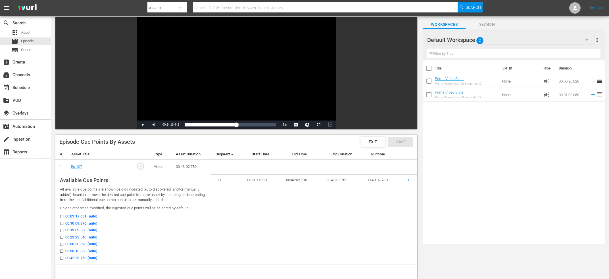
click at [169, 125] on span "00:24:16.442" at bounding box center [170, 124] width 16 height 3
copy span "Current Time"
click at [15, 190] on div "search Search apps Asset movie Episode subtitles Series add_box Create subscrip…" at bounding box center [25, 155] width 51 height 279
click at [234, 85] on div "Video Player" at bounding box center [236, 68] width 199 height 103
click at [253, 122] on div "00:31:57.032 Ep 107" at bounding box center [252, 125] width 0 height 6
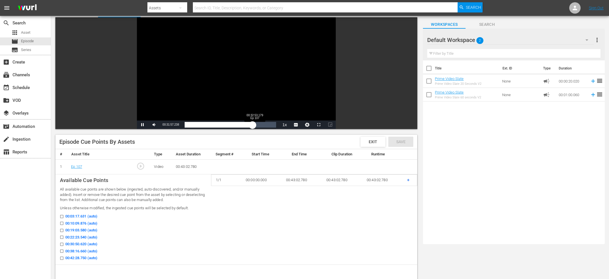
click at [252, 125] on div "00:31:57.284" at bounding box center [219, 125] width 68 height 6
click at [254, 124] on div "00:32:45.364" at bounding box center [220, 125] width 70 height 6
click at [257, 125] on div "00:34:13.930" at bounding box center [221, 125] width 73 height 6
click at [258, 124] on div "00:34:45.906" at bounding box center [222, 125] width 74 height 6
click at [260, 124] on div "00:35:26.564" at bounding box center [222, 125] width 75 height 6
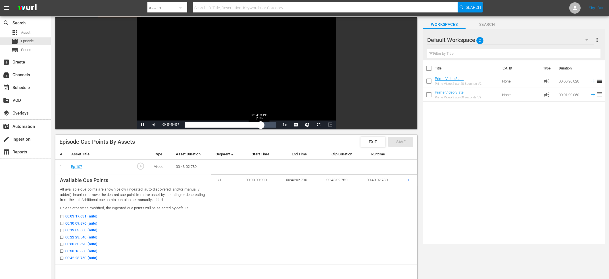
click at [258, 126] on div "00:35:49.949" at bounding box center [223, 125] width 76 height 6
click at [258, 126] on div "00:34:29.552" at bounding box center [221, 125] width 73 height 6
click at [259, 125] on div "00:35:17.905" at bounding box center [222, 125] width 75 height 6
click at [261, 125] on div "00:35:41.869" at bounding box center [223, 125] width 77 height 6
click at [261, 125] on div "00:36:05.756" at bounding box center [223, 125] width 77 height 6
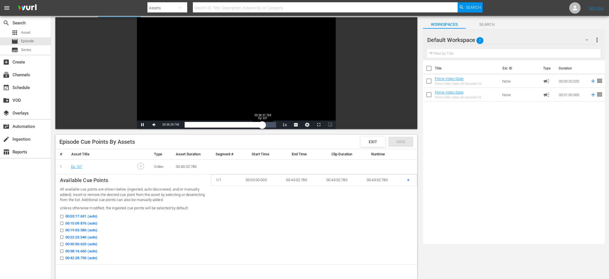
click at [262, 125] on div "00:36:29.861" at bounding box center [223, 125] width 77 height 6
click at [262, 125] on div "00:36:41.666" at bounding box center [224, 125] width 78 height 6
click at [154, 125] on span "Video Player" at bounding box center [154, 125] width 0 height 0
click at [226, 71] on div "Video Player" at bounding box center [236, 68] width 199 height 103
click at [171, 124] on span "00:37:08.640" at bounding box center [170, 124] width 16 height 3
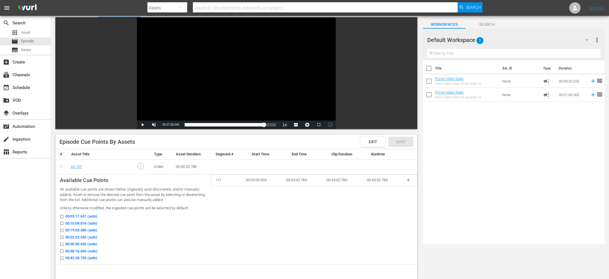
click at [170, 126] on span "00:37:08.640" at bounding box center [170, 124] width 16 height 3
copy span "Current Time"
click at [32, 206] on div "search Search apps Asset movie Episode subtitles Series add_box Create subscrip…" at bounding box center [25, 155] width 51 height 279
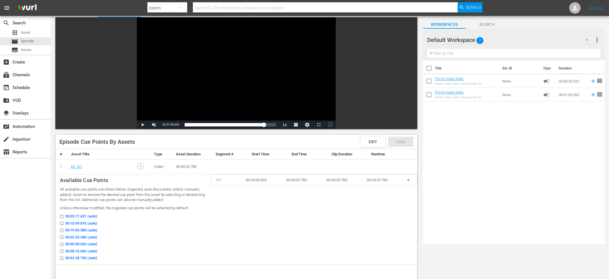
click at [406, 180] on td "+" at bounding box center [409, 180] width 15 height 11
click at [408, 183] on span "+" at bounding box center [408, 179] width 3 height 5
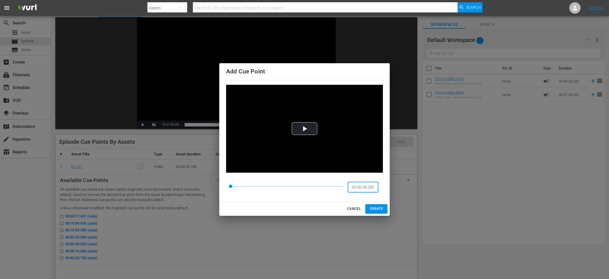
click at [367, 188] on input "00:00:00.000" at bounding box center [362, 187] width 31 height 11
paste input "10:09.962"
type input "00:10:09.962"
click at [377, 207] on span "CREATE" at bounding box center [376, 209] width 13 height 6
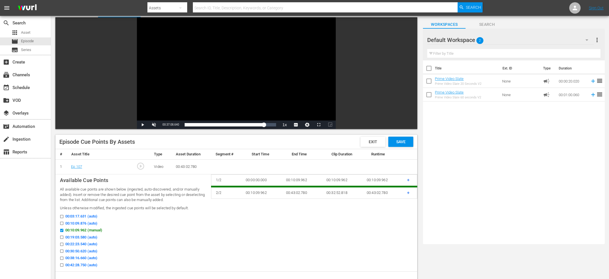
click at [25, 191] on div "search Search apps Asset movie Episode subtitles Series add_box Create subscrip…" at bounding box center [25, 155] width 51 height 279
click at [410, 194] on td "+" at bounding box center [409, 193] width 15 height 12
click at [409, 194] on span "+" at bounding box center [408, 192] width 3 height 5
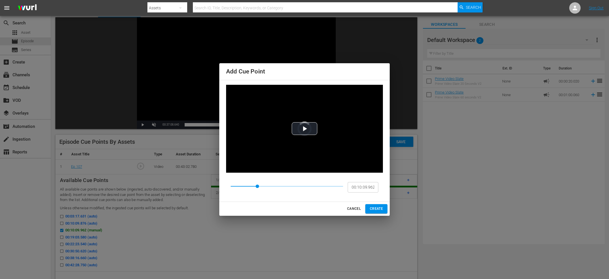
click at [373, 194] on div "00:10:09.962 ​" at bounding box center [304, 187] width 157 height 20
click at [372, 190] on input "00:10:09.962" at bounding box center [362, 187] width 31 height 11
paste input "24:16.44"
type input "00:24:16.442"
click at [386, 205] on button "CREATE" at bounding box center [376, 208] width 22 height 9
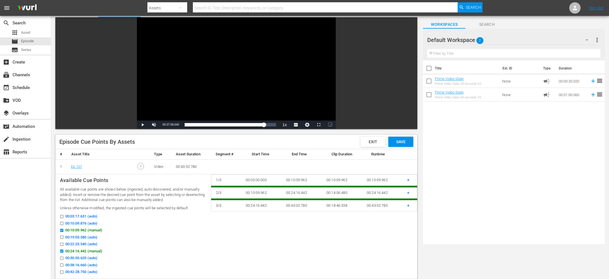
click at [31, 207] on div "search Search apps Asset movie Episode subtitles Series add_box Create subscrip…" at bounding box center [25, 155] width 51 height 279
click at [410, 204] on td "+" at bounding box center [409, 206] width 15 height 12
click at [409, 205] on span "+" at bounding box center [408, 205] width 3 height 5
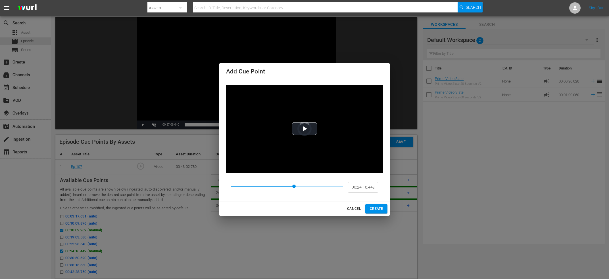
click at [357, 193] on div "00:24:16.442 ​" at bounding box center [304, 187] width 157 height 20
click at [364, 187] on input "00:24:16.442" at bounding box center [362, 187] width 31 height 11
paste input "37:08.640"
type input "00:37:08.640"
click at [380, 207] on span "CREATE" at bounding box center [376, 209] width 13 height 6
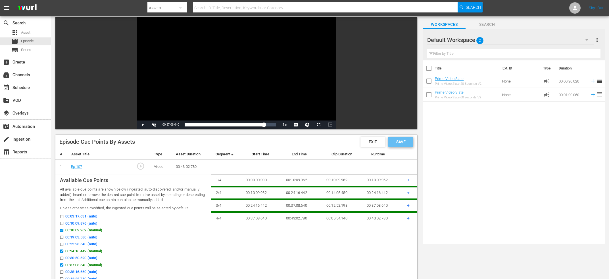
click at [404, 140] on span "Save" at bounding box center [400, 142] width 18 height 5
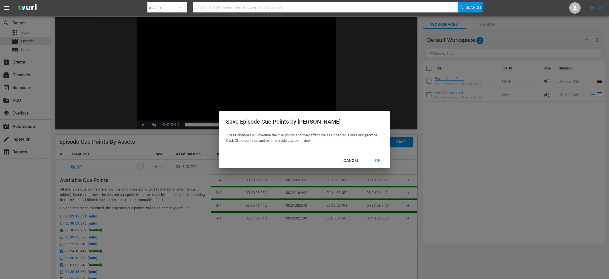
click at [376, 157] on button "OK" at bounding box center [377, 161] width 19 height 11
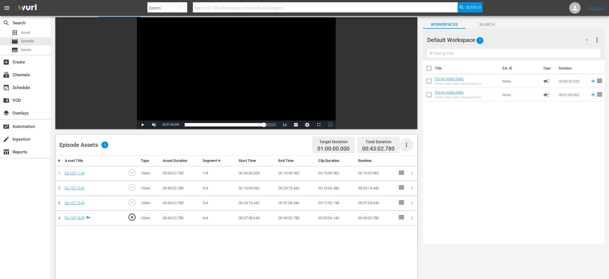
click at [407, 145] on icon "button" at bounding box center [406, 145] width 7 height 7
click at [425, 160] on div "Fill with Ads" at bounding box center [423, 161] width 39 height 14
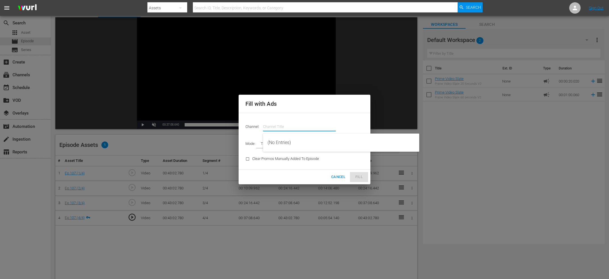
click at [285, 127] on input "text" at bounding box center [299, 127] width 73 height 14
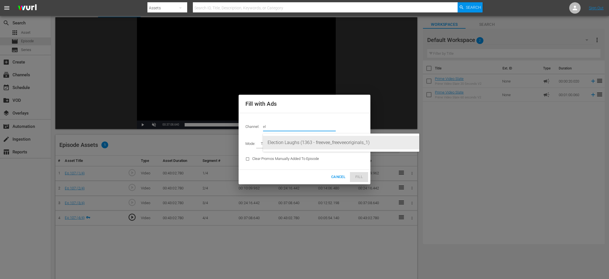
click at [307, 140] on div "Election Laughs (1363 - freevee_freeveeoriginals_1)" at bounding box center [340, 143] width 147 height 14
type input "Election Laughs (1363)"
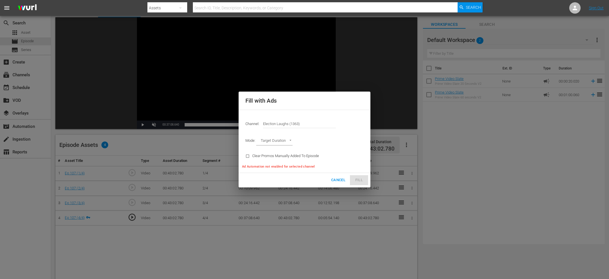
type input "AD_BREAK_DURATION"
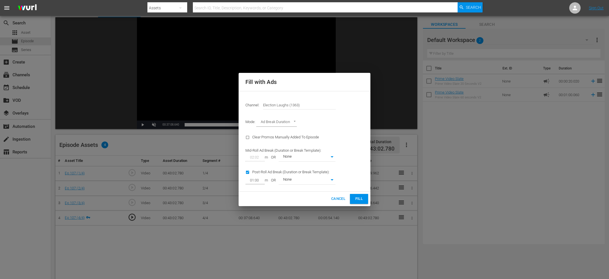
type input "0"
click at [248, 173] on input "checkbox" at bounding box center [248, 174] width 7 height 8
checkbox input "false"
click at [362, 198] on span "Fill" at bounding box center [358, 199] width 9 height 7
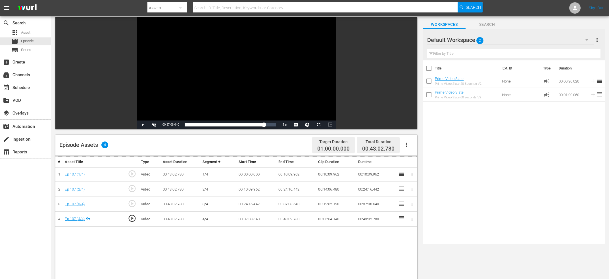
scroll to position [0, 0]
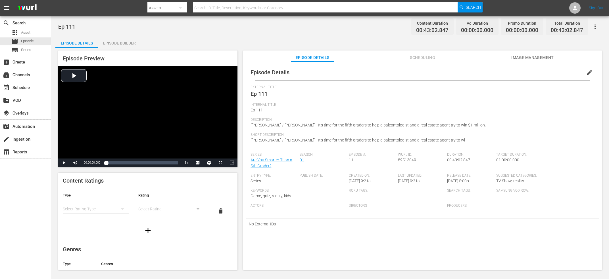
click at [592, 90] on div "External Title Ep 111" at bounding box center [422, 94] width 344 height 18
click at [588, 81] on div "Episode Details edit External Title Ep 111 Internal Title Ep 111 Description "[…" at bounding box center [422, 146] width 353 height 165
click at [586, 74] on span "edit" at bounding box center [589, 72] width 7 height 7
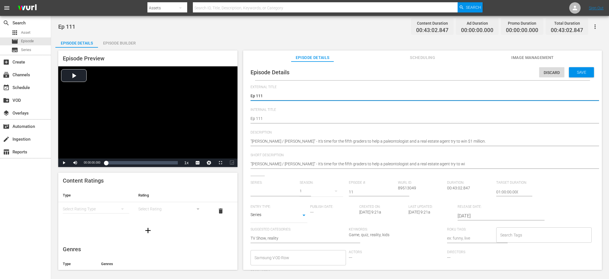
click at [269, 192] on input "text" at bounding box center [273, 192] width 46 height 14
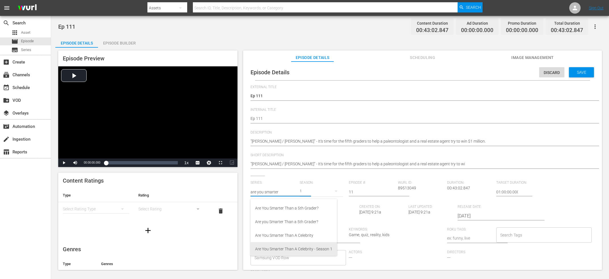
scroll to position [16, 0]
click at [293, 247] on div "Are You Smarter Than a 5th Grader? (2015)" at bounding box center [293, 247] width 77 height 14
type input "Are You Smarter Than a 5th Grader? (2015)"
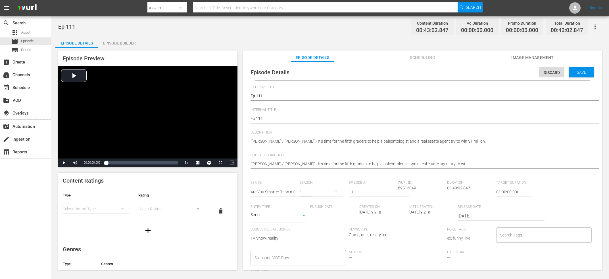
click at [404, 190] on span "89513049" at bounding box center [407, 188] width 18 height 5
copy span "89513049"
click at [578, 76] on div "Save" at bounding box center [581, 72] width 25 height 10
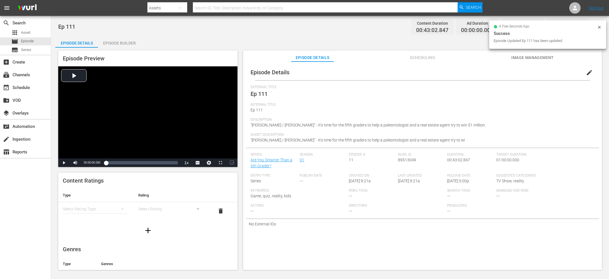
click at [125, 41] on div "Episode Builder" at bounding box center [119, 43] width 43 height 14
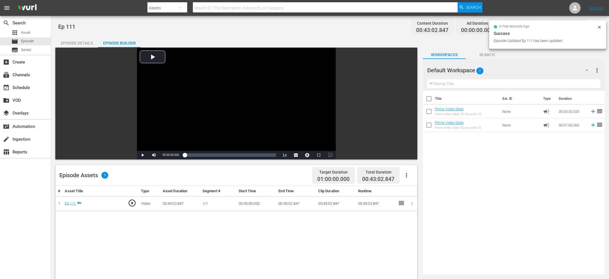
click at [406, 174] on icon "button" at bounding box center [406, 175] width 7 height 7
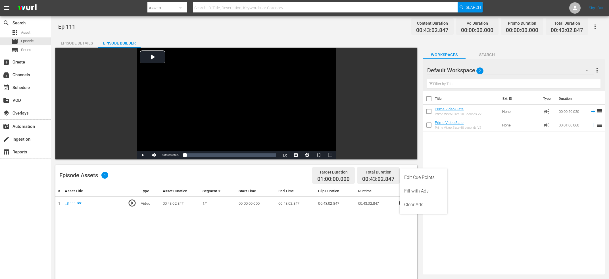
click at [425, 177] on div "Edit Cue Points" at bounding box center [423, 178] width 39 height 14
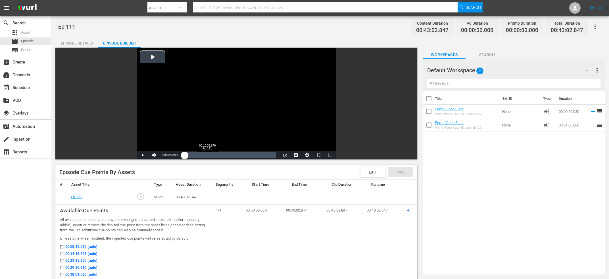
click at [207, 152] on div "Loaded : 0.23% 00:10:33.679 Ep 111 00:00:00.000" at bounding box center [230, 155] width 97 height 9
click at [209, 155] on div "00:10:35.143" at bounding box center [197, 155] width 24 height 6
click at [207, 156] on div "00:11:21.922" at bounding box center [197, 155] width 24 height 6
click at [206, 157] on div "00:10:33.802" at bounding box center [196, 155] width 22 height 6
click at [206, 154] on div "00:09:53.827" at bounding box center [195, 155] width 21 height 6
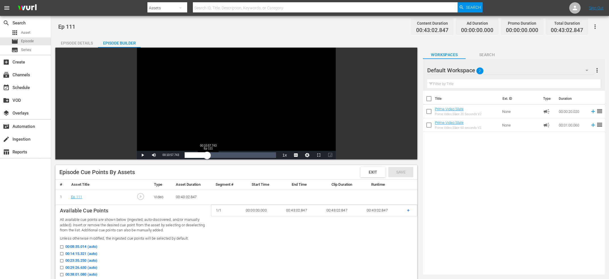
click at [207, 154] on div "00:10:34.112" at bounding box center [196, 155] width 22 height 6
click at [207, 156] on div "00:10:58.872" at bounding box center [196, 155] width 23 height 6
click at [207, 155] on div "00:10:44.311" at bounding box center [196, 155] width 23 height 6
click at [207, 155] on div "00:10:49.722" at bounding box center [196, 155] width 23 height 6
click at [208, 155] on div "00:11:06.392" at bounding box center [197, 155] width 24 height 6
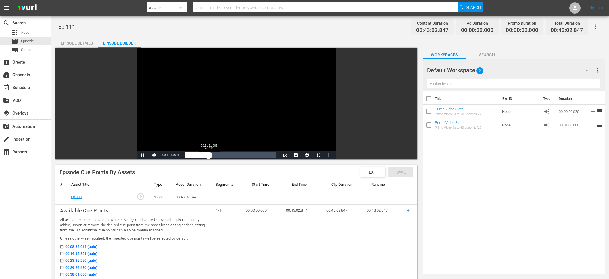
click at [208, 155] on div "00:11:13.994" at bounding box center [197, 155] width 24 height 6
click at [209, 155] on div "00:11:22.060" at bounding box center [197, 155] width 24 height 6
click at [209, 155] on div "00:11:38.106" at bounding box center [197, 155] width 25 height 6
click at [209, 155] on div "00:11:45.941" at bounding box center [197, 155] width 25 height 6
click at [210, 156] on div "00:12:13.859" at bounding box center [198, 155] width 26 height 6
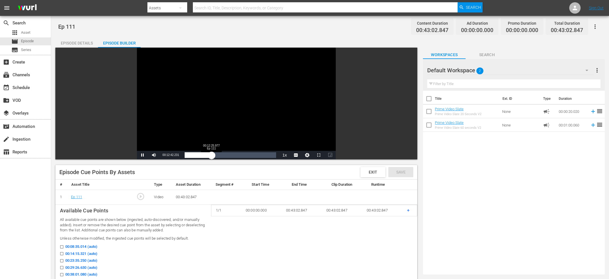
click at [211, 156] on div "00:12:42.417" at bounding box center [198, 155] width 27 height 6
click at [208, 158] on div "00:12:26.319" at bounding box center [198, 155] width 26 height 6
click at [206, 155] on div "00:10:58.557" at bounding box center [196, 155] width 23 height 6
click at [204, 155] on div "00:09:45.898" at bounding box center [195, 155] width 21 height 6
click at [202, 157] on div "00:08:50.302" at bounding box center [194, 155] width 19 height 6
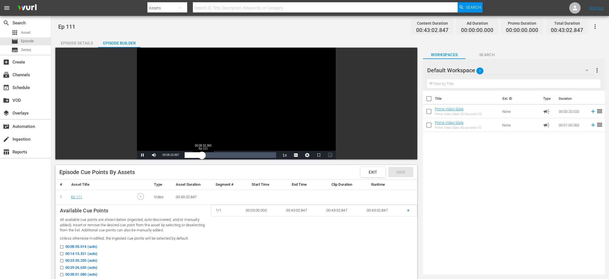
click at [202, 158] on div "00:08:10.989" at bounding box center [193, 155] width 17 height 6
click at [166, 156] on div "3%" at bounding box center [167, 155] width 12 height 1
click at [166, 157] on div "51%" at bounding box center [167, 156] width 12 height 3
click at [166, 157] on div "44%" at bounding box center [167, 156] width 12 height 3
click at [165, 157] on div "44%" at bounding box center [167, 156] width 12 height 3
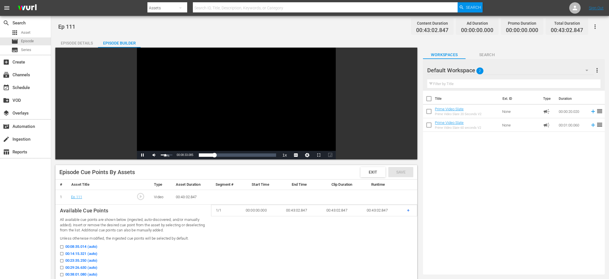
click at [165, 157] on div "39%" at bounding box center [167, 156] width 12 height 3
click at [163, 158] on div "29%" at bounding box center [167, 156] width 12 height 3
click at [180, 111] on div "Video Player" at bounding box center [236, 99] width 199 height 103
click at [179, 155] on span "00:08:50.986" at bounding box center [170, 155] width 16 height 3
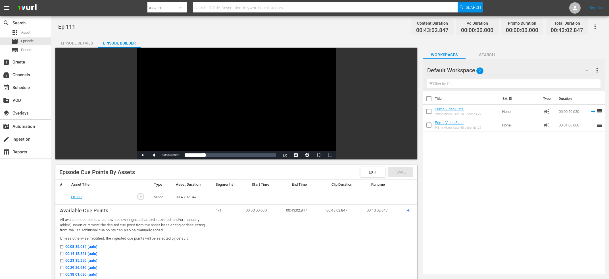
click at [181, 155] on div "Current Time 00:08:50.986" at bounding box center [171, 155] width 22 height 9
copy span "Current Time"
click at [410, 211] on td "+" at bounding box center [409, 210] width 15 height 11
click at [408, 212] on span "+" at bounding box center [408, 210] width 3 height 5
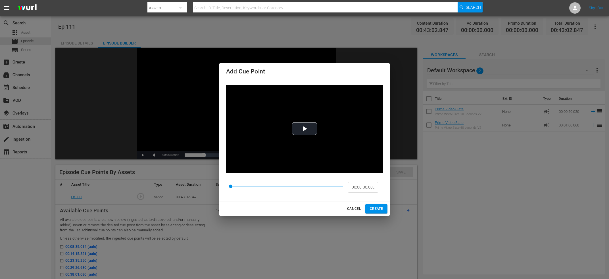
click at [352, 186] on input "00:00:00.000" at bounding box center [362, 187] width 31 height 11
paste input "Current Time 00:08:50.986"
type input "00:08:50.986"
click at [377, 209] on span "CREATE" at bounding box center [376, 209] width 13 height 6
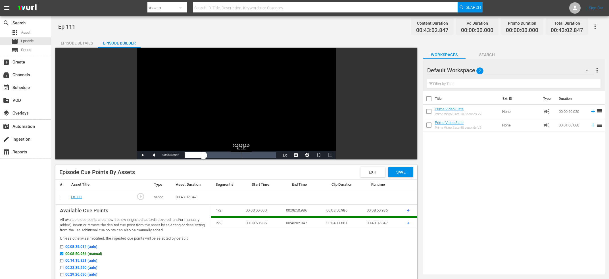
click at [240, 155] on div "Loaded : 23.02% 00:26:28.210 Ep 111 00:08:50.986" at bounding box center [230, 155] width 91 height 6
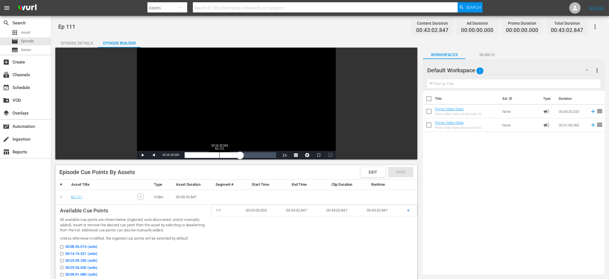
click at [219, 156] on div "Loaded : 63.02% 00:16:18.594 Ep 111 00:26:02.583" at bounding box center [230, 155] width 91 height 6
click at [219, 155] on div "00:16:18.806" at bounding box center [202, 155] width 35 height 6
click at [220, 156] on div "00:17:06.880" at bounding box center [203, 155] width 36 height 6
click at [218, 156] on div "00:16:34.894" at bounding box center [202, 155] width 35 height 6
click at [217, 157] on div "00:15:54.886" at bounding box center [202, 155] width 34 height 6
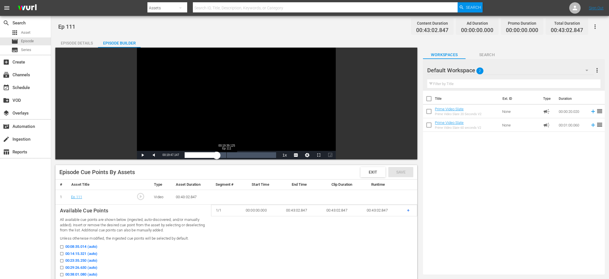
click at [227, 155] on div "Loaded : 35.81% 00:19:39.125 Ep 111 00:15:08.045" at bounding box center [230, 155] width 91 height 6
click at [245, 155] on div "00:28:20.507 Ep 111" at bounding box center [245, 155] width 0 height 6
click at [242, 156] on div "00:28:28.529" at bounding box center [215, 155] width 60 height 6
click at [240, 158] on div "00:27:08.316" at bounding box center [212, 155] width 55 height 6
click at [240, 156] on div "00:26:04.629" at bounding box center [212, 155] width 55 height 6
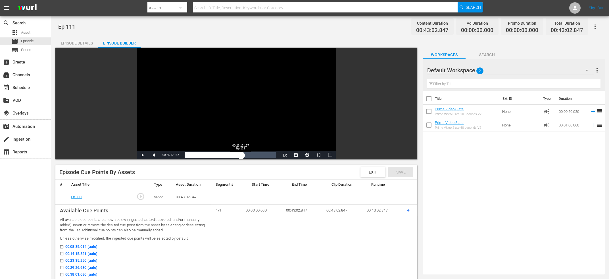
click at [240, 157] on div "00:26:38.913" at bounding box center [213, 155] width 56 height 6
click at [240, 154] on div "00:26:13.945" at bounding box center [213, 155] width 56 height 6
click at [239, 155] on div "00:25:56.665" at bounding box center [212, 155] width 55 height 6
click at [238, 156] on div "00:25:48.733" at bounding box center [212, 155] width 55 height 6
click at [238, 156] on div "00:25:17.901" at bounding box center [212, 155] width 54 height 6
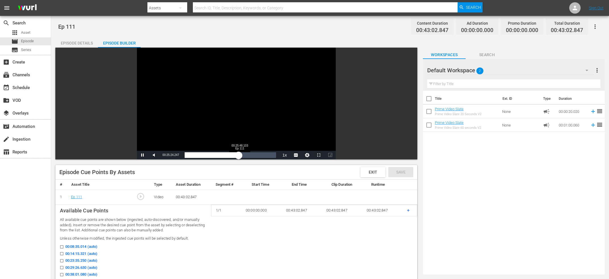
click at [238, 156] on div "00:25:24.247" at bounding box center [212, 155] width 54 height 6
click at [239, 155] on div "00:25:48.276" at bounding box center [212, 155] width 55 height 6
click at [163, 155] on div "Volume Level" at bounding box center [162, 155] width 3 height 1
click at [162, 156] on div "Volume Level" at bounding box center [162, 155] width 2 height 1
click at [241, 156] on div "00:26:39.277" at bounding box center [213, 155] width 56 height 6
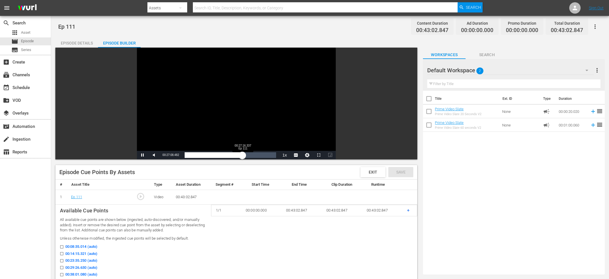
click at [242, 155] on div "00:27:08.482" at bounding box center [214, 155] width 58 height 6
click at [243, 155] on div "00:27:32.912" at bounding box center [214, 155] width 59 height 6
click at [243, 155] on div "00:27:40.573" at bounding box center [214, 155] width 59 height 6
click at [243, 155] on div "00:27:40.529" at bounding box center [214, 155] width 59 height 6
click at [244, 155] on div "00:27:48.559" at bounding box center [214, 155] width 59 height 6
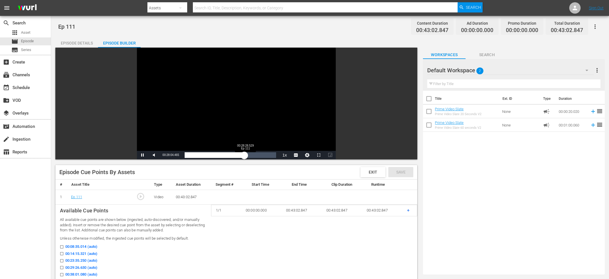
click at [244, 155] on div "00:28:04.465" at bounding box center [215, 155] width 60 height 6
click at [245, 155] on div "00:28:29.104" at bounding box center [215, 155] width 60 height 6
click at [246, 156] on div "00:29:00.739" at bounding box center [216, 155] width 62 height 6
click at [247, 155] on div "00:29:17.193" at bounding box center [216, 155] width 62 height 6
click at [248, 154] on div "00:29:57.206" at bounding box center [217, 155] width 64 height 6
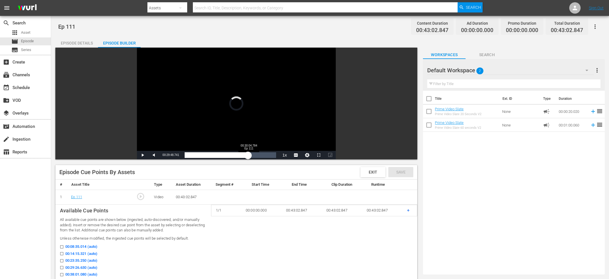
click at [248, 154] on div "00:29:48.741" at bounding box center [216, 155] width 63 height 6
click at [249, 155] on div "00:30:20.826" at bounding box center [217, 155] width 64 height 6
click at [234, 155] on div "00:31:17.599" at bounding box center [218, 155] width 66 height 6
click at [234, 155] on div "00:23:32.602" at bounding box center [210, 155] width 50 height 6
click at [234, 156] on div "00:24:19.870" at bounding box center [211, 155] width 52 height 6
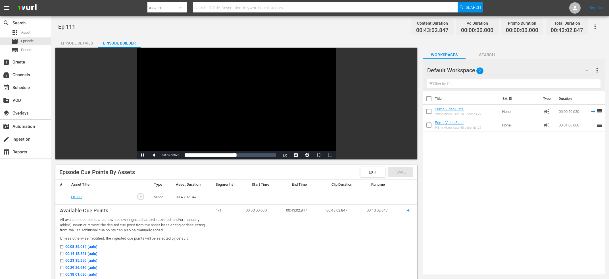
click at [32, 192] on div "search Search apps Asset movie Episode subtitles Series add_box Create subscrip…" at bounding box center [25, 155] width 51 height 279
click at [212, 116] on div "Video Player" at bounding box center [236, 99] width 199 height 103
click at [164, 154] on span "00:23:57.219" at bounding box center [170, 155] width 16 height 3
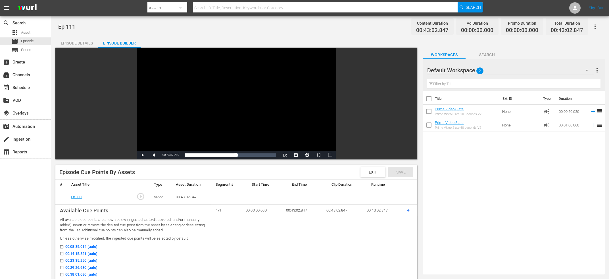
copy span "Current Time"
click at [296, 119] on div "Video Player" at bounding box center [236, 99] width 199 height 103
click at [271, 119] on div "Video Player" at bounding box center [236, 99] width 199 height 103
click at [407, 210] on span "+" at bounding box center [408, 210] width 3 height 5
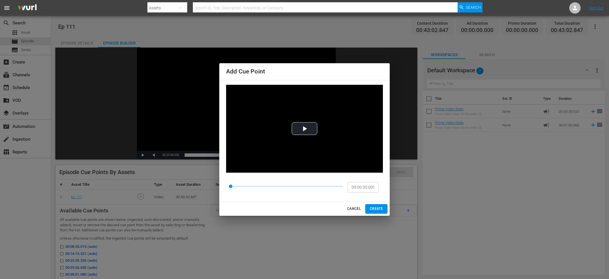
click at [344, 209] on div "CANCEL CREATE" at bounding box center [304, 209] width 170 height 14
click at [349, 205] on button "CANCEL" at bounding box center [354, 208] width 18 height 9
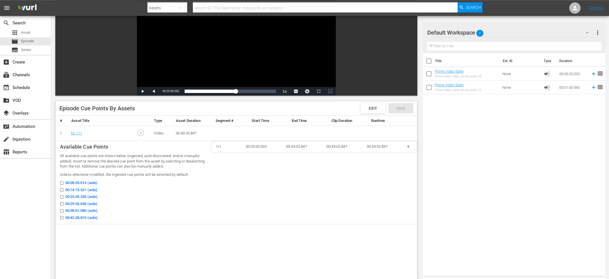
scroll to position [61, 0]
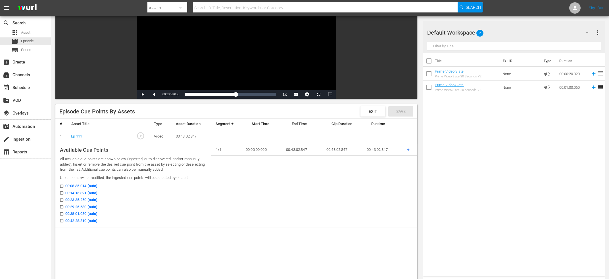
click at [142, 158] on p "All available cue points are shown below (ingested, auto-discovered, and/or man…" at bounding box center [133, 165] width 146 height 16
click at [206, 93] on div "Loaded : 58.13% 00:09:45.552 Ep 111 00:23:58.056" at bounding box center [230, 95] width 91 height 6
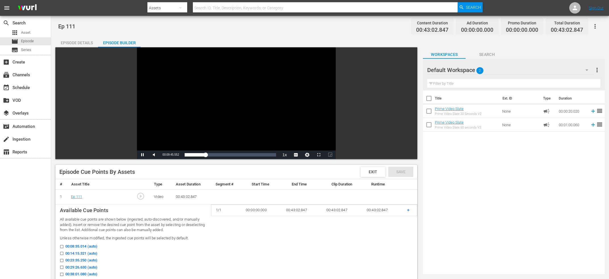
scroll to position [0, 0]
click at [204, 154] on div "00:09:46.581" at bounding box center [195, 155] width 21 height 6
click at [210, 110] on div "Video Player" at bounding box center [236, 99] width 199 height 103
click at [167, 157] on div "Current Time 00:08:51.092" at bounding box center [171, 155] width 22 height 9
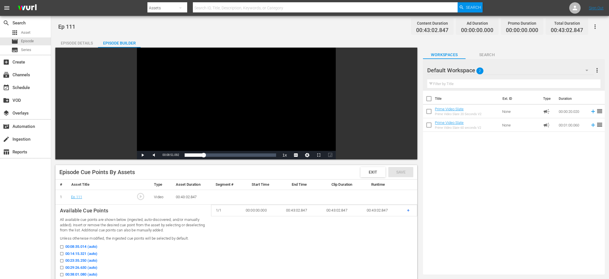
click at [167, 157] on div "Current Time 00:08:51.092" at bounding box center [171, 155] width 22 height 9
copy span "Current Time"
click at [22, 211] on div "search Search apps Asset movie Episode subtitles Series add_box Create subscrip…" at bounding box center [25, 155] width 51 height 279
click at [244, 158] on div "Loaded : 23.02% 00:27:56.444 Ep 111 00:08:51.092" at bounding box center [230, 155] width 91 height 6
click at [254, 155] on div "Loaded : 65.34% 00:32:21.145 Ep 111 00:27:56.444" at bounding box center [230, 155] width 91 height 6
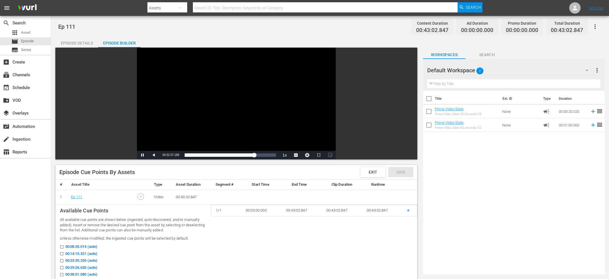
click at [251, 123] on div "Video Player" at bounding box center [236, 99] width 199 height 103
click at [259, 156] on div "Loaded : 76.27% 00:34:53.549 Ep 111 00:32:37.400" at bounding box center [230, 155] width 91 height 6
click at [249, 127] on div "Video Player" at bounding box center [236, 99] width 199 height 103
click at [261, 137] on div "Video Player" at bounding box center [236, 99] width 199 height 103
click at [259, 158] on div "00:34:54.644" at bounding box center [222, 155] width 74 height 6
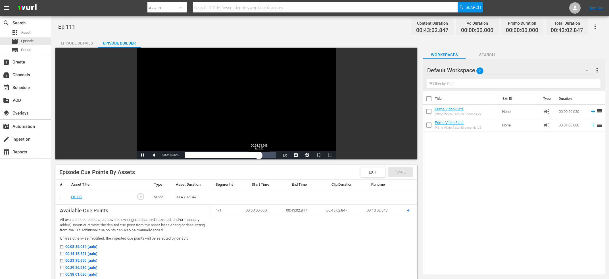
click at [258, 158] on div "00:34:53.549" at bounding box center [222, 155] width 74 height 6
click at [257, 158] on div "00:34:21.757" at bounding box center [221, 155] width 73 height 6
click at [255, 158] on div "00:34:05.534" at bounding box center [221, 155] width 72 height 6
click at [255, 154] on div "00:33:09.273" at bounding box center [220, 155] width 70 height 6
click at [259, 156] on div "00:35:09.889" at bounding box center [222, 155] width 75 height 6
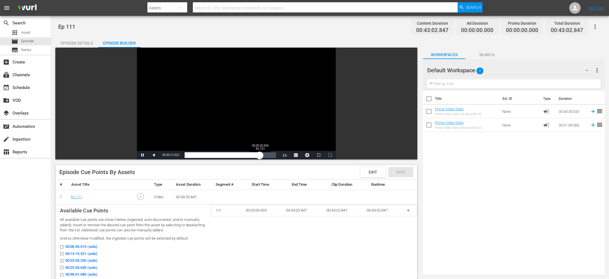
click at [259, 157] on div "00:35:17.742" at bounding box center [222, 155] width 75 height 6
click at [233, 100] on div "Video Player" at bounding box center [236, 99] width 199 height 103
click at [177, 156] on span "00:35:54.676" at bounding box center [170, 155] width 16 height 3
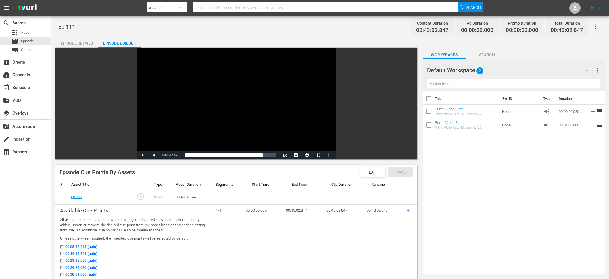
copy span "Current Time"
click at [128, 212] on p "Available Cue Points" at bounding box center [133, 210] width 146 height 7
click at [410, 210] on td "+" at bounding box center [409, 210] width 15 height 11
click at [408, 211] on span "+" at bounding box center [408, 210] width 3 height 5
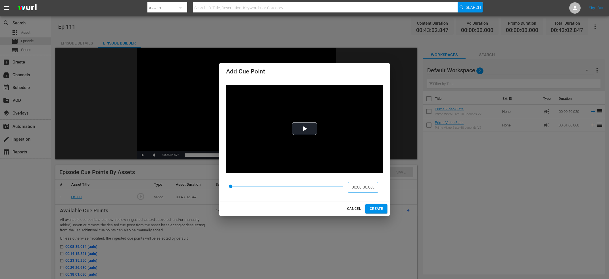
click at [356, 188] on input "00:00:00.000" at bounding box center [362, 187] width 31 height 11
paste input "8:51.092"
type input "00:08:51.092"
click at [377, 206] on button "CREATE" at bounding box center [376, 208] width 22 height 9
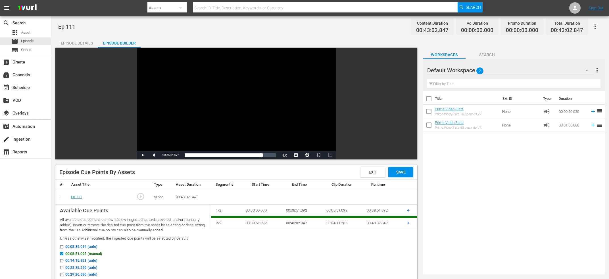
click at [407, 225] on span "+" at bounding box center [408, 223] width 3 height 5
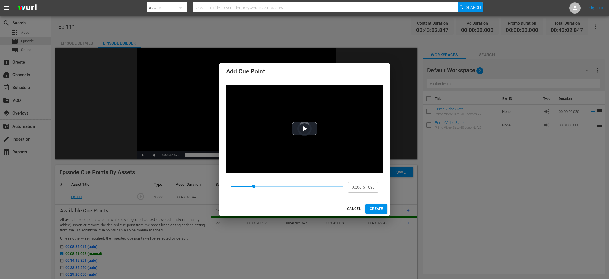
click at [360, 190] on input "00:08:51.092" at bounding box center [362, 187] width 31 height 11
paste input "23:57.219"
type input "00:23:57.219"
click at [379, 208] on span "CREATE" at bounding box center [376, 209] width 13 height 6
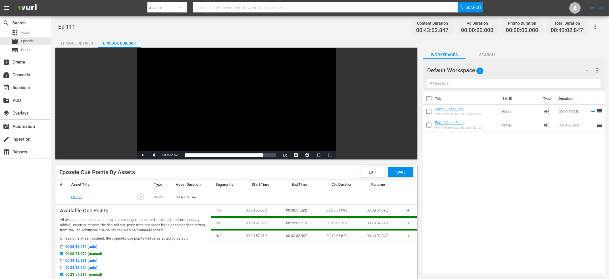
click at [408, 239] on span "+" at bounding box center [408, 235] width 3 height 5
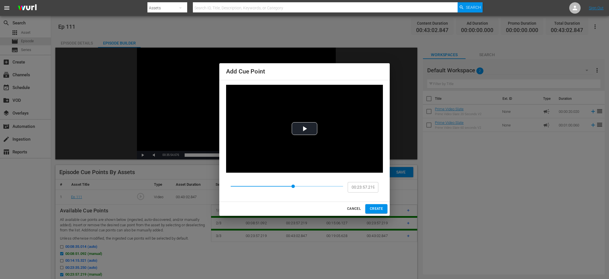
click at [367, 189] on input "00:23:57.219" at bounding box center [362, 187] width 31 height 11
paste input "35:54.676"
type input "00:35:54.676"
click at [378, 209] on span "CREATE" at bounding box center [376, 209] width 13 height 6
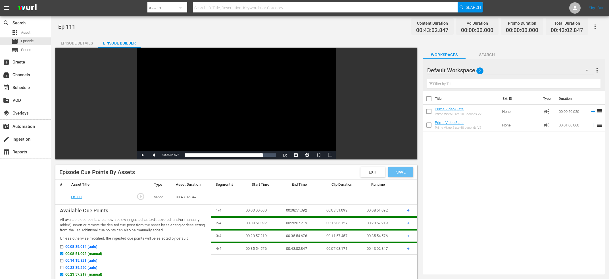
click at [404, 173] on span "Save" at bounding box center [400, 172] width 18 height 5
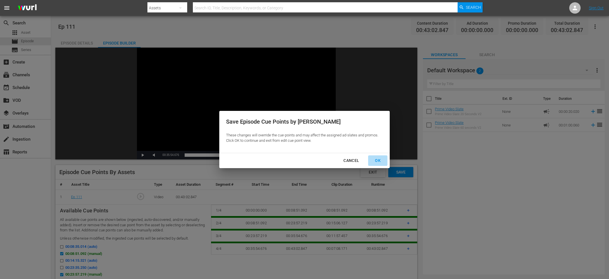
click at [376, 164] on div "OK" at bounding box center [377, 160] width 15 height 7
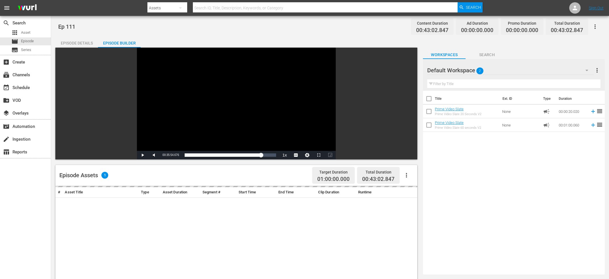
scroll to position [30, 0]
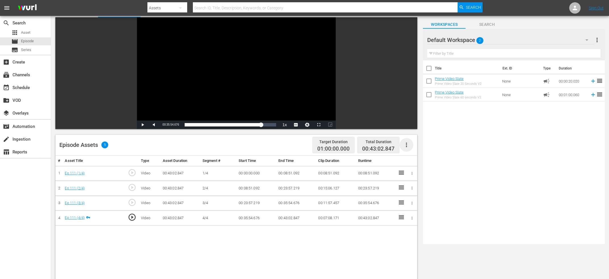
click at [405, 146] on icon "button" at bounding box center [406, 145] width 7 height 7
click at [418, 162] on div "Fill with Ads" at bounding box center [423, 161] width 39 height 14
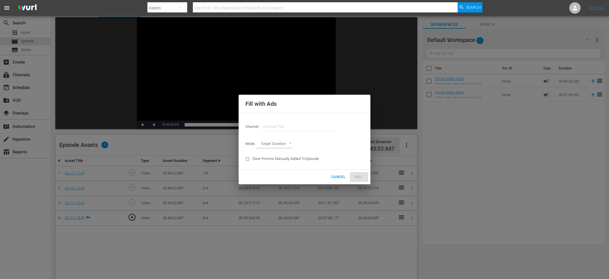
drag, startPoint x: 275, startPoint y: 122, endPoint x: 275, endPoint y: 127, distance: 4.8
click at [275, 123] on input "text" at bounding box center [299, 127] width 73 height 14
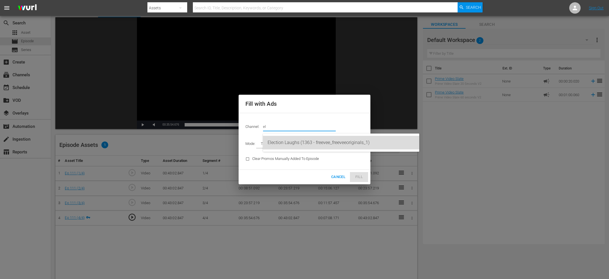
click at [315, 148] on div "Election Laughs (1363 - freevee_freeveeoriginals_1)" at bounding box center [340, 143] width 147 height 14
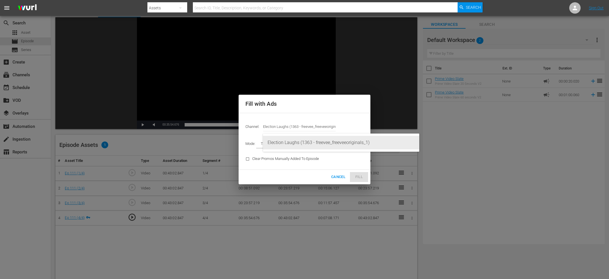
type input "Election Laughs (1363)"
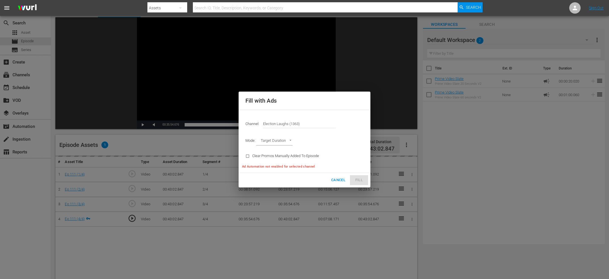
type input "AD_BREAK_DURATION"
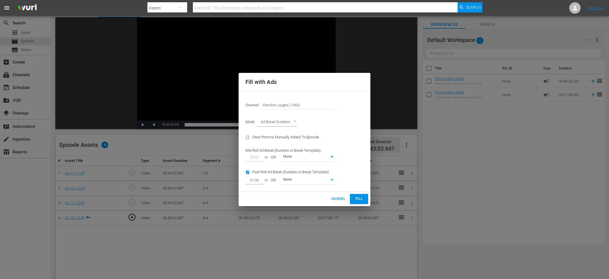
type input "0"
click at [246, 173] on input "checkbox" at bounding box center [248, 174] width 7 height 8
checkbox input "false"
click at [367, 198] on button "Fill" at bounding box center [359, 199] width 18 height 10
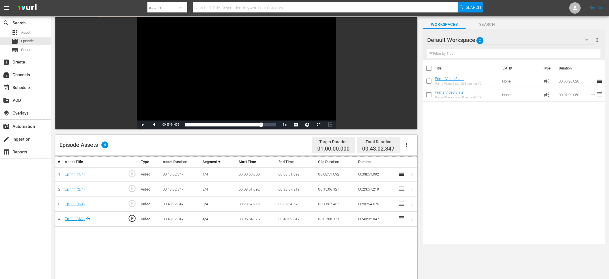
scroll to position [0, 0]
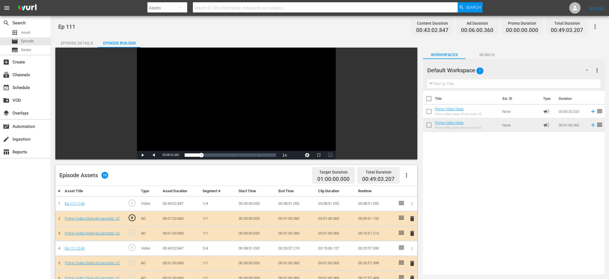
click at [483, 176] on div "Title Ext. ID Type Duration Prime Video Slate Prime Video Slate 20 Seconds V2 N…" at bounding box center [514, 182] width 182 height 182
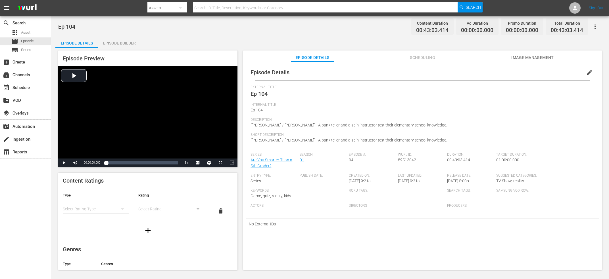
click at [405, 160] on span "89513042" at bounding box center [407, 160] width 18 height 5
copy span "89513042"
click at [584, 77] on button "edit" at bounding box center [589, 73] width 14 height 14
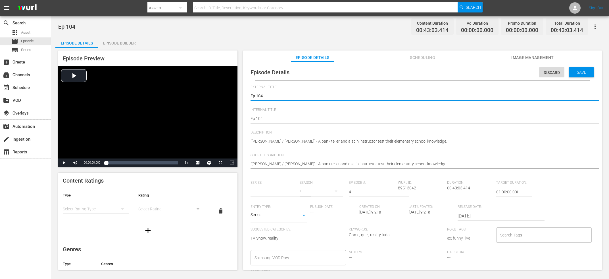
click at [275, 193] on input "text" at bounding box center [273, 192] width 46 height 14
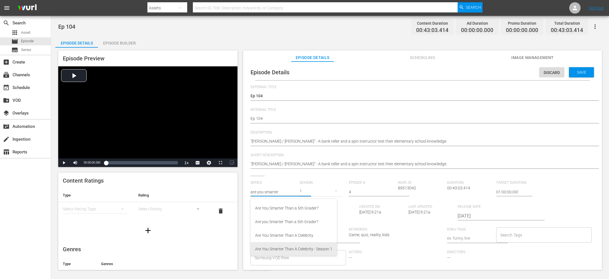
drag, startPoint x: 285, startPoint y: 236, endPoint x: 284, endPoint y: 255, distance: 19.0
click at [284, 255] on div "Are You Smarter Than a 5th Grader? Are you Smarter Than a 5th Grader? Are You S…" at bounding box center [293, 227] width 86 height 57
click at [304, 254] on div "Are You Smarter Than a 5th Grader? (2015)" at bounding box center [293, 247] width 77 height 14
type input "Are You Smarter Than a 5th Grader? (2015)"
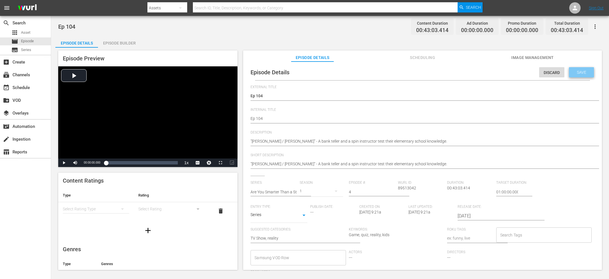
click at [576, 73] on span "Save" at bounding box center [581, 72] width 18 height 5
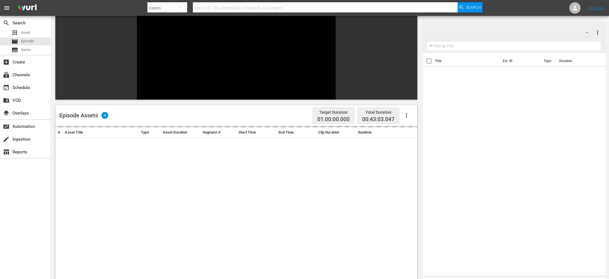
scroll to position [61, 0]
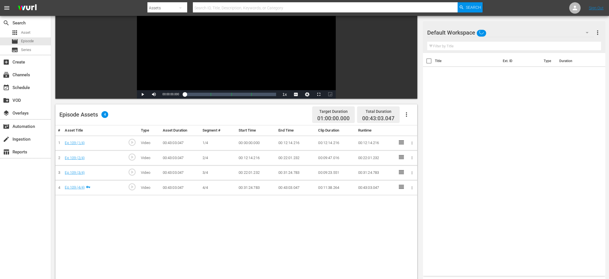
click at [136, 175] on span "play_circle_outline" at bounding box center [132, 172] width 9 height 9
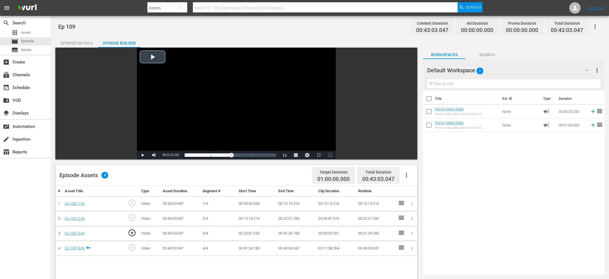
click at [240, 115] on div "Video Player" at bounding box center [236, 99] width 199 height 103
click at [236, 113] on div "Video Player" at bounding box center [236, 99] width 199 height 103
click at [230, 112] on div "Video Player" at bounding box center [236, 99] width 199 height 103
click at [168, 155] on span "00:22:00.247" at bounding box center [170, 155] width 16 height 3
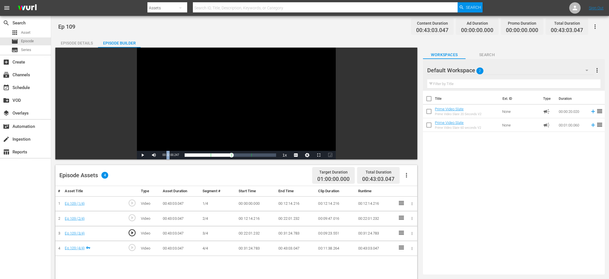
click at [169, 155] on span "00:22:00.247" at bounding box center [170, 155] width 16 height 3
copy span "Current Time"
click at [282, 218] on td "00:22:01.232" at bounding box center [296, 218] width 40 height 15
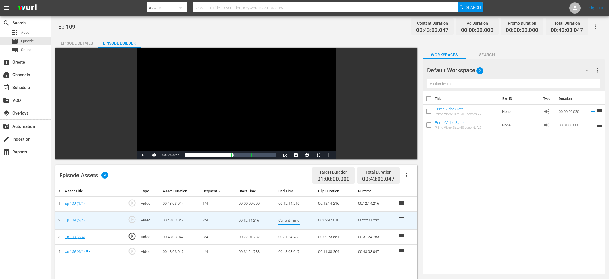
scroll to position [0, 21]
type input "Current Time 00:22:00.247"
click at [253, 238] on td "00:22:01.232" at bounding box center [256, 237] width 40 height 15
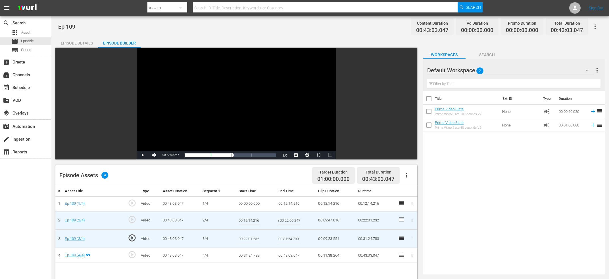
click at [253, 238] on input "00:22:01.232" at bounding box center [249, 239] width 22 height 14
paste input "Current Time 00:22:00.247"
type input "Current Time 00:22:00.247"
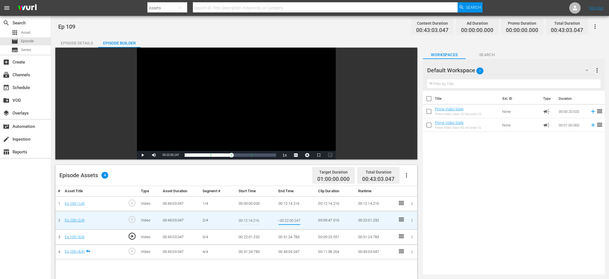
click at [290, 222] on input "Current Time 00:22:00.247" at bounding box center [289, 221] width 22 height 14
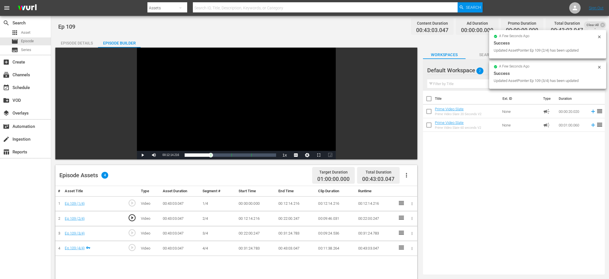
click at [404, 177] on icon "button" at bounding box center [406, 175] width 7 height 7
click at [415, 192] on div "Fill with Ads" at bounding box center [423, 192] width 39 height 14
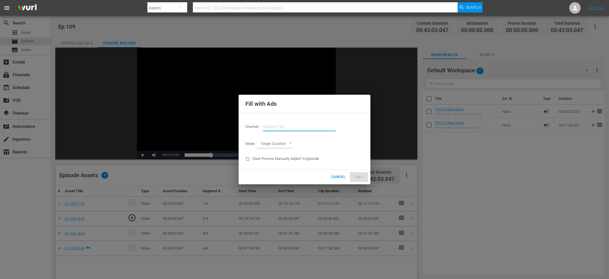
click at [272, 131] on input "text" at bounding box center [299, 127] width 73 height 14
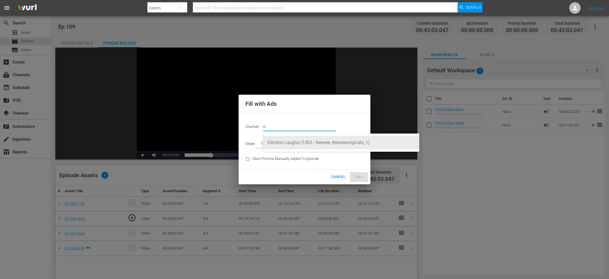
click at [298, 141] on div "Election Laughs (1363 - freevee_freeveeoriginals_1)" at bounding box center [340, 143] width 147 height 14
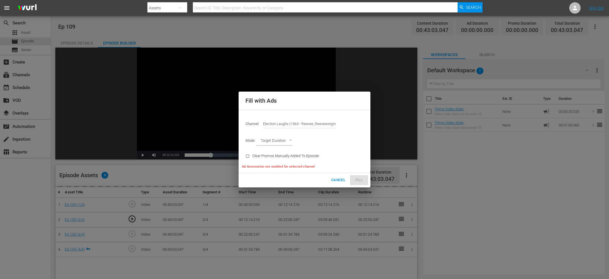
type input "Election Laughs (1363)"
type input "AD_BREAK_DURATION"
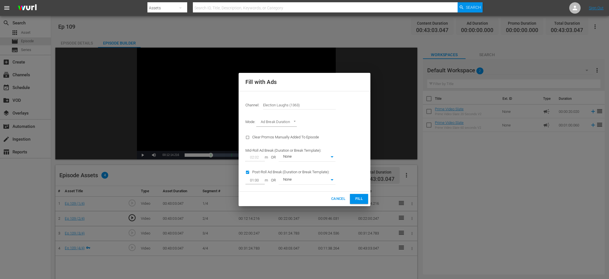
click at [249, 171] on input "checkbox" at bounding box center [248, 174] width 7 height 8
checkbox input "false"
type input "0"
click at [366, 198] on button "Fill" at bounding box center [359, 199] width 18 height 10
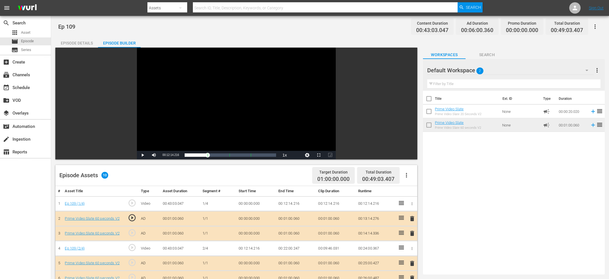
click at [13, 187] on div "search Search apps Asset movie Episode subtitles Series add_box Create subscrip…" at bounding box center [25, 155] width 51 height 279
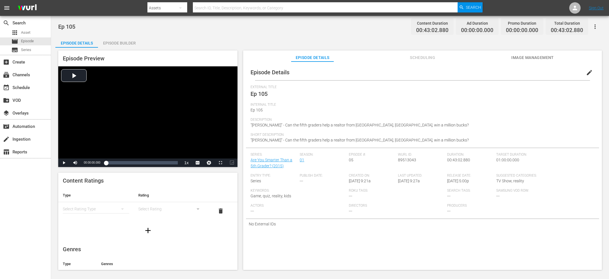
click at [133, 39] on div "Episode Builder" at bounding box center [119, 43] width 43 height 14
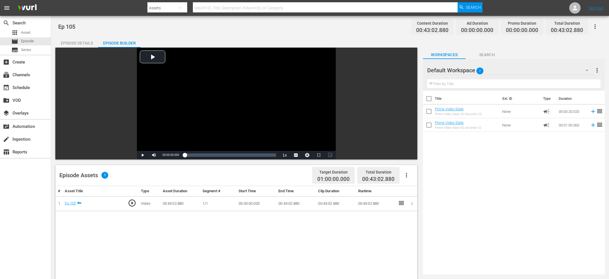
click at [407, 184] on div "Episode Assets 1 Target Duration 01:00:00.000 Total Duration 00:43:02.880" at bounding box center [236, 175] width 362 height 21
click at [407, 180] on button "button" at bounding box center [406, 176] width 14 height 14
click at [416, 178] on div "Edit Cue Points" at bounding box center [423, 178] width 39 height 14
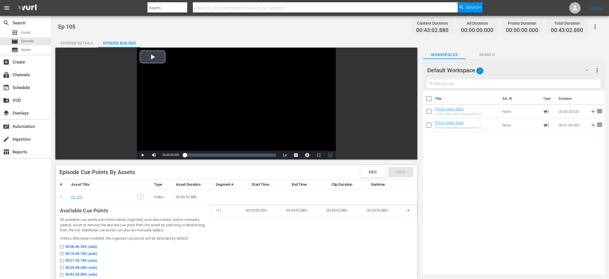
drag, startPoint x: 192, startPoint y: 94, endPoint x: 199, endPoint y: 109, distance: 16.4
click at [192, 94] on div "Video Player" at bounding box center [236, 99] width 199 height 103
click at [202, 152] on div "Loaded : 0.69% 00:08:01.281 Ep 105 00:00:02.114" at bounding box center [230, 155] width 91 height 6
click at [202, 155] on div "00:08:02.514" at bounding box center [193, 155] width 17 height 6
click at [202, 155] on div "00:08:01.493" at bounding box center [193, 155] width 17 height 6
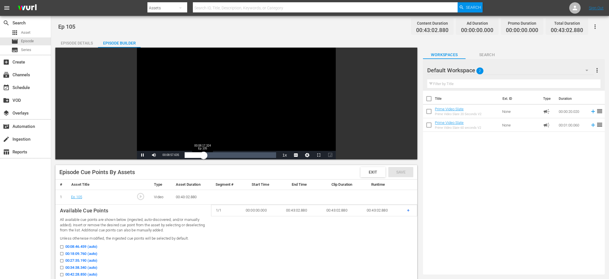
click at [201, 156] on div "00:08:57.728" at bounding box center [194, 155] width 19 height 6
click at [201, 155] on div "00:07:53.476" at bounding box center [193, 155] width 17 height 6
click at [200, 156] on div "00:07:37.429" at bounding box center [193, 155] width 16 height 6
click at [199, 157] on div "00:07:13.727" at bounding box center [192, 155] width 15 height 6
click at [199, 154] on div "00:06:41.287" at bounding box center [192, 155] width 14 height 6
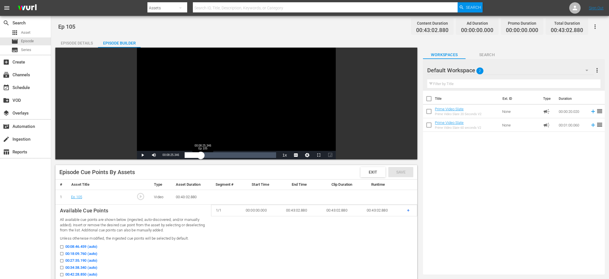
click at [201, 156] on div "00:07:37.606" at bounding box center [193, 155] width 16 height 6
click at [202, 155] on div "00:08:25.658" at bounding box center [194, 155] width 18 height 6
click at [203, 155] on div "00:08:41.699" at bounding box center [194, 155] width 18 height 6
click at [204, 155] on div "00:08:57.592" at bounding box center [194, 155] width 19 height 6
click at [204, 155] on div "00:09:21.652" at bounding box center [195, 155] width 20 height 6
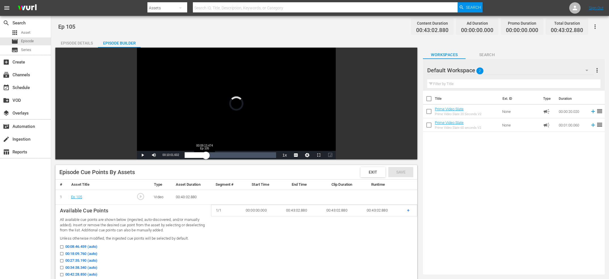
click at [204, 157] on div "00:10:01.602" at bounding box center [195, 155] width 21 height 6
click at [204, 156] on div "00:09:13.824" at bounding box center [195, 155] width 20 height 6
click at [204, 103] on div "Video Player" at bounding box center [236, 99] width 199 height 103
click at [154, 155] on span "Video Player" at bounding box center [154, 155] width 0 height 0
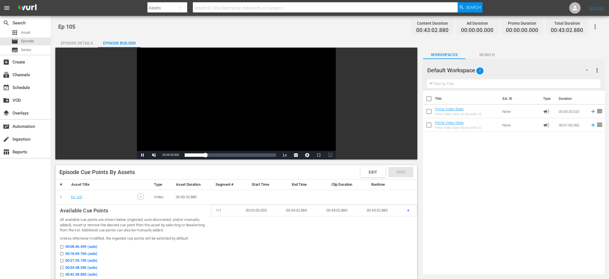
click at [22, 209] on div "search Search apps Asset movie Episode subtitles Series add_box Create subscrip…" at bounding box center [25, 155] width 51 height 279
click at [202, 107] on div "Video Player" at bounding box center [236, 99] width 199 height 103
click at [174, 154] on span "00:09:55.935" at bounding box center [170, 155] width 16 height 3
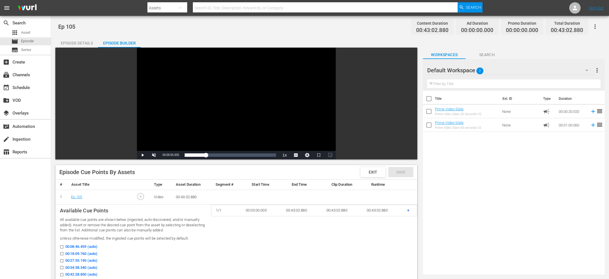
copy span "Current Time"
click at [12, 200] on div "search Search apps Asset movie Episode subtitles Series add_box Create subscrip…" at bounding box center [25, 155] width 51 height 279
click at [236, 152] on div "Loaded : 25.58% 00:24:11.867 Ep 105 00:09:55.935" at bounding box center [230, 155] width 97 height 9
click at [221, 122] on div "Video Player" at bounding box center [236, 99] width 199 height 103
click at [154, 155] on span "Video Player" at bounding box center [154, 155] width 0 height 0
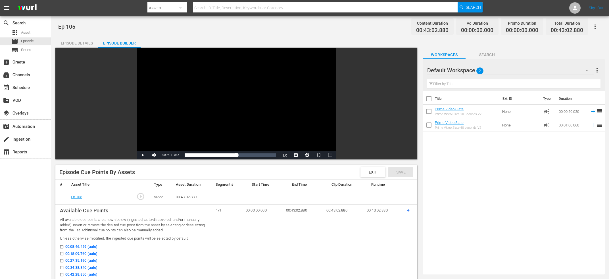
click at [181, 136] on div "Video Player" at bounding box center [236, 99] width 199 height 103
click at [236, 157] on div "00:24:12.549" at bounding box center [210, 155] width 51 height 6
click at [236, 156] on div "00:24:20.476" at bounding box center [211, 155] width 52 height 6
click at [236, 157] on div "00:24:44.226" at bounding box center [211, 155] width 53 height 6
click at [236, 156] on div "00:24:12.077" at bounding box center [210, 155] width 51 height 6
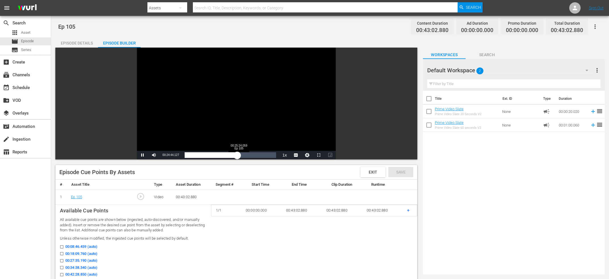
click at [237, 155] on div "00:24:44.221" at bounding box center [211, 155] width 53 height 6
click at [238, 155] on div "00:25:08.148" at bounding box center [211, 155] width 53 height 6
click at [186, 109] on div "Video Player" at bounding box center [236, 99] width 199 height 103
click at [185, 107] on div "Video Player" at bounding box center [236, 99] width 199 height 103
click at [154, 155] on span "Video Player" at bounding box center [154, 155] width 0 height 0
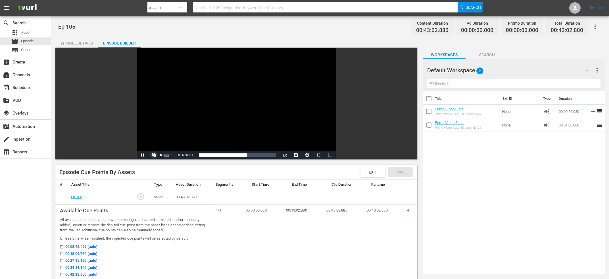
click at [154, 155] on span "Video Player" at bounding box center [154, 155] width 0 height 0
click at [179, 112] on div "Video Player" at bounding box center [236, 99] width 199 height 103
click at [172, 156] on span "00:25:48.481" at bounding box center [170, 155] width 16 height 3
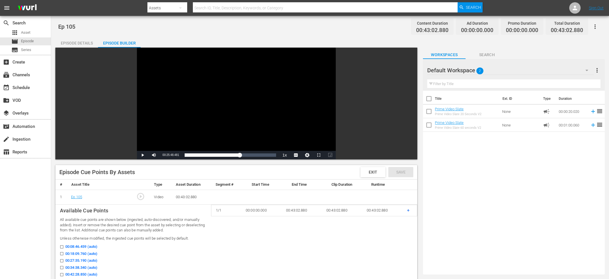
copy span "Current Time"
click at [41, 199] on div "search Search apps Asset movie Episode subtitles Series add_box Create subscrip…" at bounding box center [25, 155] width 51 height 279
click at [257, 152] on div "Loaded : 62.32% 00:34:05.448 Ep 105 00:25:48.481" at bounding box center [230, 155] width 97 height 9
click at [222, 114] on div "Video Player" at bounding box center [236, 99] width 199 height 103
click at [203, 127] on div "Video Player" at bounding box center [236, 99] width 199 height 103
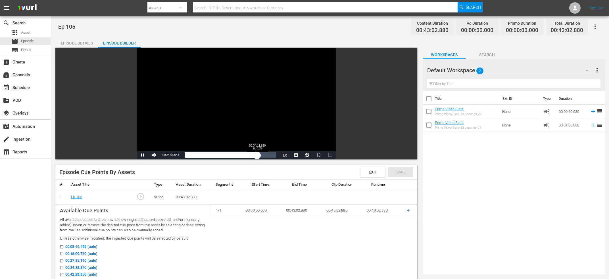
click at [257, 155] on div "00:34:06.138" at bounding box center [221, 155] width 72 height 6
click at [257, 156] on div "00:34:13.541" at bounding box center [221, 155] width 73 height 6
click at [258, 156] on div "00:34:29.814" at bounding box center [221, 155] width 73 height 6
click at [259, 155] on div "00:35:19.777" at bounding box center [222, 155] width 75 height 6
click at [260, 156] on div "00:35:38.333" at bounding box center [223, 155] width 76 height 6
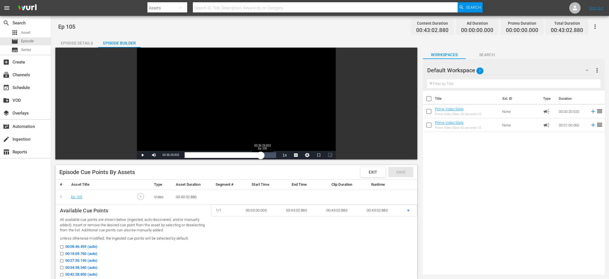
click at [261, 155] on div "00:35:50.122" at bounding box center [223, 155] width 76 height 6
click at [262, 155] on div "00:36:30.559" at bounding box center [223, 155] width 77 height 6
click at [262, 155] on div "00:36:37.973" at bounding box center [224, 155] width 78 height 6
click at [263, 155] on div "00:36:54.020" at bounding box center [224, 155] width 78 height 6
click at [264, 156] on div "00:37:18.041" at bounding box center [224, 155] width 79 height 6
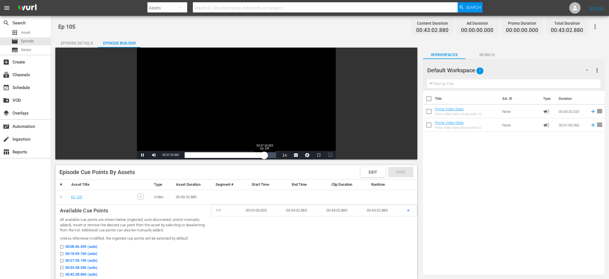
click at [264, 156] on div "00:37:26.018" at bounding box center [224, 155] width 79 height 6
click at [264, 156] on div "00:37:34.280" at bounding box center [225, 155] width 80 height 6
click at [265, 157] on div "00:37:42.939" at bounding box center [225, 155] width 80 height 6
click at [189, 108] on div "Video Player" at bounding box center [236, 99] width 199 height 103
click at [183, 106] on div "Video Player" at bounding box center [236, 99] width 199 height 103
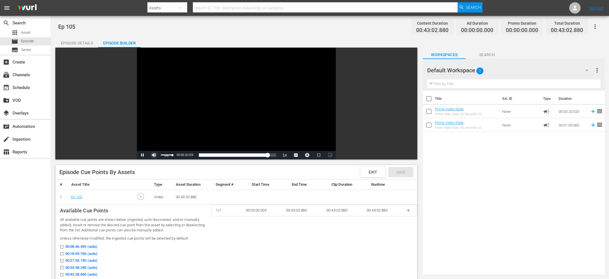
click at [154, 155] on span "Video Player" at bounding box center [154, 155] width 0 height 0
click at [211, 109] on div "Video Player" at bounding box center [236, 99] width 199 height 103
click at [173, 156] on span "00:38:31.731" at bounding box center [170, 155] width 16 height 3
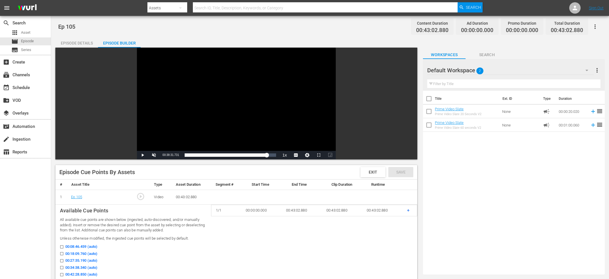
copy span "Current Time"
click at [67, 231] on p "All available cue points are shown below (ingested, auto-discovered, and/or man…" at bounding box center [133, 225] width 146 height 16
click at [407, 209] on span "+" at bounding box center [408, 210] width 3 height 5
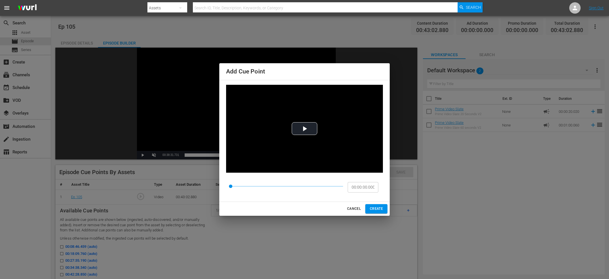
click at [364, 188] on input "00:00:00.000" at bounding box center [362, 187] width 31 height 11
paste input "9:55.935"
type input "00:09:55.935"
click at [376, 207] on span "CREATE" at bounding box center [376, 209] width 13 height 6
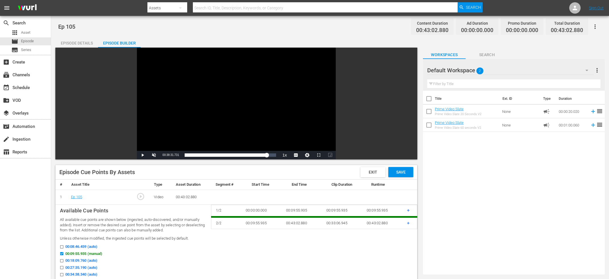
click at [468, 271] on div "Title Ext. ID Type Duration Prime Video Slate Prime Video Slate 20 Seconds V2 N…" at bounding box center [514, 182] width 182 height 182
click at [406, 223] on td "+" at bounding box center [409, 223] width 15 height 12
click at [407, 223] on span "+" at bounding box center [408, 223] width 3 height 5
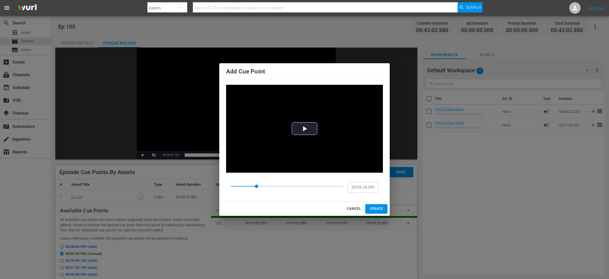
click at [369, 189] on input "00:09:55.935" at bounding box center [362, 187] width 31 height 11
paste input "25:48.481"
click at [369, 189] on input "00:09:55.935" at bounding box center [362, 187] width 31 height 11
paste input "25:48.481"
type input "00:25:48.481"
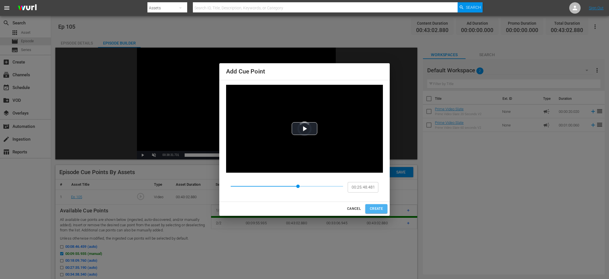
click at [377, 209] on span "CREATE" at bounding box center [376, 209] width 13 height 6
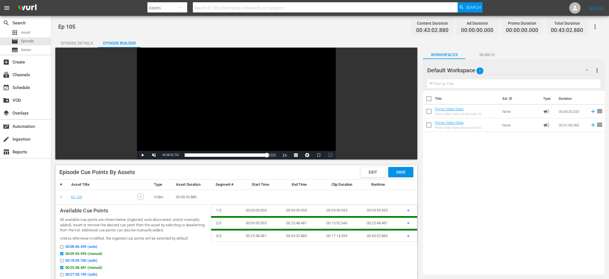
click at [7, 216] on div "search Search apps Asset movie Episode subtitles Series add_box Create subscrip…" at bounding box center [25, 155] width 51 height 279
click at [412, 237] on td "+" at bounding box center [409, 236] width 15 height 12
click at [411, 236] on td "+" at bounding box center [409, 236] width 15 height 12
click at [408, 236] on span "+" at bounding box center [408, 235] width 3 height 5
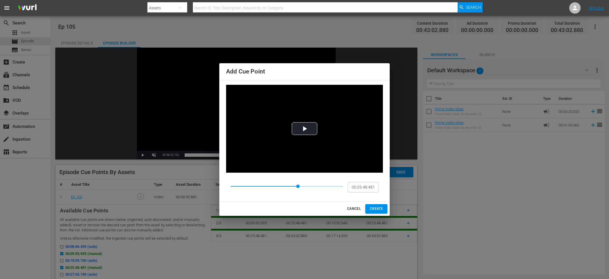
click at [370, 191] on input "00:25:48.481" at bounding box center [362, 187] width 31 height 11
paste input "38:31.73"
type input "00:38:31.731"
click at [377, 209] on span "CREATE" at bounding box center [376, 209] width 13 height 6
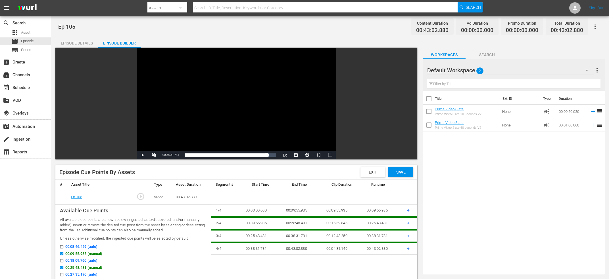
click at [400, 173] on span "Save" at bounding box center [400, 172] width 18 height 5
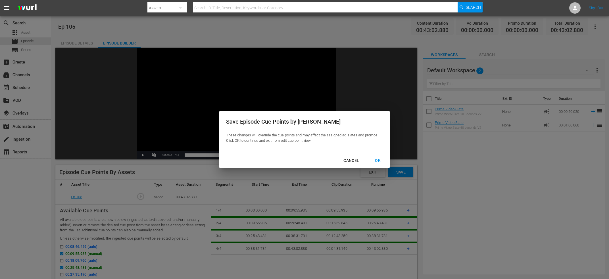
click at [377, 165] on button "OK" at bounding box center [377, 161] width 19 height 11
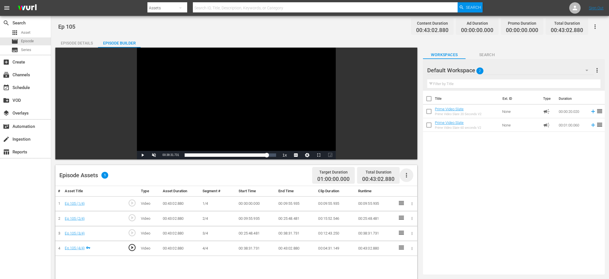
click at [408, 174] on icon "button" at bounding box center [406, 175] width 7 height 7
click at [418, 187] on div "Fill with Ads" at bounding box center [423, 192] width 39 height 14
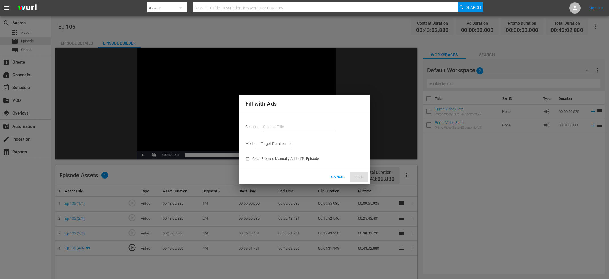
click at [305, 131] on input "text" at bounding box center [299, 127] width 73 height 14
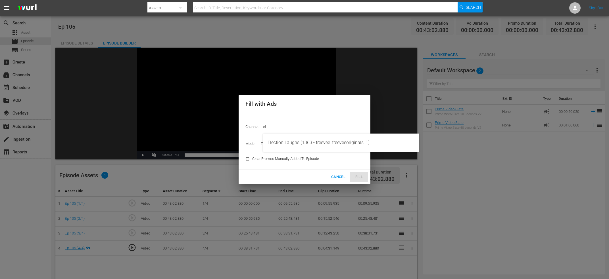
click at [315, 143] on div "Election Laughs (1363 - freevee_freeveeoriginals_1)" at bounding box center [340, 143] width 147 height 14
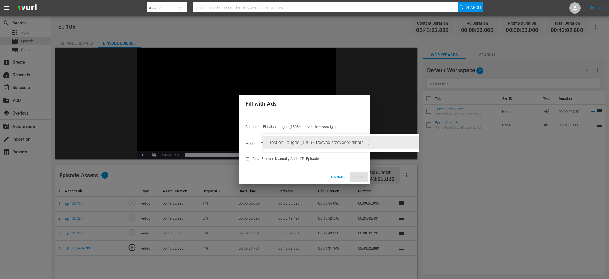
type input "Election Laughs (1363)"
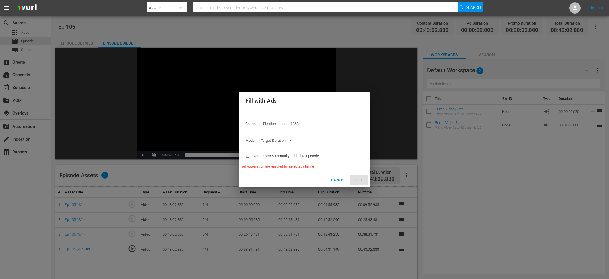
type input "AD_BREAK_DURATION"
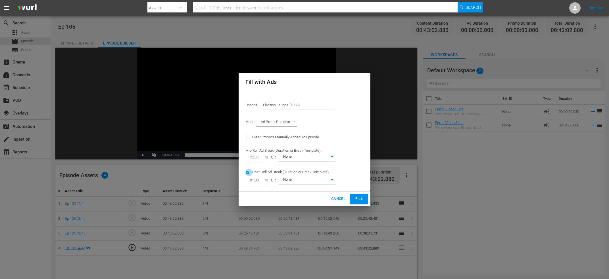
click at [248, 173] on input "checkbox" at bounding box center [248, 174] width 7 height 8
checkbox input "false"
click at [356, 197] on span "Fill" at bounding box center [358, 199] width 9 height 7
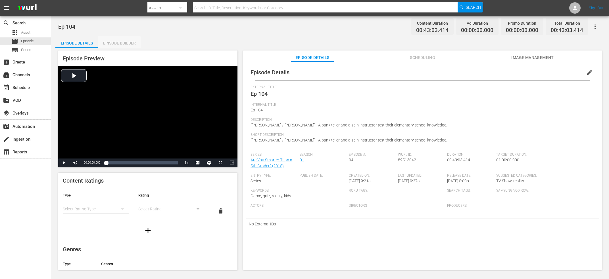
click at [107, 45] on div "Episode Builder" at bounding box center [119, 43] width 43 height 14
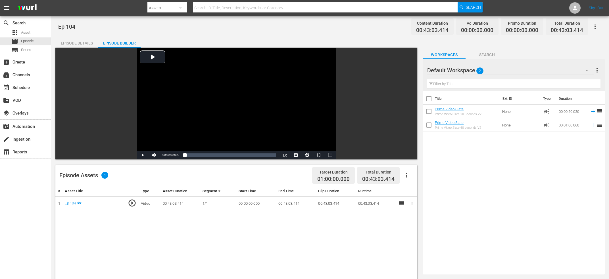
click at [411, 204] on icon "button" at bounding box center [412, 204] width 4 height 4
click at [423, 192] on div at bounding box center [304, 139] width 609 height 279
